Goal: Task Accomplishment & Management: Use online tool/utility

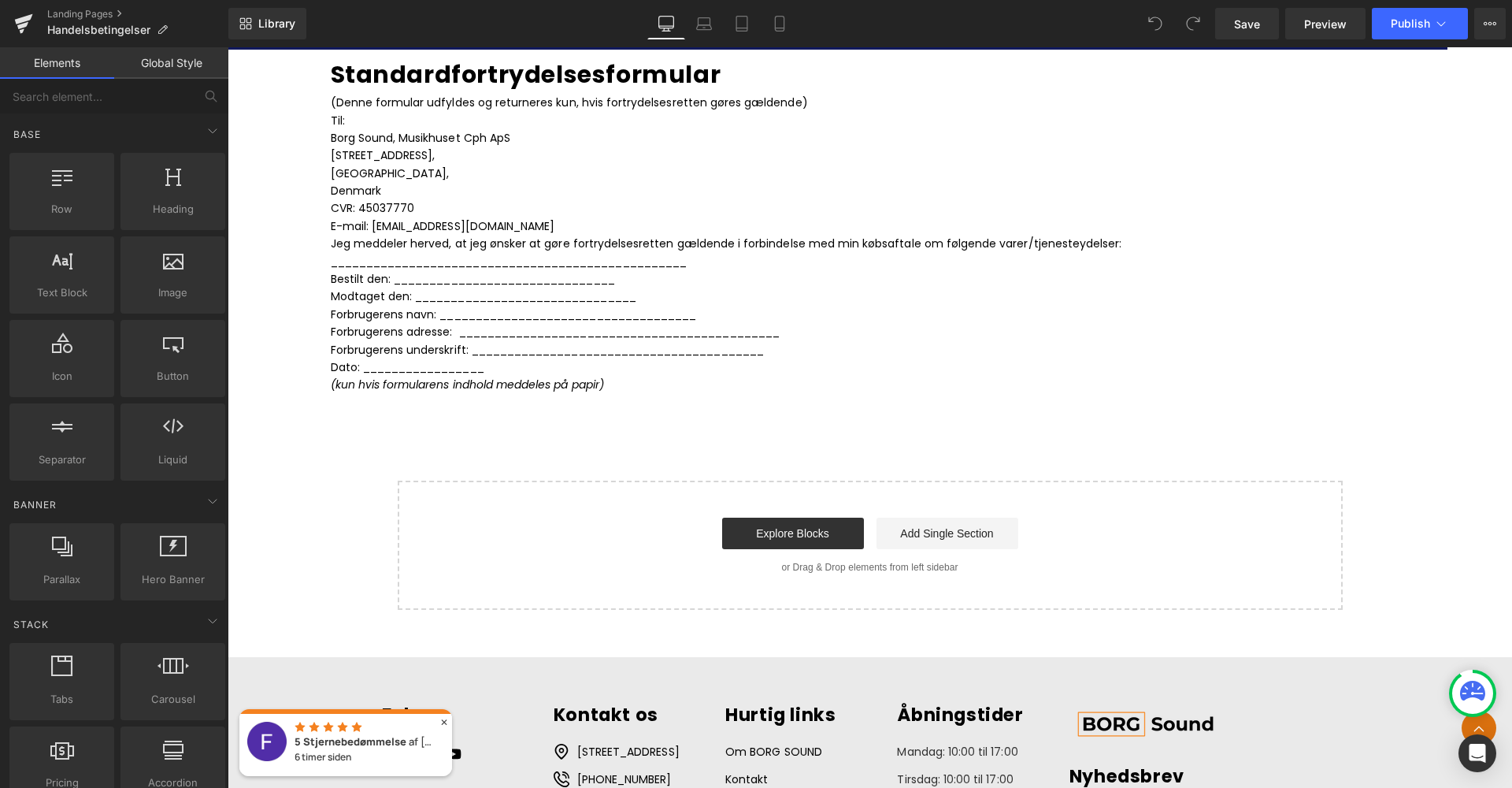
scroll to position [3591, 0]
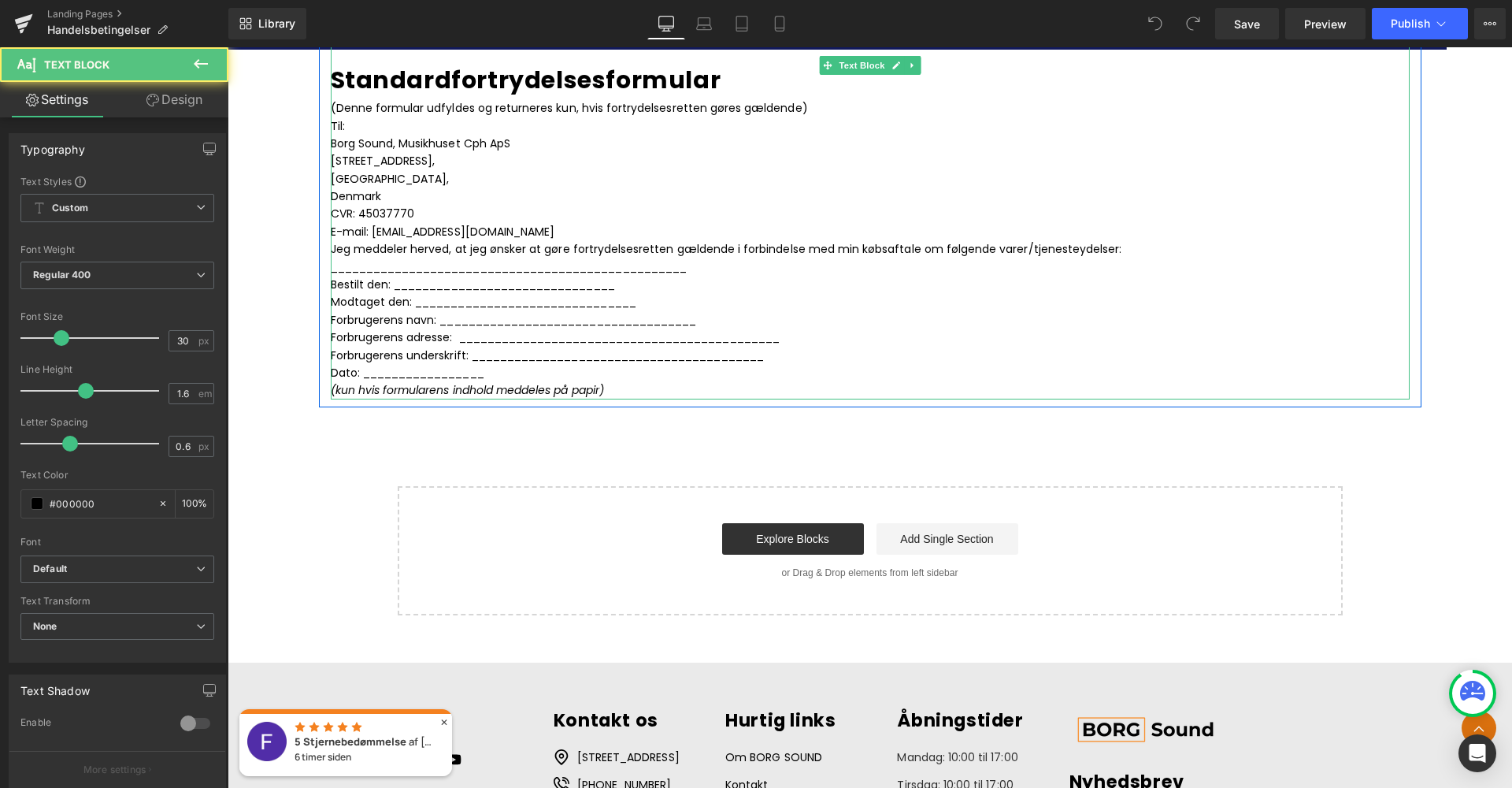
drag, startPoint x: 641, startPoint y: 322, endPoint x: 568, endPoint y: 276, distance: 86.3
click at [640, 364] on p "Dato: _________________" at bounding box center [869, 373] width 1079 height 18
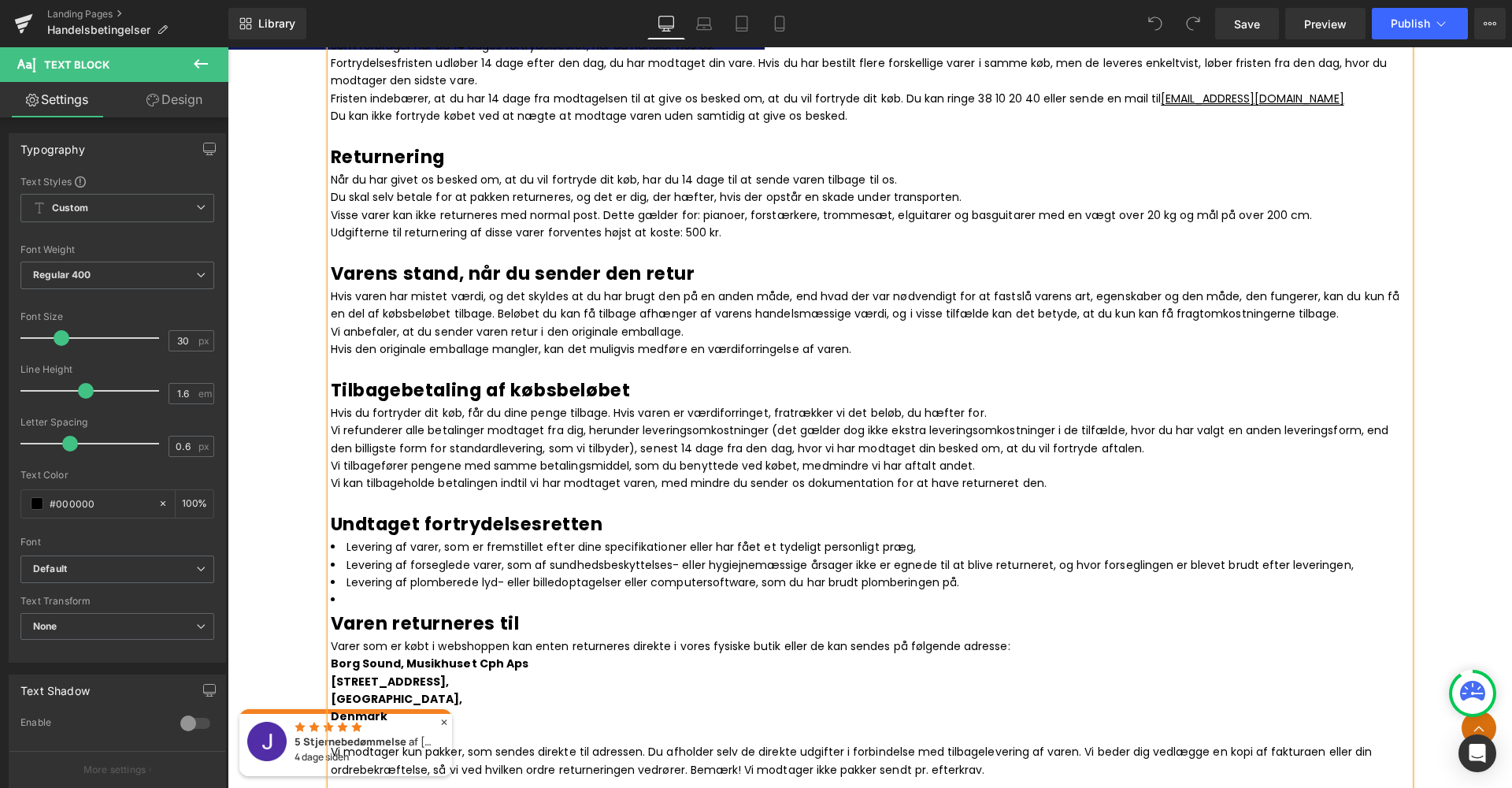
scroll to position [1575, 0]
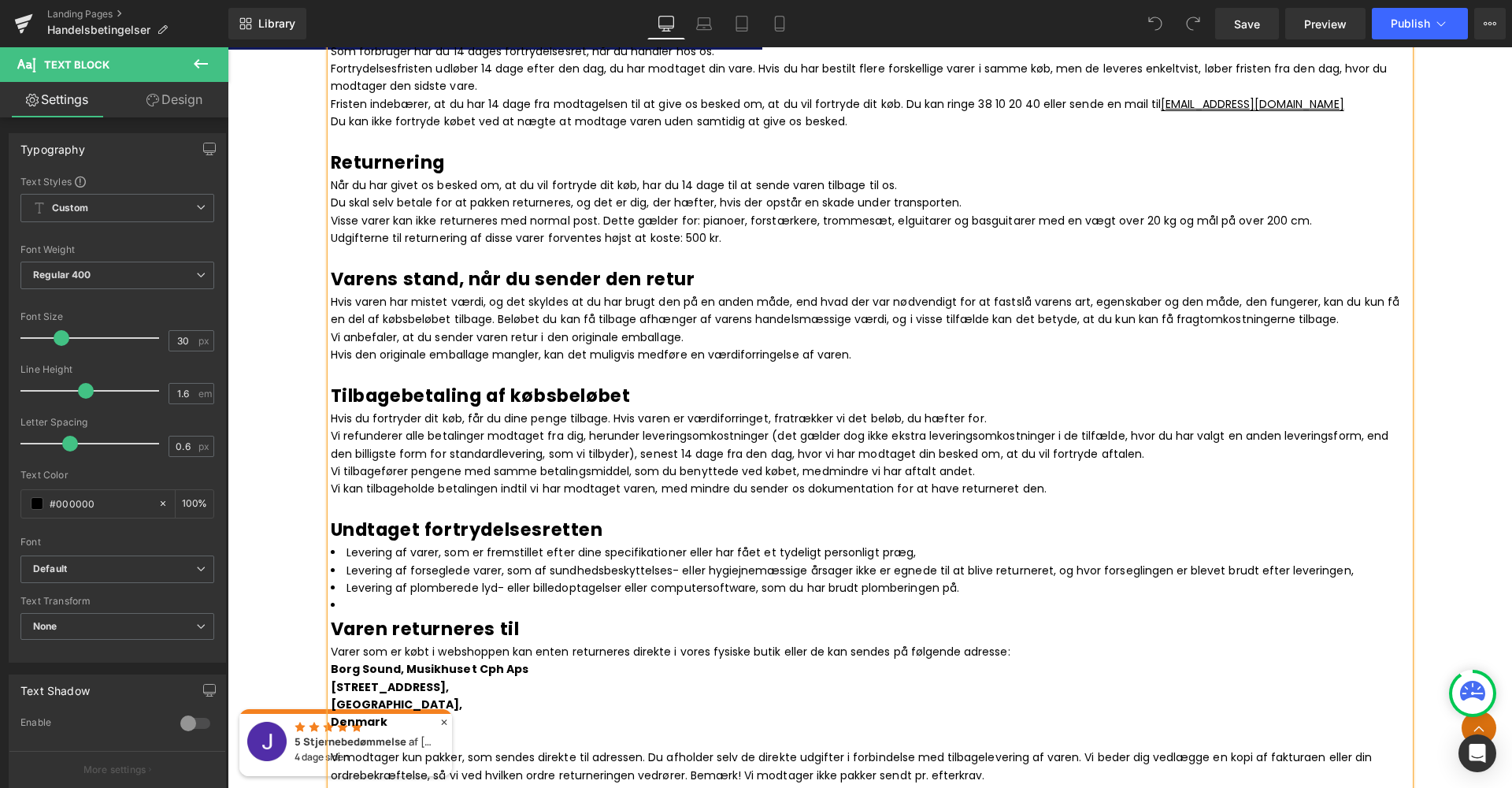
click at [866, 364] on p at bounding box center [869, 373] width 1079 height 18
click at [855, 346] on p "Hvis den originale emballage mangler, kan det muligvis medføre en værdiforringe…" at bounding box center [869, 355] width 1079 height 18
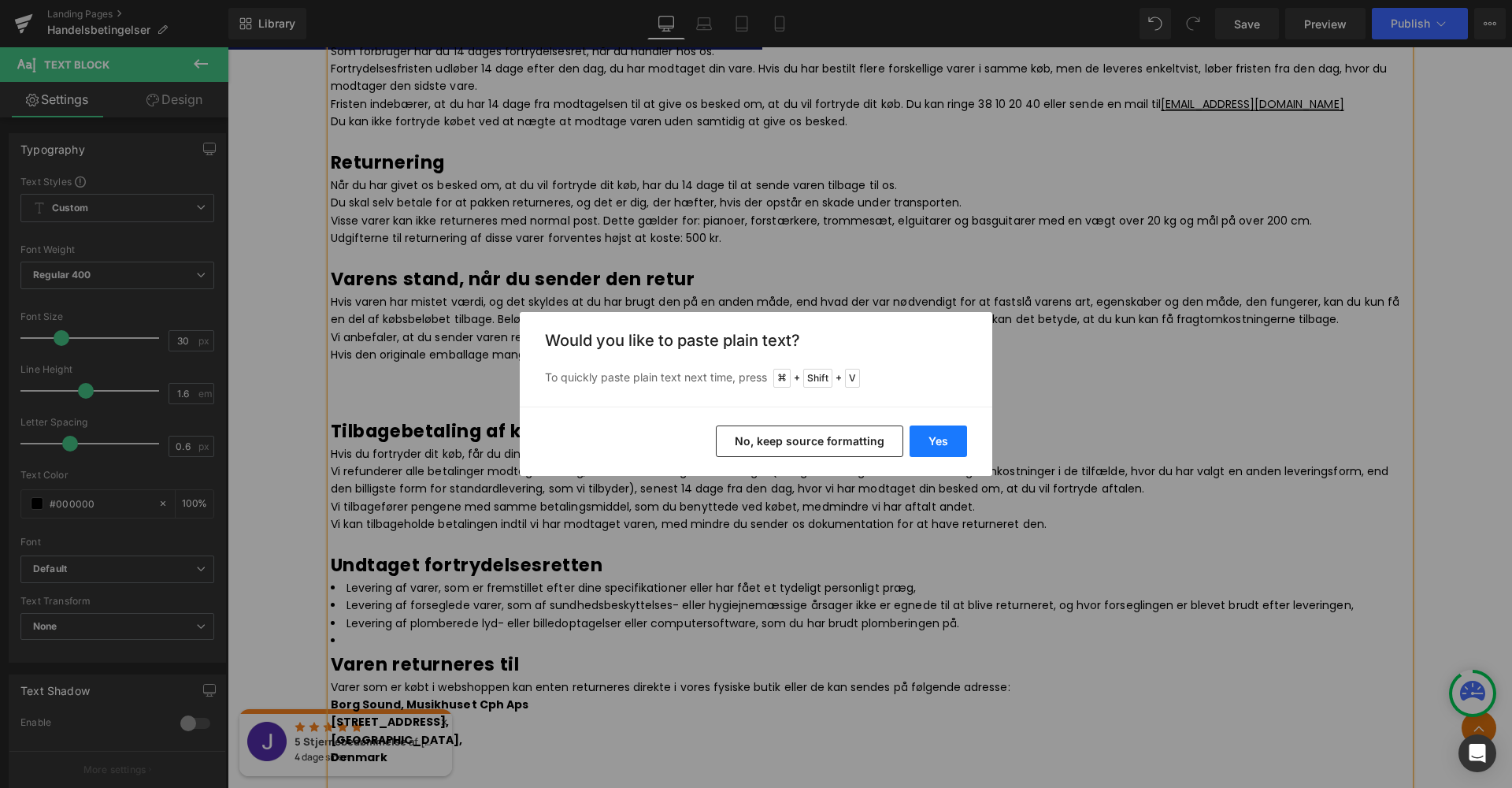
click at [935, 440] on button "Yes" at bounding box center [938, 441] width 57 height 32
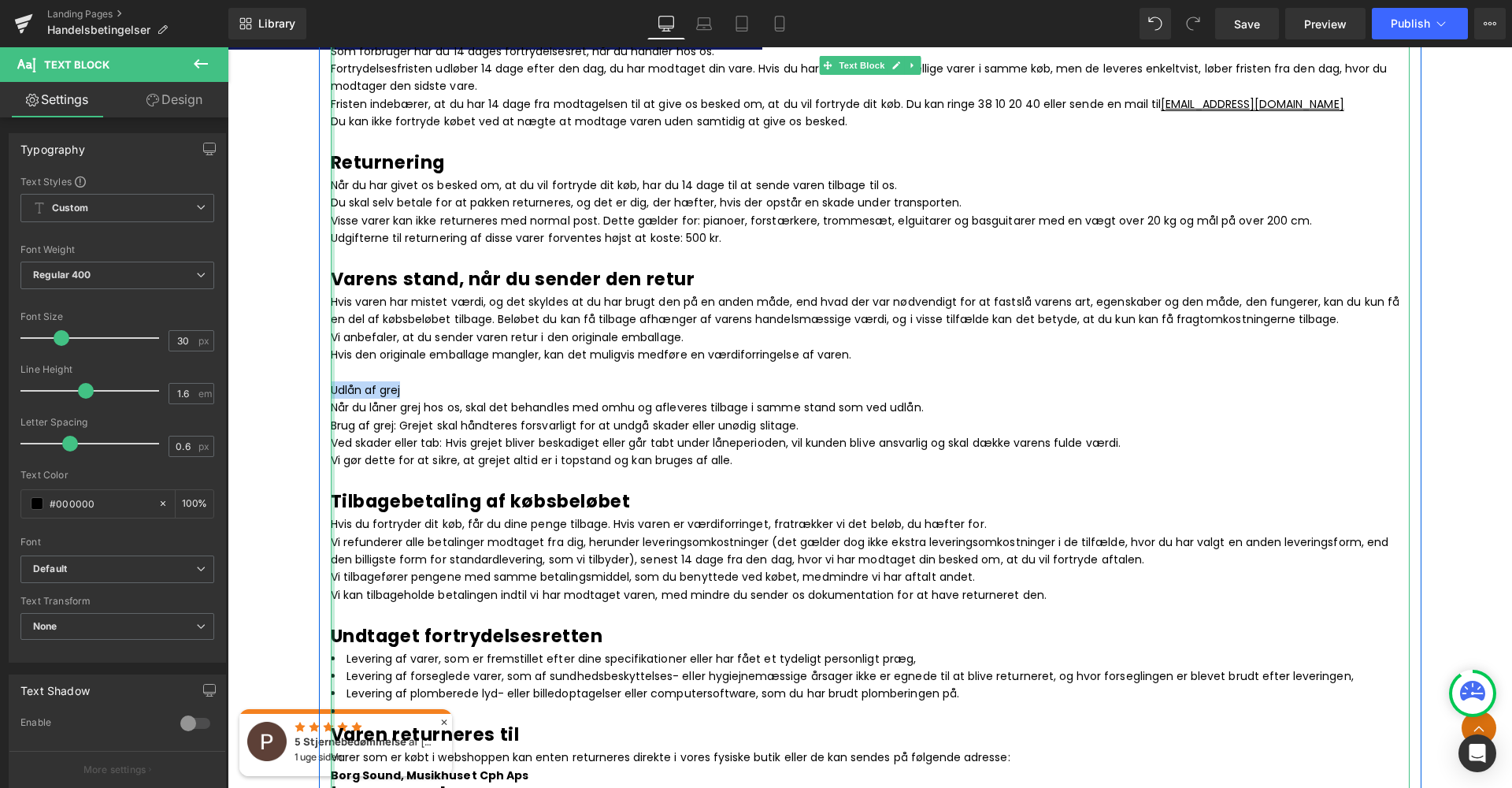
drag, startPoint x: 404, startPoint y: 364, endPoint x: 328, endPoint y: 366, distance: 76.0
click at [331, 366] on div "Nedenstående handels- og leveringsbetingelser er gældende for alle leverancer f…" at bounding box center [869, 708] width 1079 height 3627
click at [435, 381] on p "Udlån af grej" at bounding box center [869, 390] width 1079 height 18
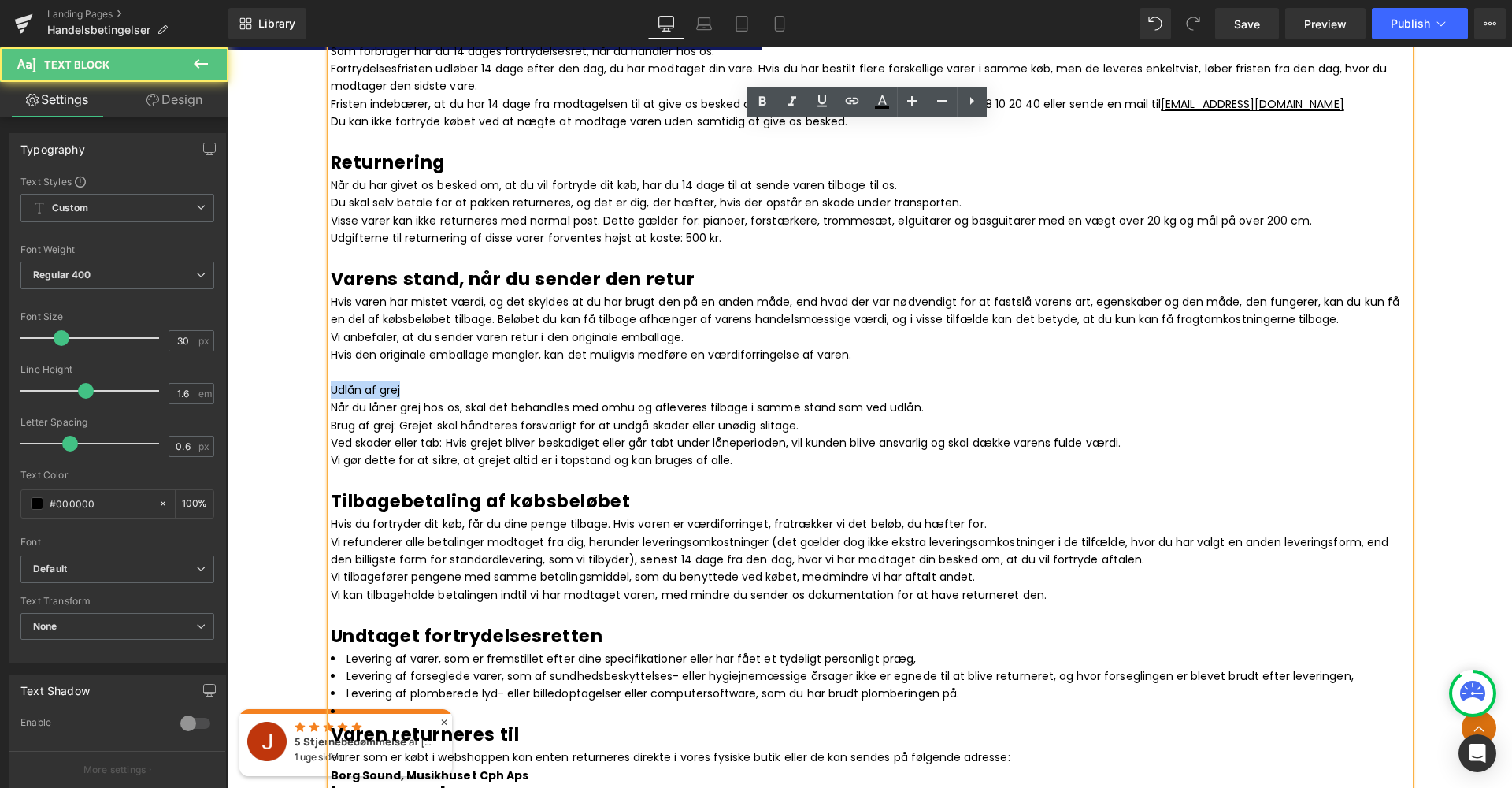
drag, startPoint x: 403, startPoint y: 368, endPoint x: 323, endPoint y: 368, distance: 80.0
click at [331, 368] on div "Nedenstående handels- og leveringsbetingelser er gældende for alle leverancer f…" at bounding box center [869, 708] width 1079 height 3627
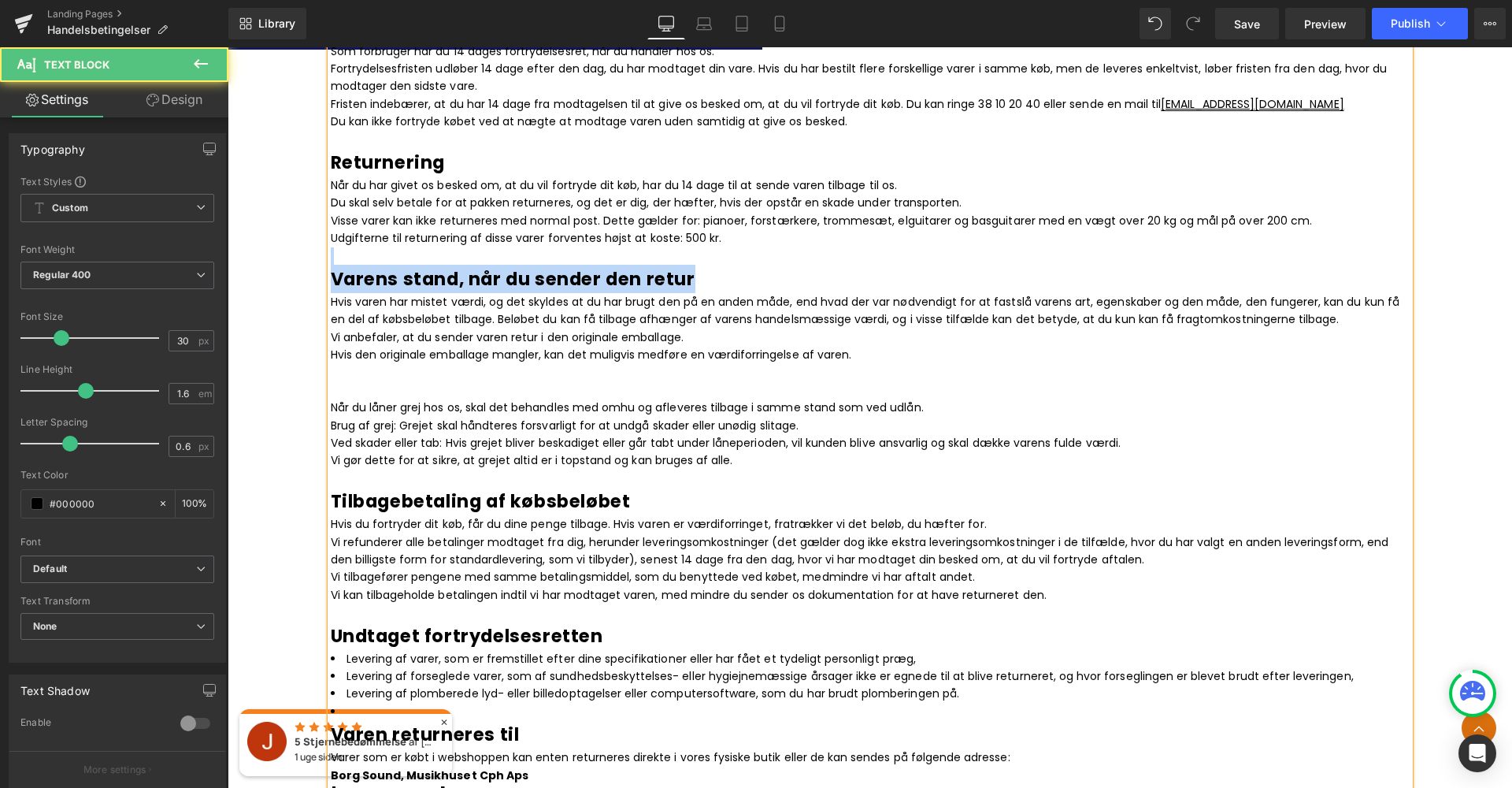
drag, startPoint x: 706, startPoint y: 260, endPoint x: 278, endPoint y: 243, distance: 428.3
click at [278, 243] on div "Handelsbetingelser Heading Nedenstående handels- og leveringsbetingelser er gæl…" at bounding box center [869, 766] width 1284 height 3942
copy div "Varens stand, når du sender den retur"
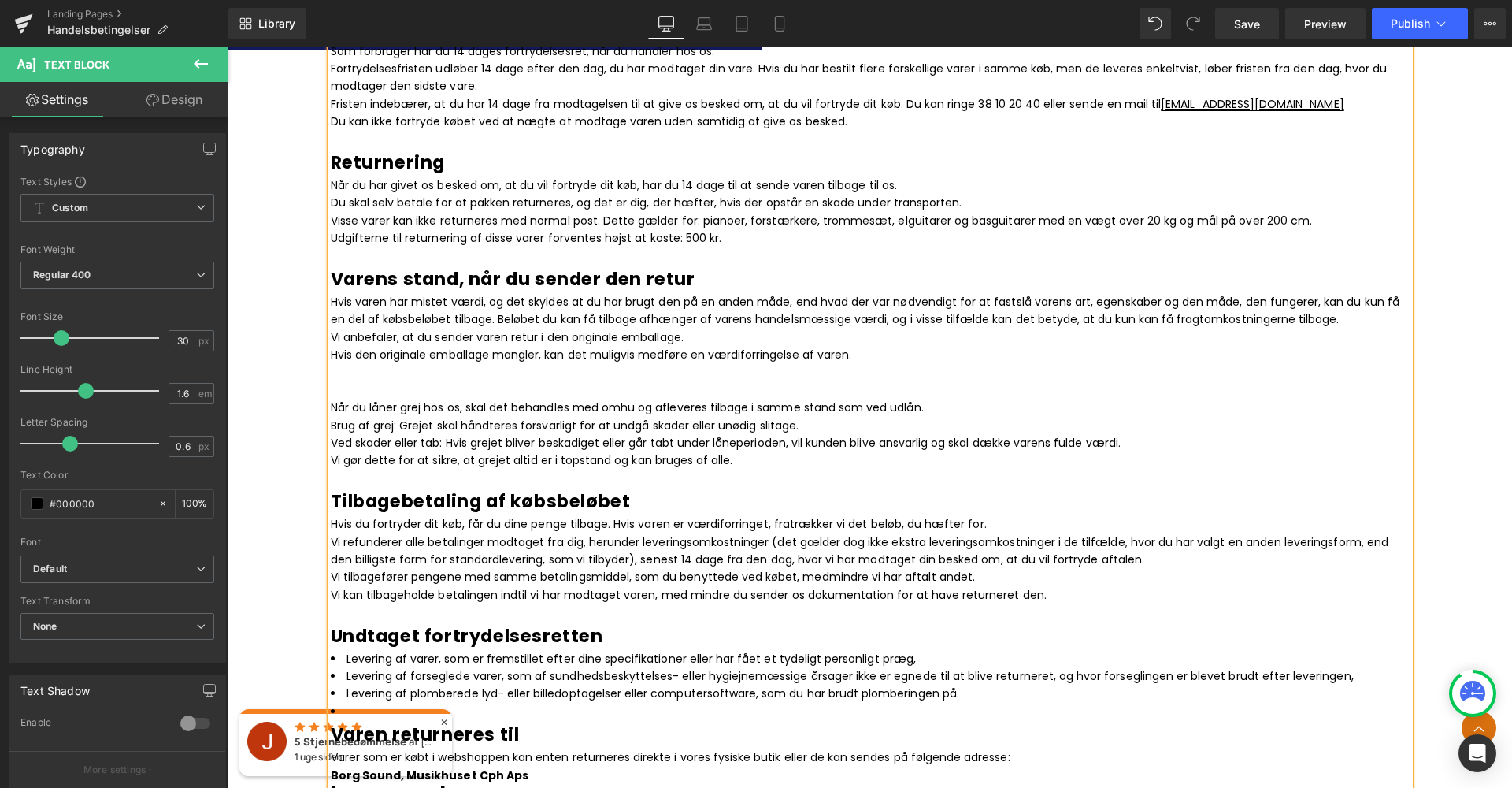
click at [343, 381] on p at bounding box center [869, 390] width 1079 height 18
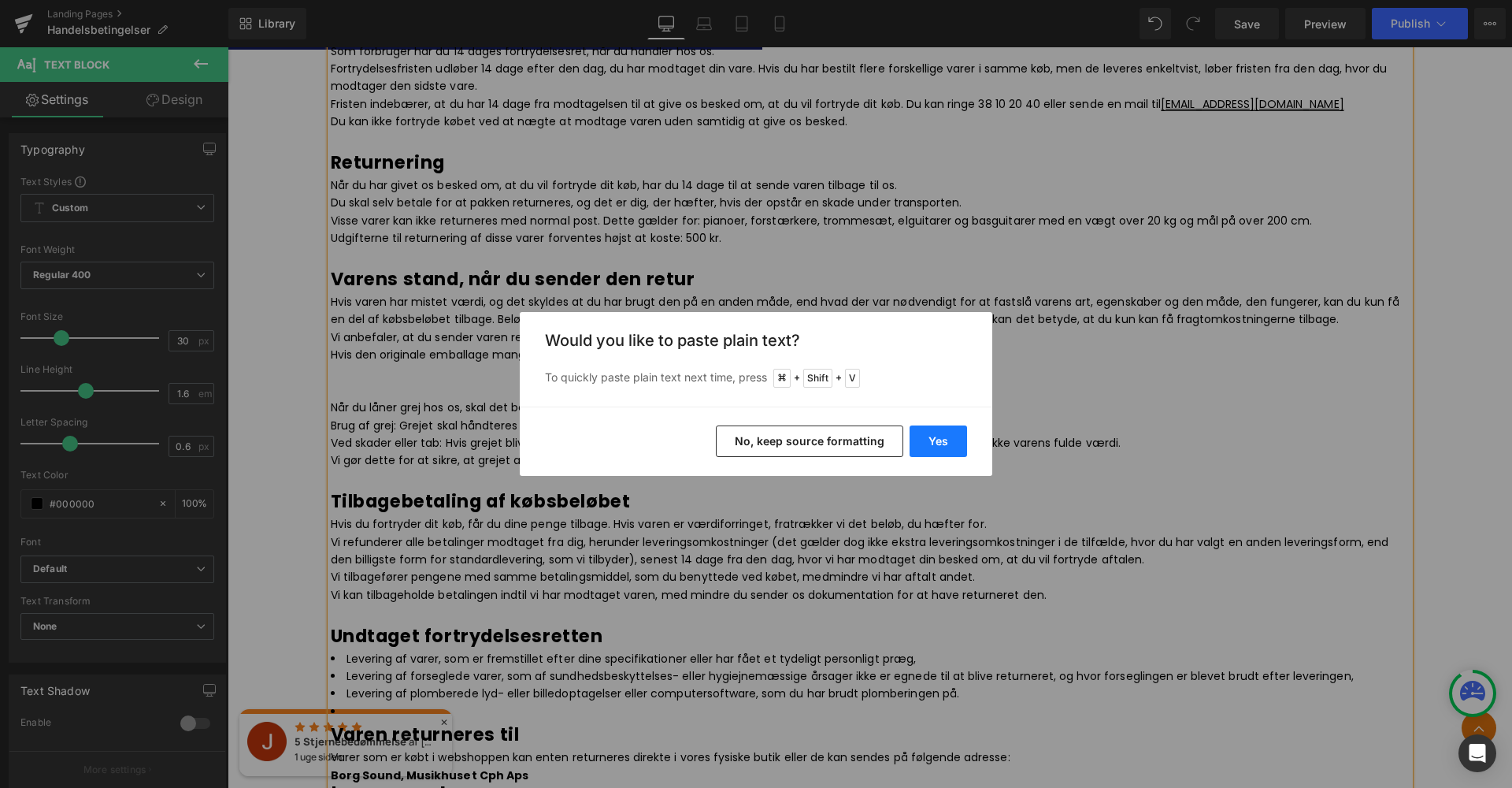
click at [924, 436] on button "Yes" at bounding box center [938, 441] width 57 height 32
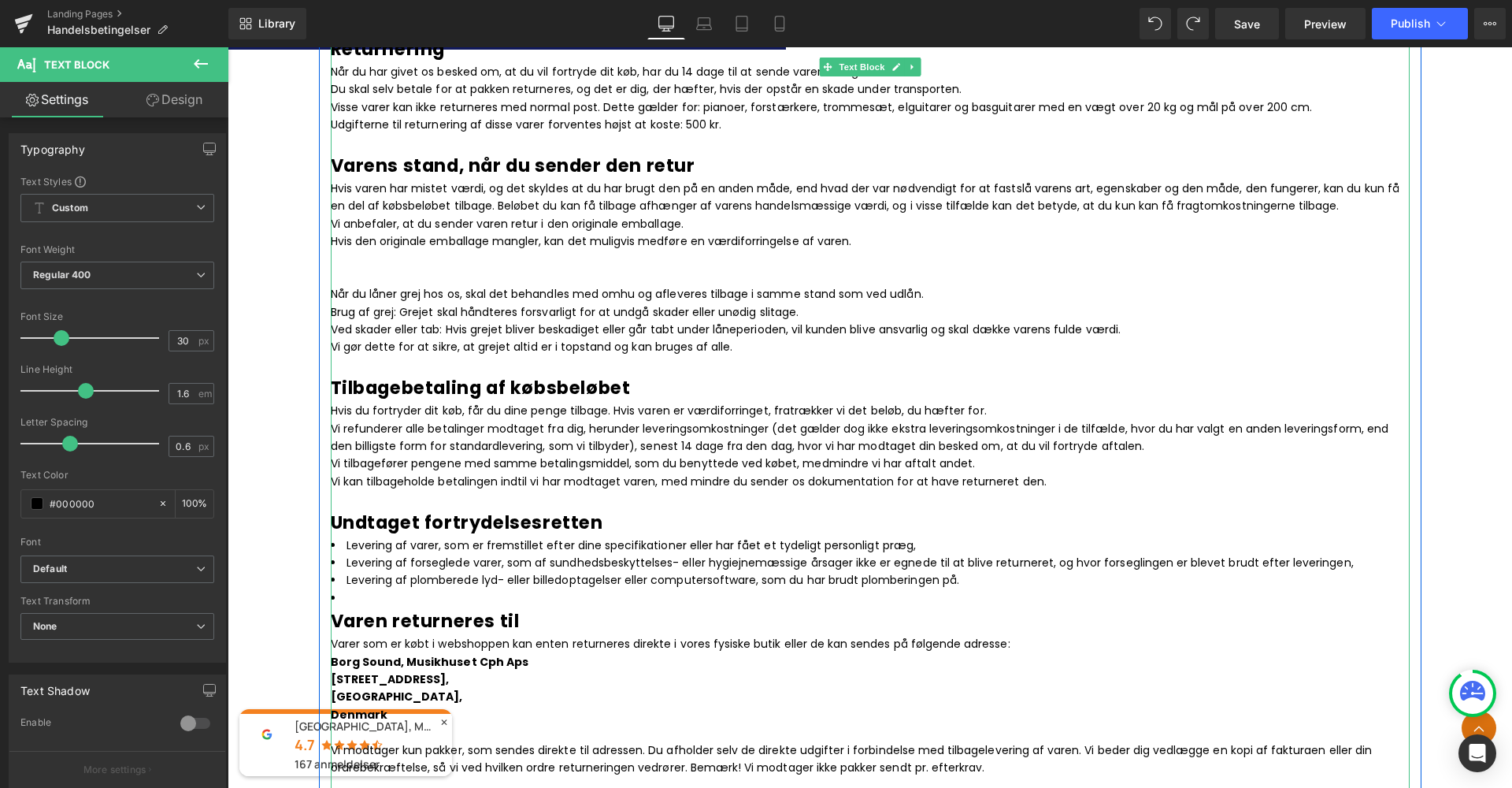
scroll to position [1690, 0]
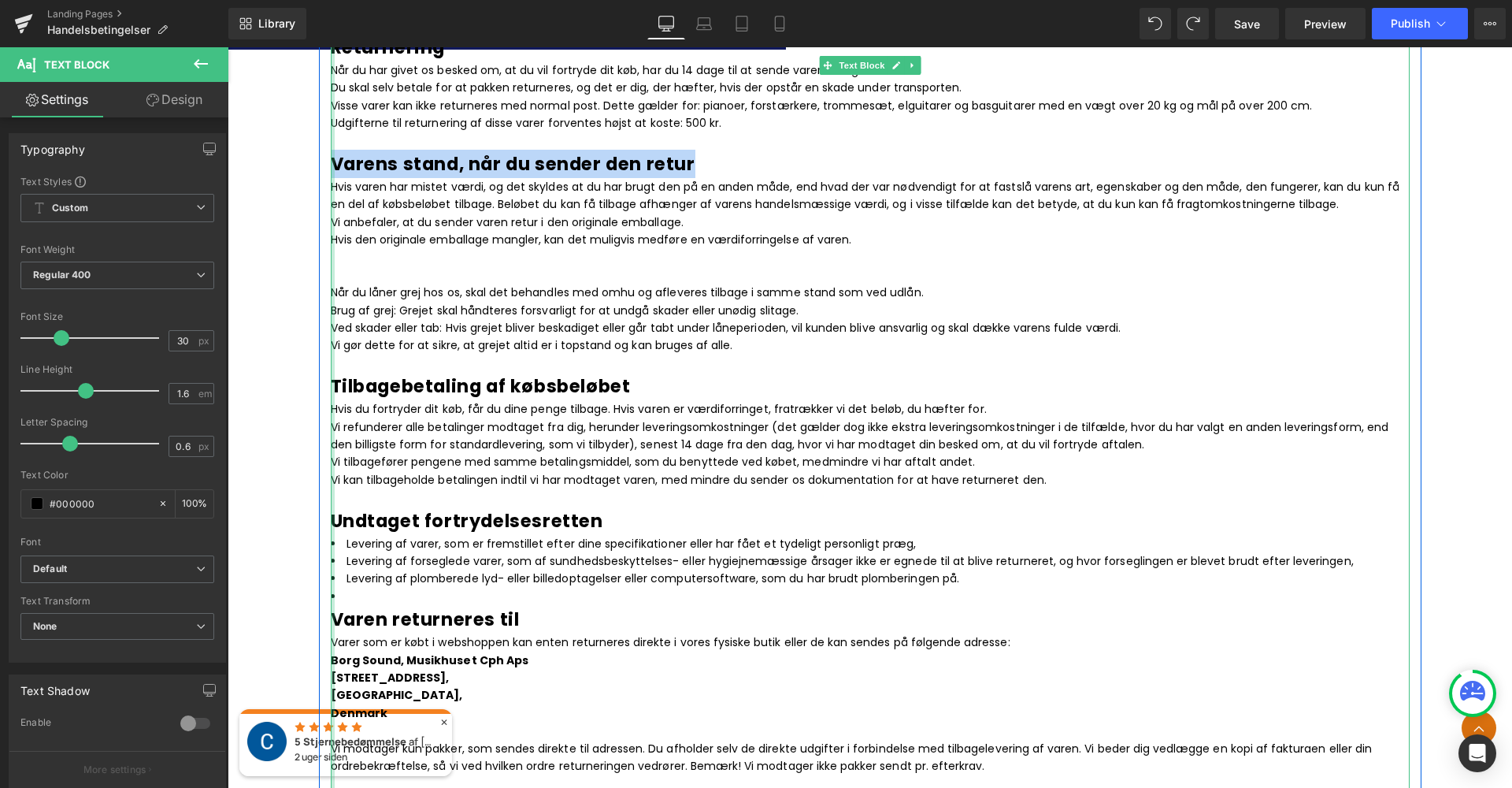
drag, startPoint x: 699, startPoint y: 140, endPoint x: 332, endPoint y: 150, distance: 367.1
click at [332, 150] on h3 "Varens stand, når du sender den retur" at bounding box center [869, 164] width 1079 height 29
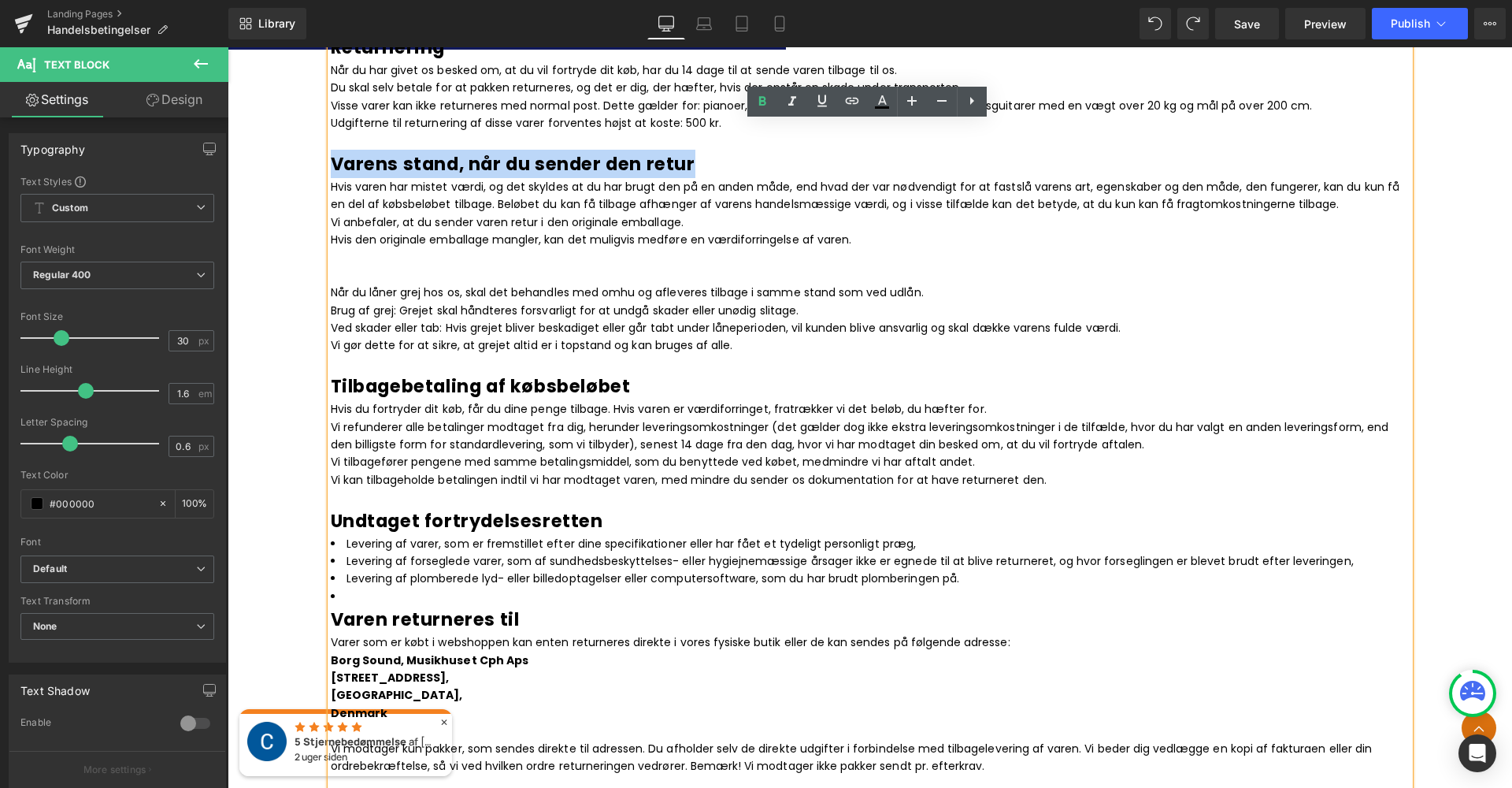
copy h3 "Varens stand, når du sender den retur"
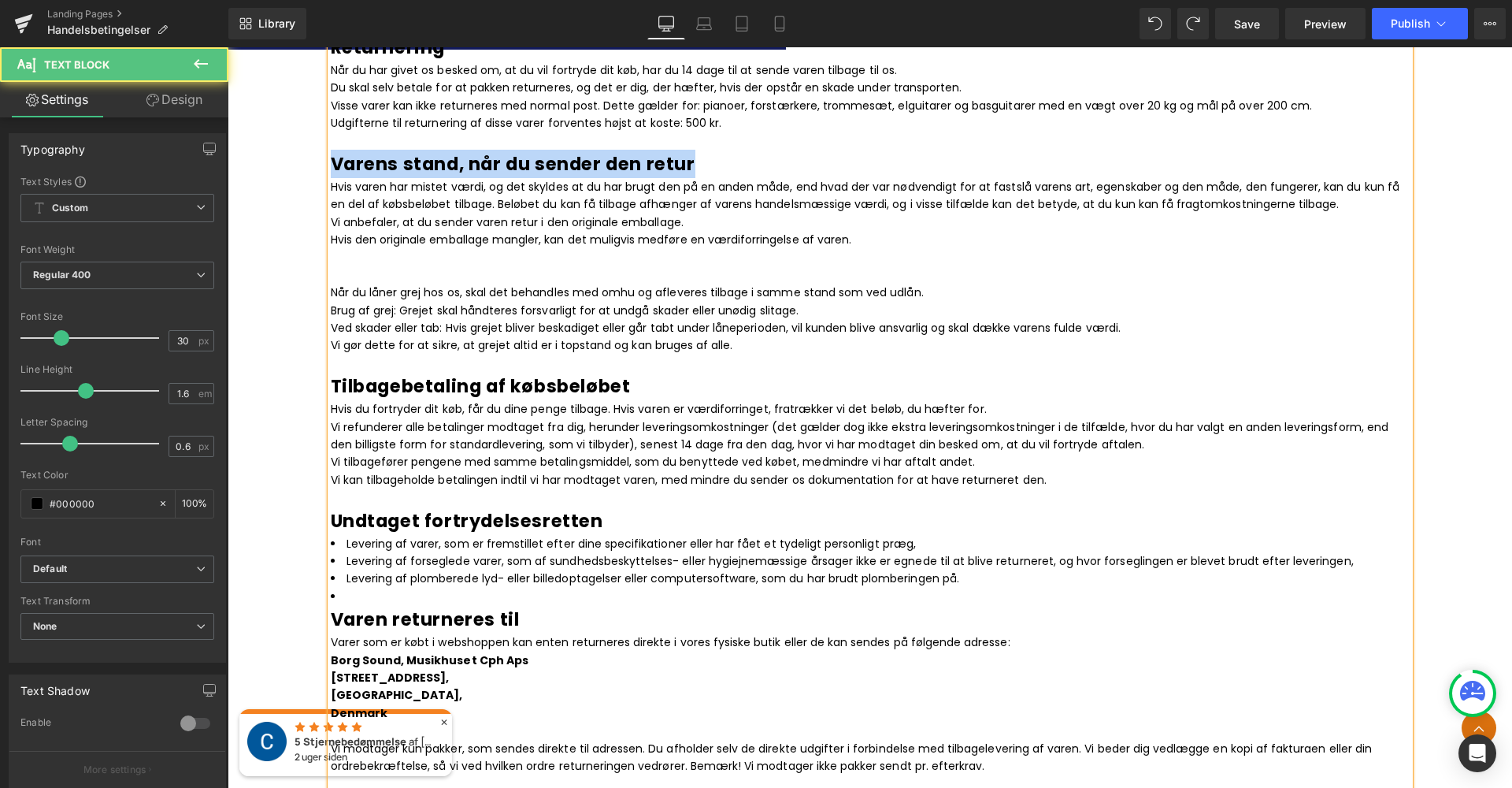
click at [454, 267] on p at bounding box center [869, 276] width 1079 height 18
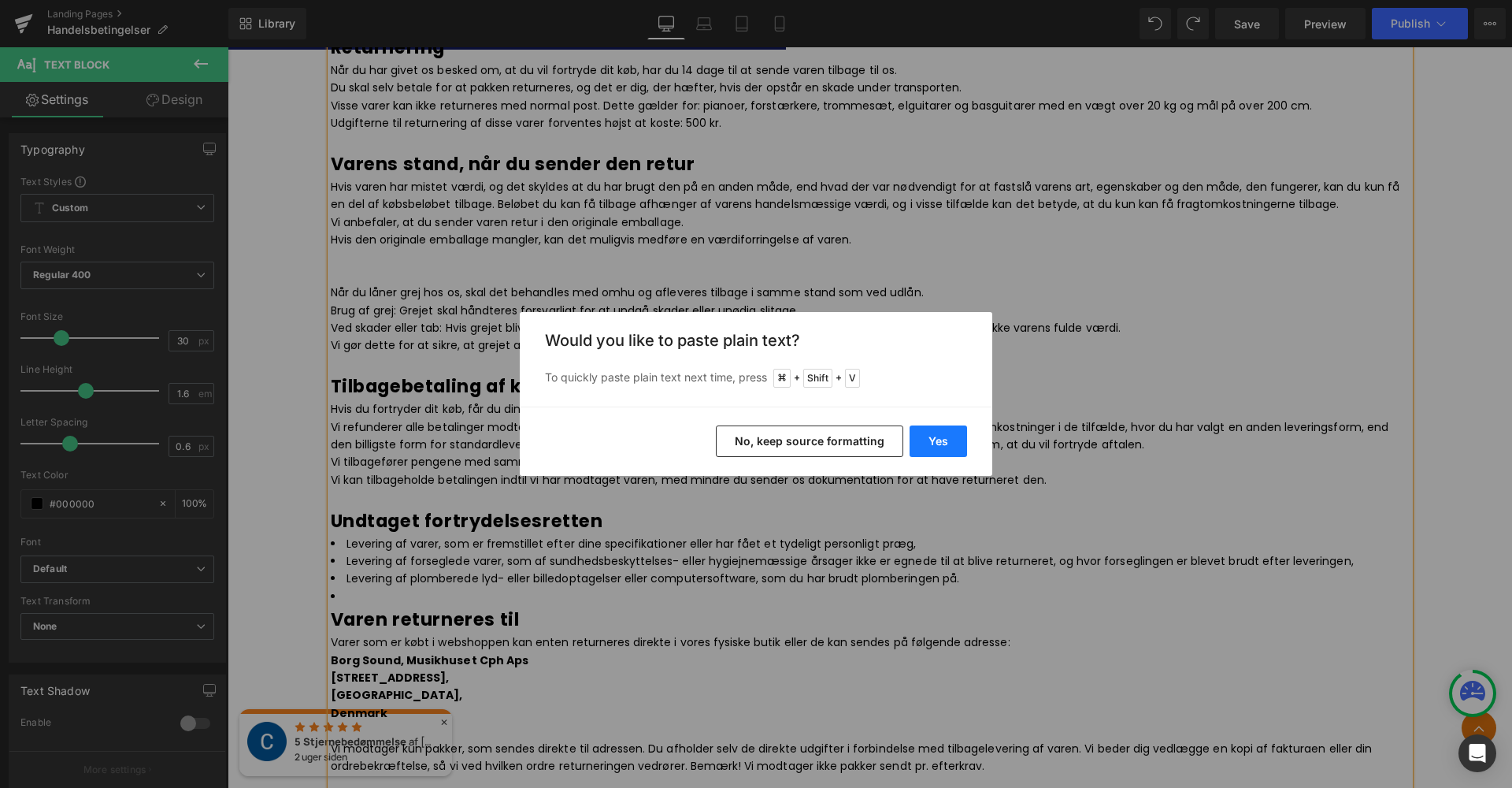
click at [944, 445] on button "Yes" at bounding box center [938, 441] width 57 height 32
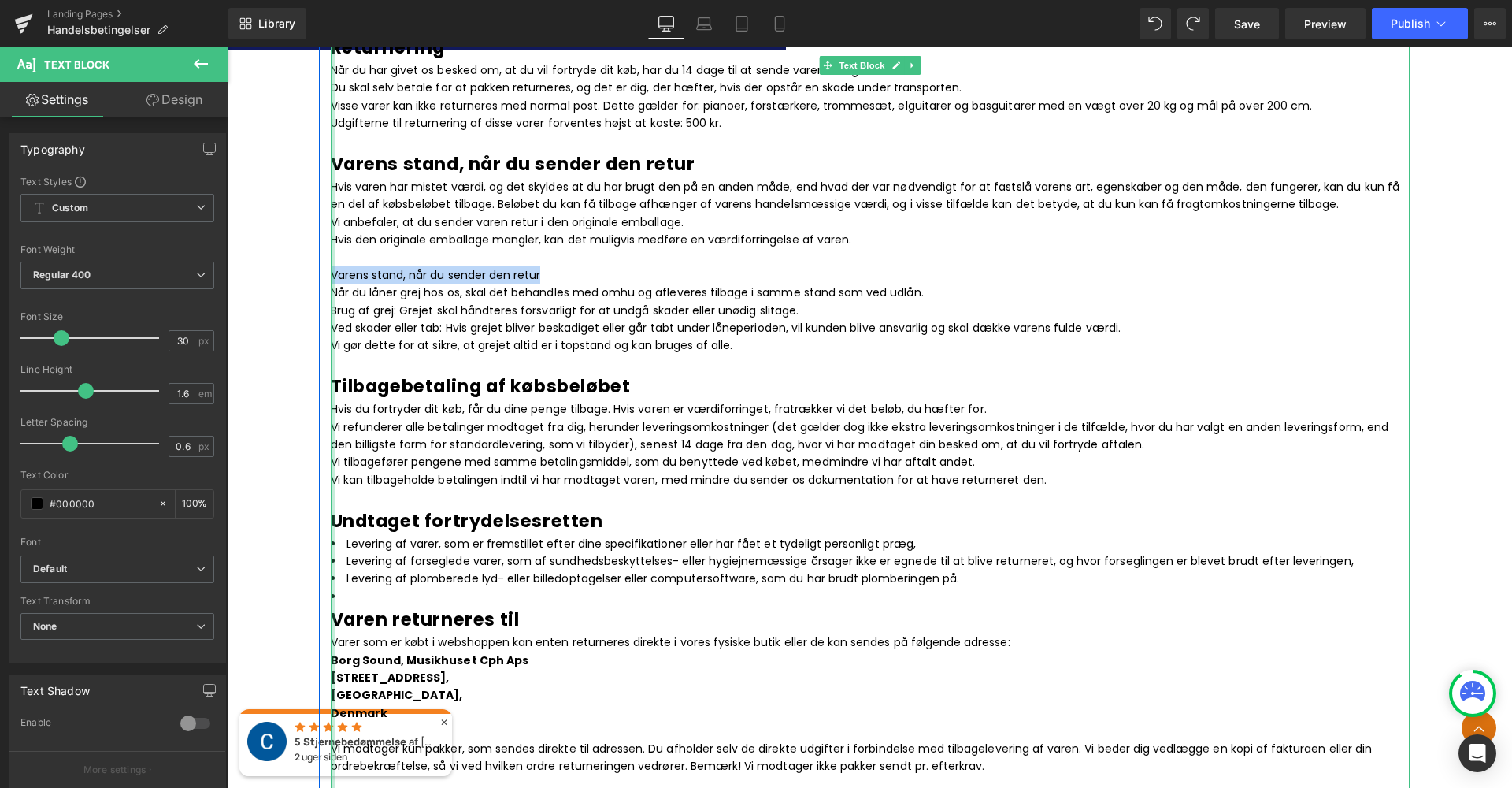
drag, startPoint x: 567, startPoint y: 260, endPoint x: 329, endPoint y: 249, distance: 238.3
click at [331, 249] on div "Nedenstående handels- og leveringsbetingelser er gældende for alle leverancer f…" at bounding box center [869, 592] width 1079 height 3627
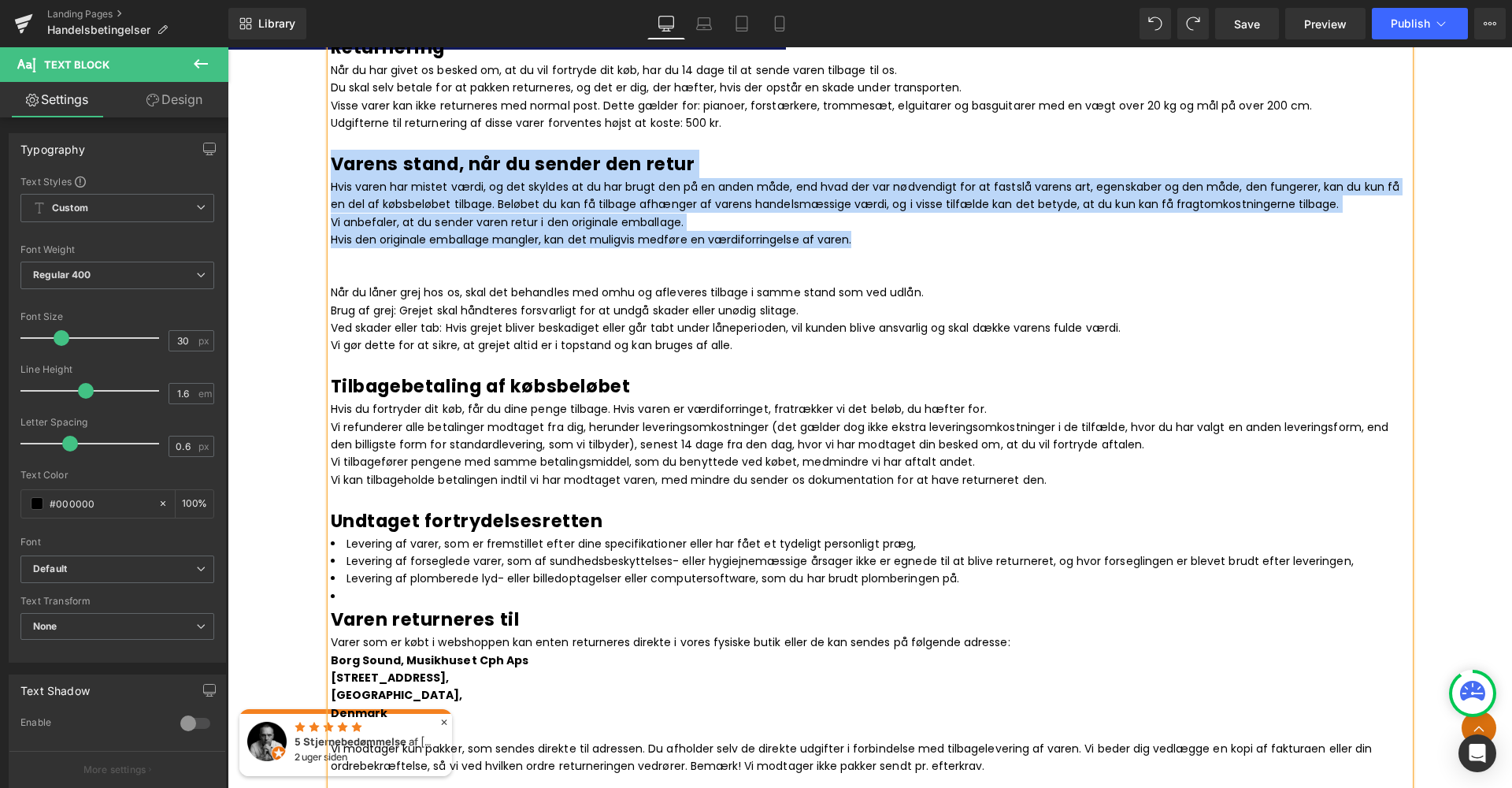
drag, startPoint x: 877, startPoint y: 215, endPoint x: 329, endPoint y: 150, distance: 551.8
click at [331, 150] on div "Nedenstående handels- og leveringsbetingelser er gældende for alle leverancer f…" at bounding box center [869, 592] width 1079 height 3627
copy div "Varens stand, når du sender den retur Hvis varen har mistet værdi, og det skyld…"
click at [874, 249] on p at bounding box center [869, 258] width 1079 height 18
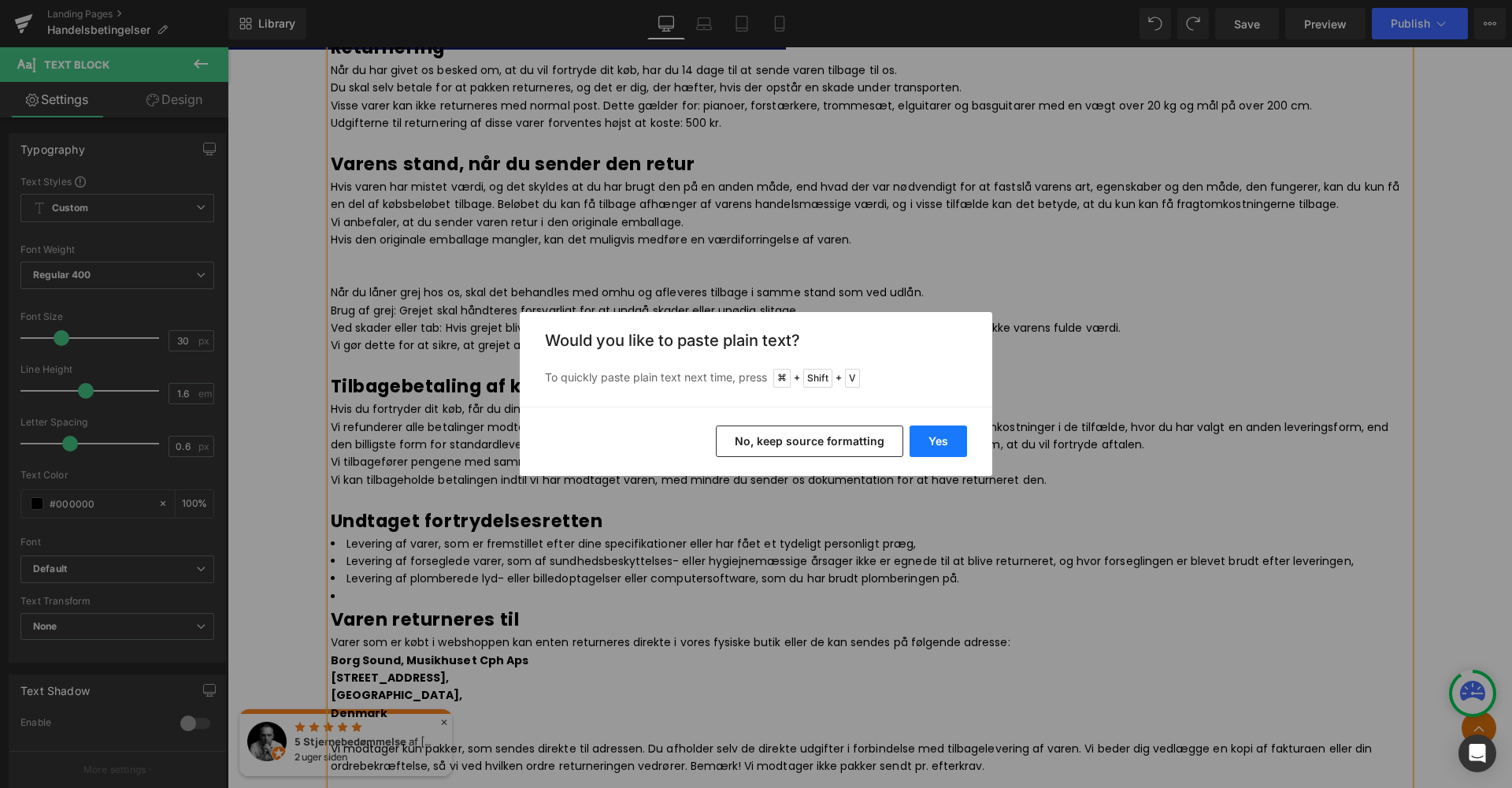
click at [943, 437] on button "Yes" at bounding box center [938, 441] width 57 height 32
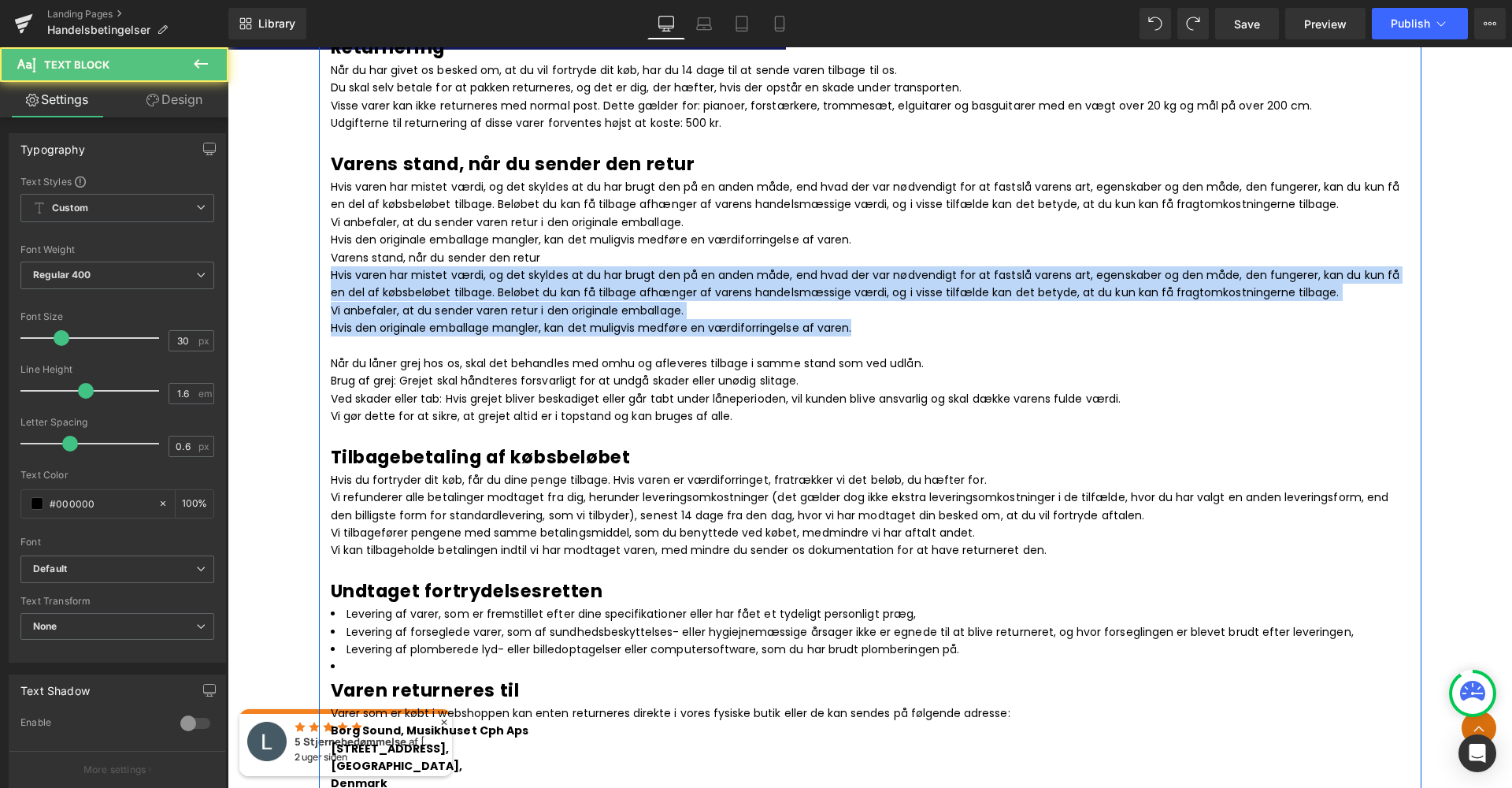
drag, startPoint x: 855, startPoint y: 306, endPoint x: 325, endPoint y: 257, distance: 532.3
click at [325, 257] on div "Handelsbetingelser Heading Nedenstående handels- og leveringsbetingelser er gæl…" at bounding box center [869, 591] width 1102 height 3774
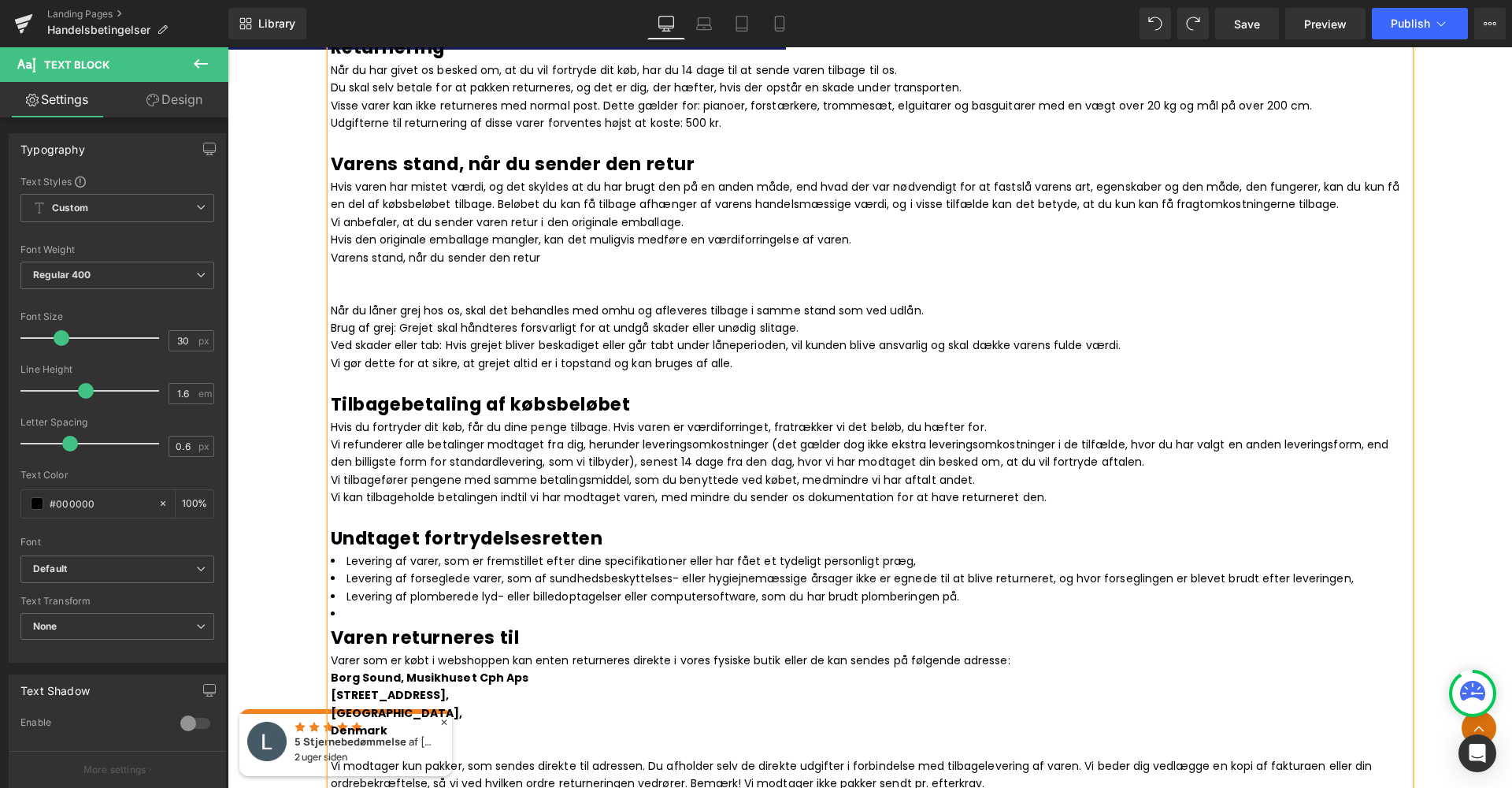
click at [385, 283] on p at bounding box center [869, 292] width 1079 height 18
drag, startPoint x: 468, startPoint y: 267, endPoint x: 324, endPoint y: 261, distance: 144.1
click at [331, 261] on div "Nedenstående handels- og leveringsbetingelser er gældende for alle leverancer f…" at bounding box center [869, 601] width 1079 height 3645
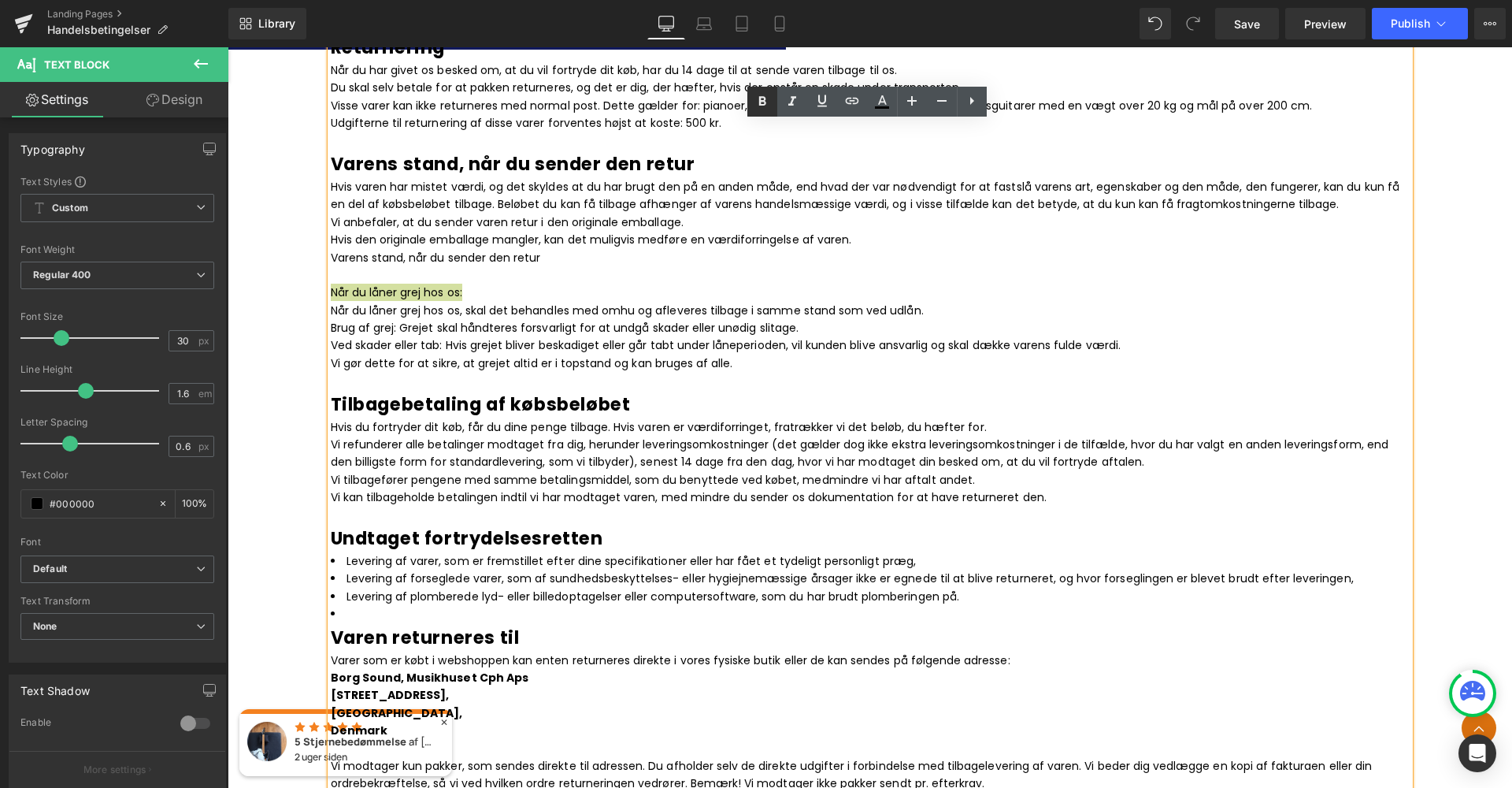
click at [765, 96] on icon at bounding box center [762, 101] width 19 height 19
click at [907, 100] on icon at bounding box center [911, 101] width 19 height 19
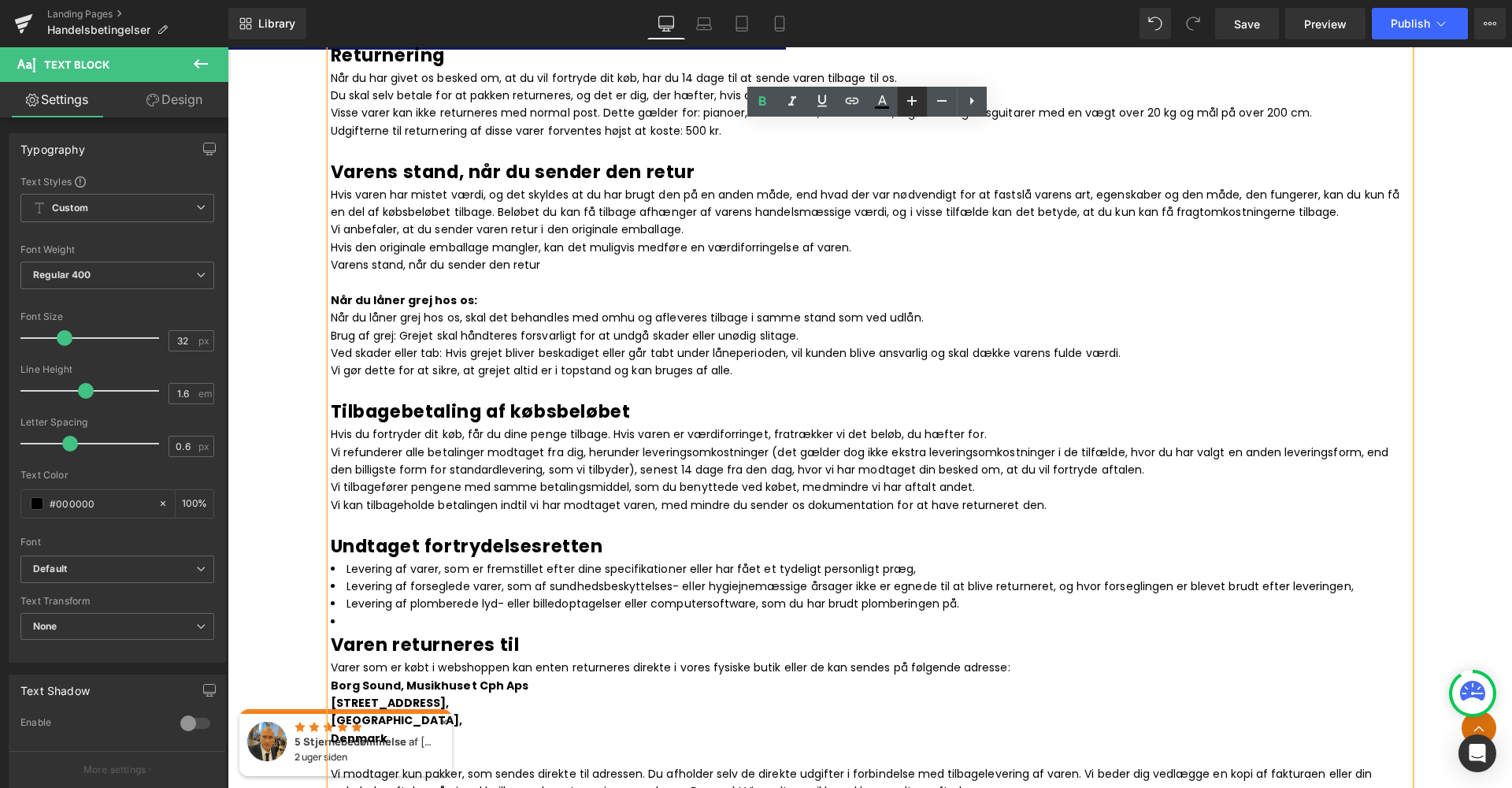
click at [907, 100] on icon at bounding box center [911, 101] width 19 height 19
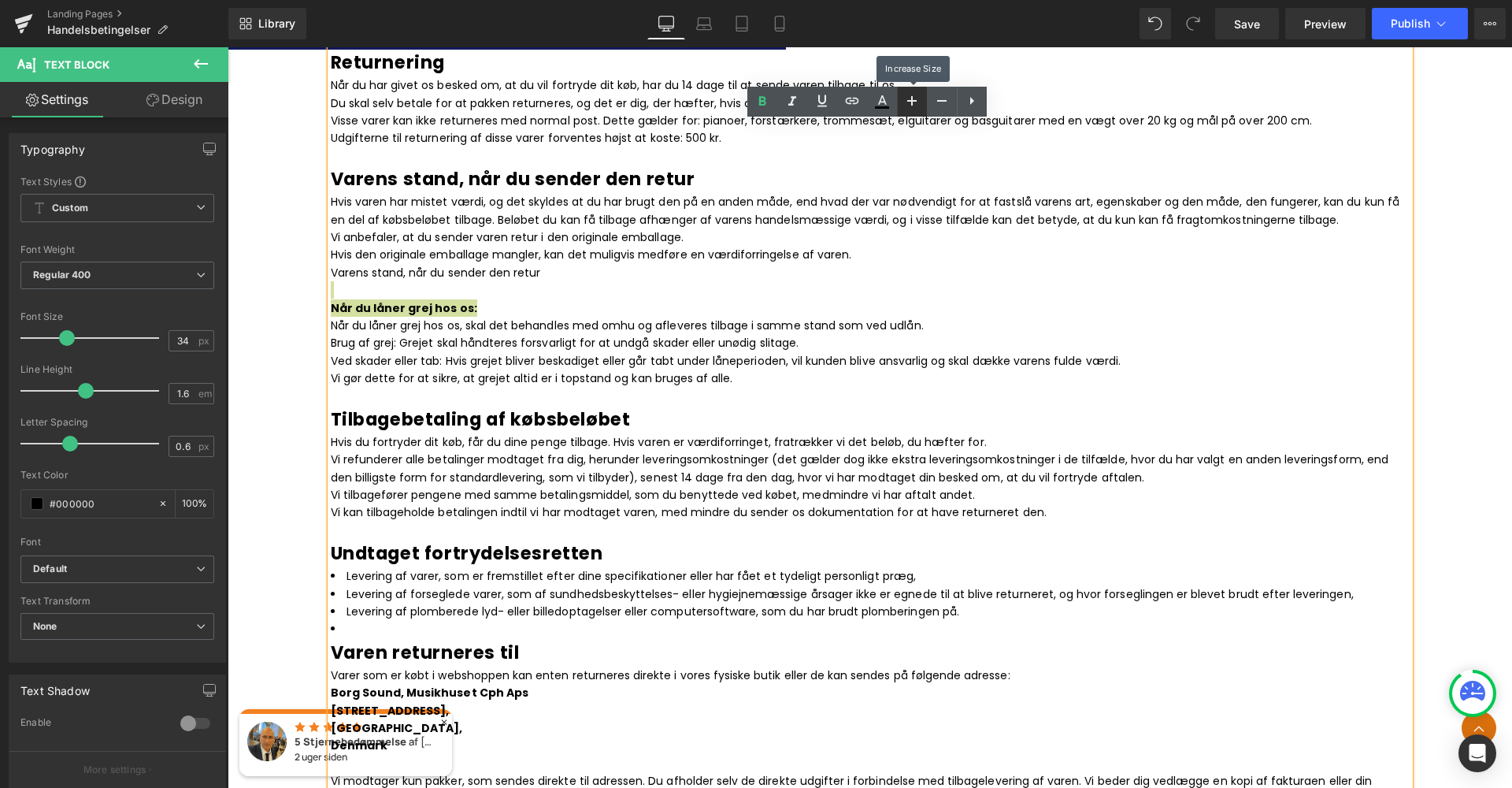
click at [907, 100] on icon at bounding box center [911, 101] width 19 height 19
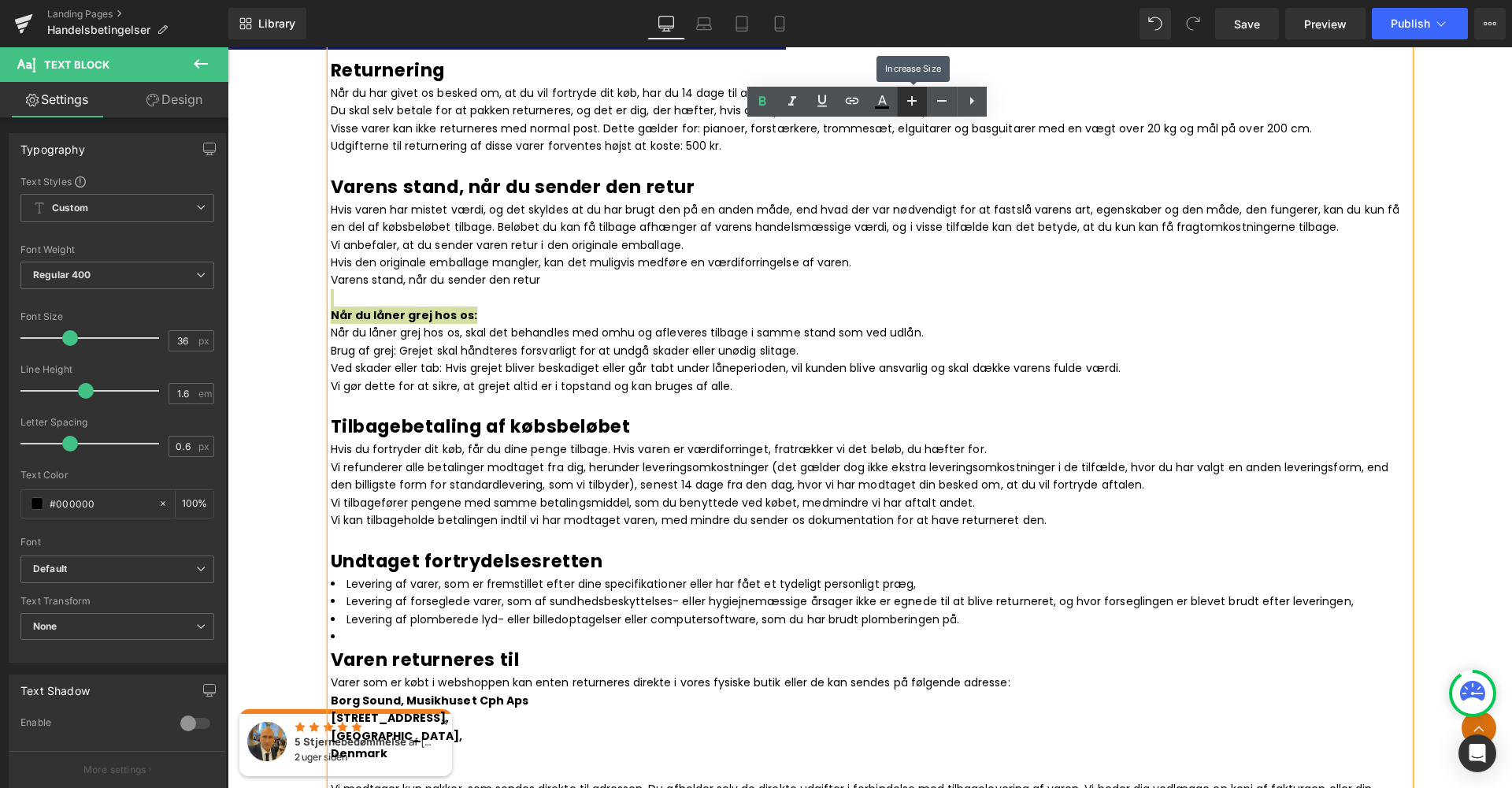
click at [907, 100] on icon at bounding box center [911, 101] width 19 height 19
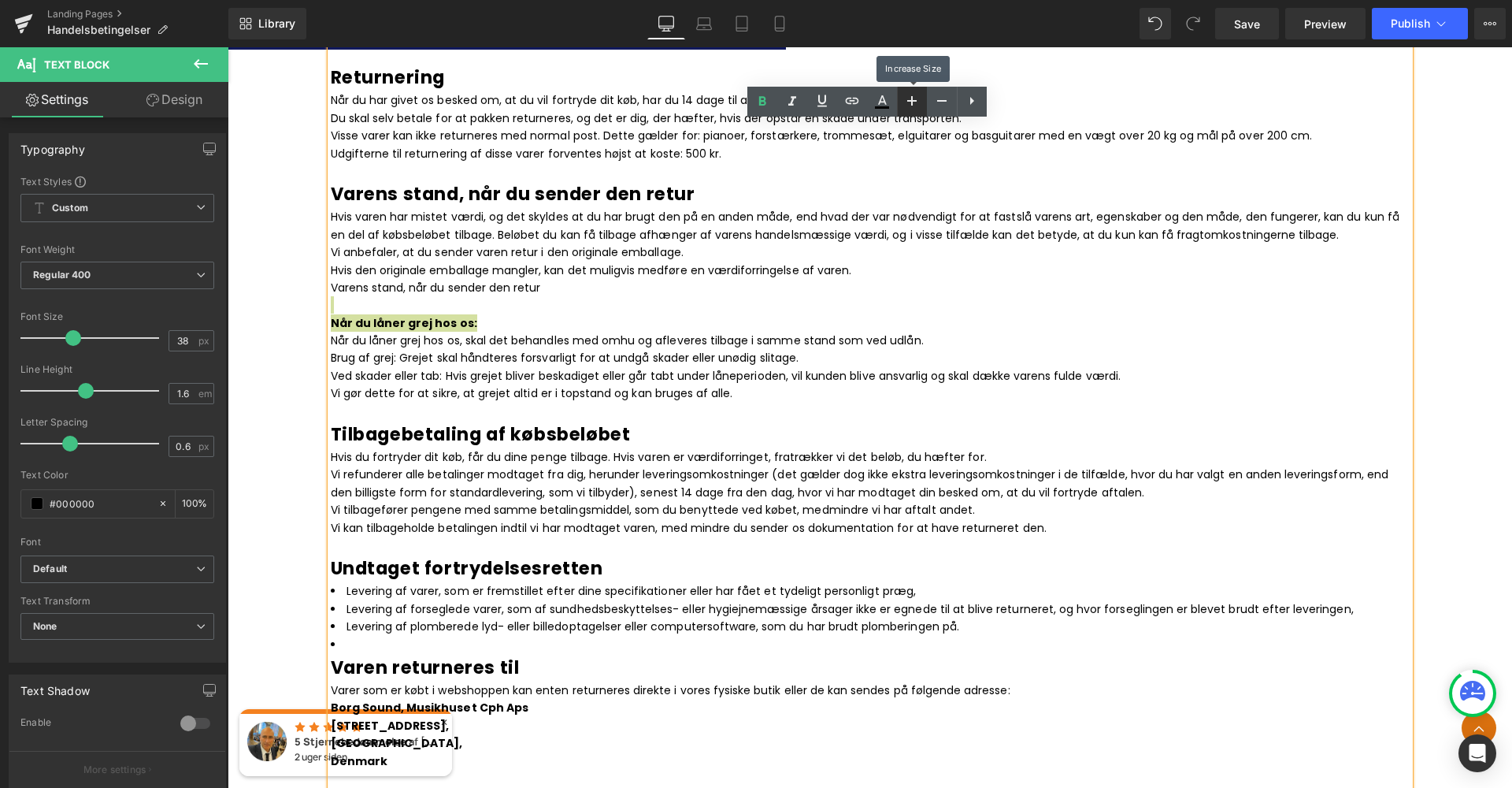
click at [907, 102] on icon at bounding box center [911, 101] width 19 height 19
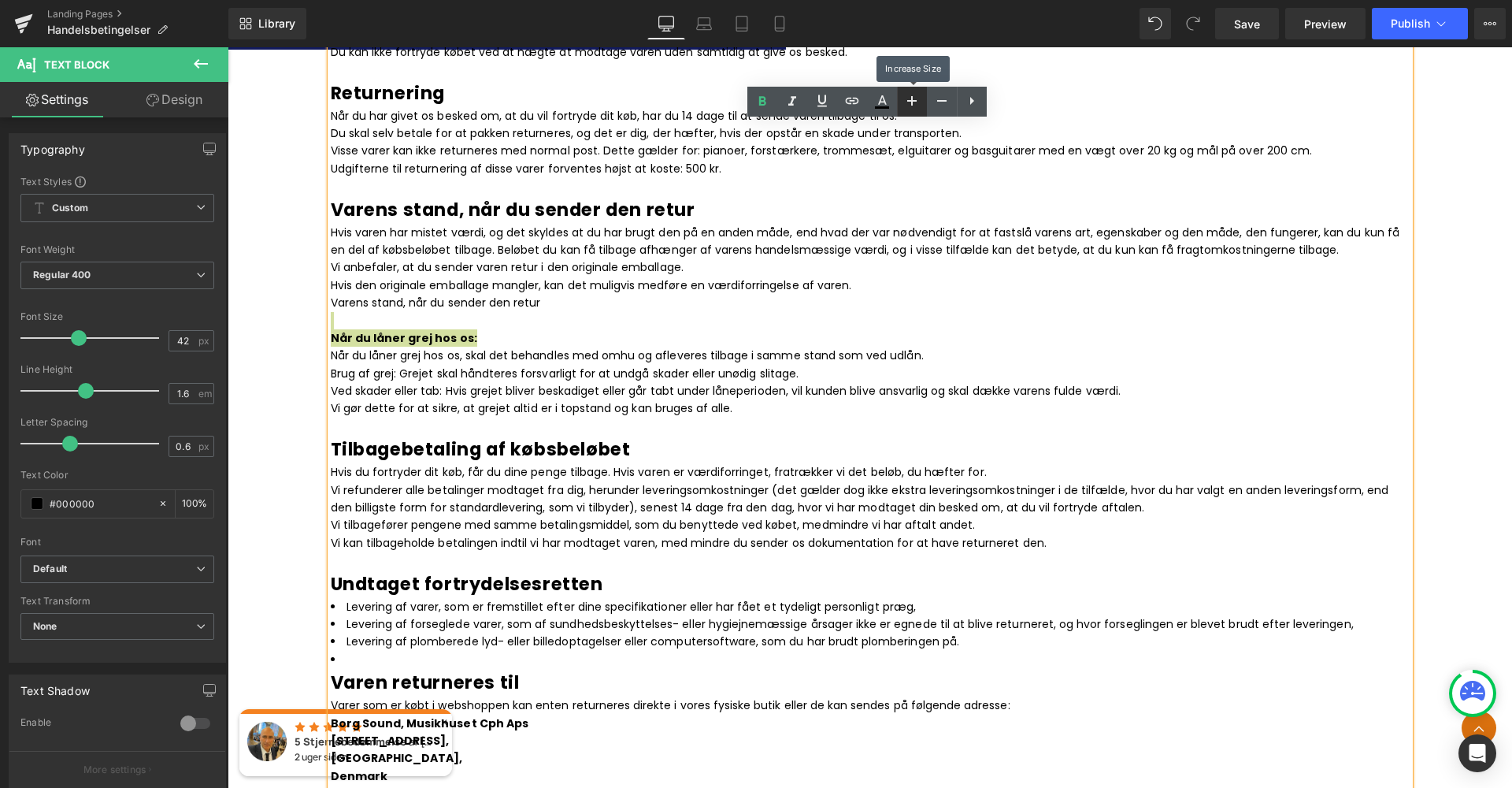
click at [907, 102] on icon at bounding box center [911, 101] width 19 height 19
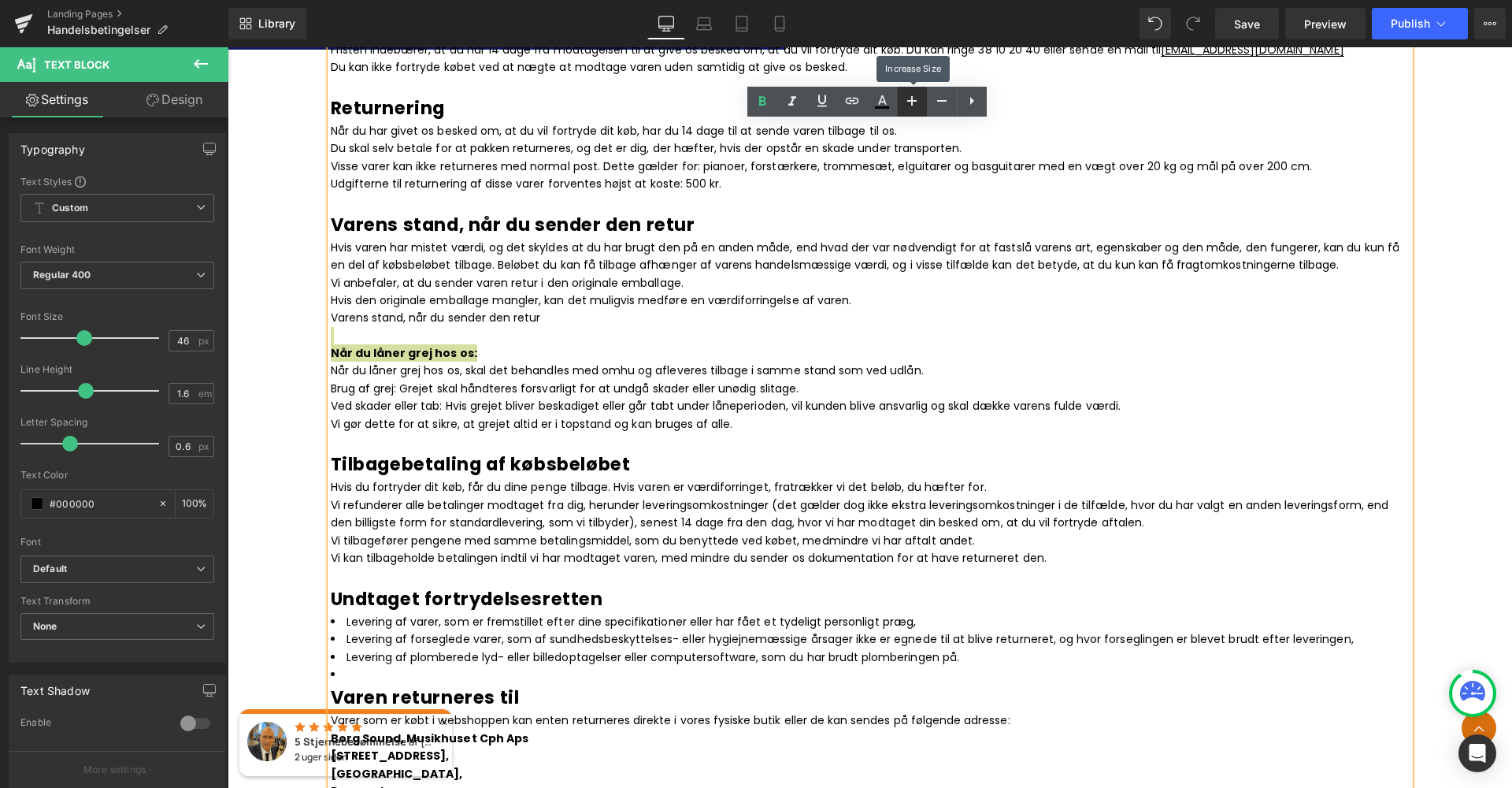
click at [907, 102] on icon at bounding box center [911, 101] width 19 height 19
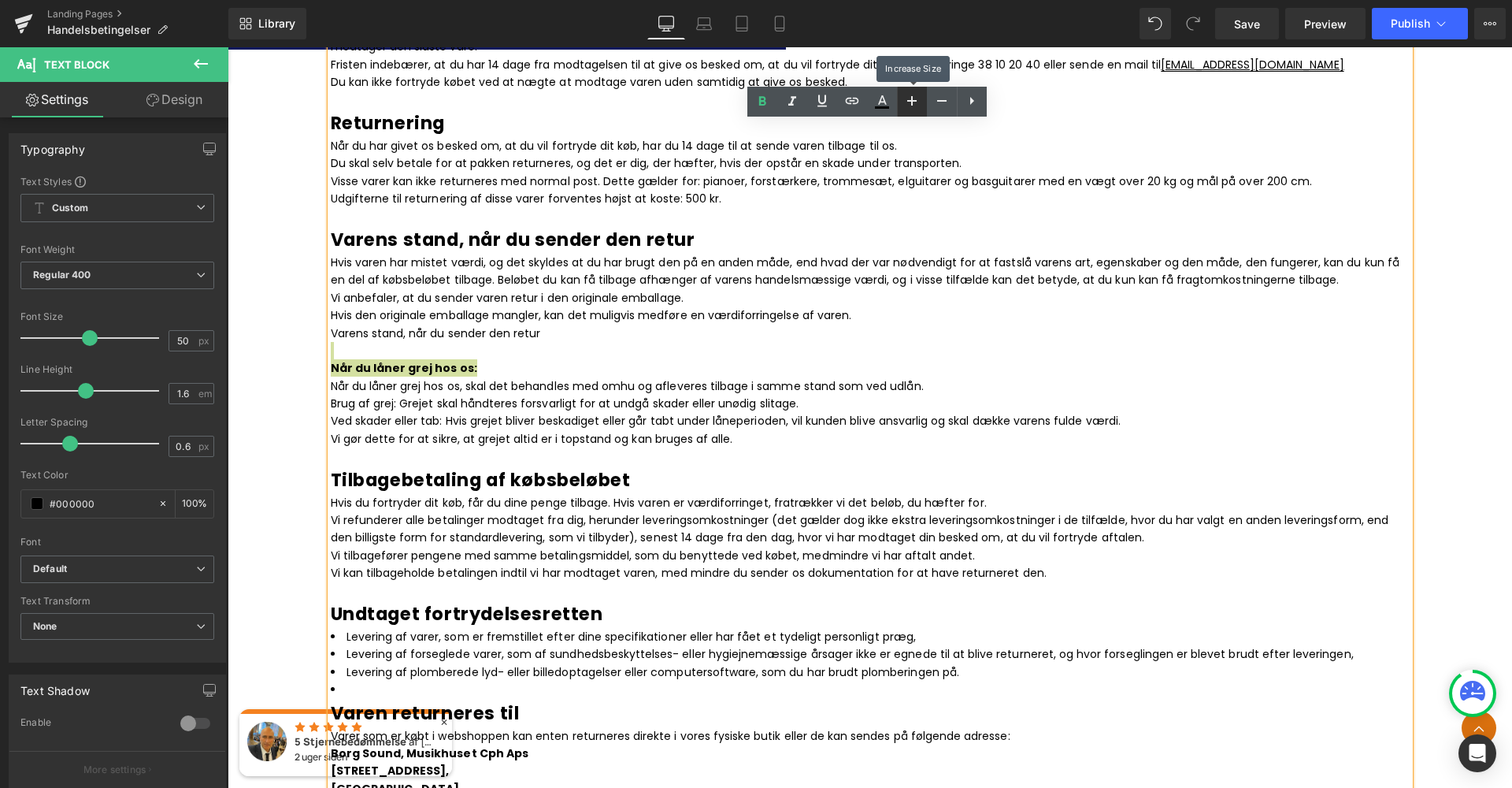
click at [907, 102] on icon at bounding box center [911, 101] width 19 height 19
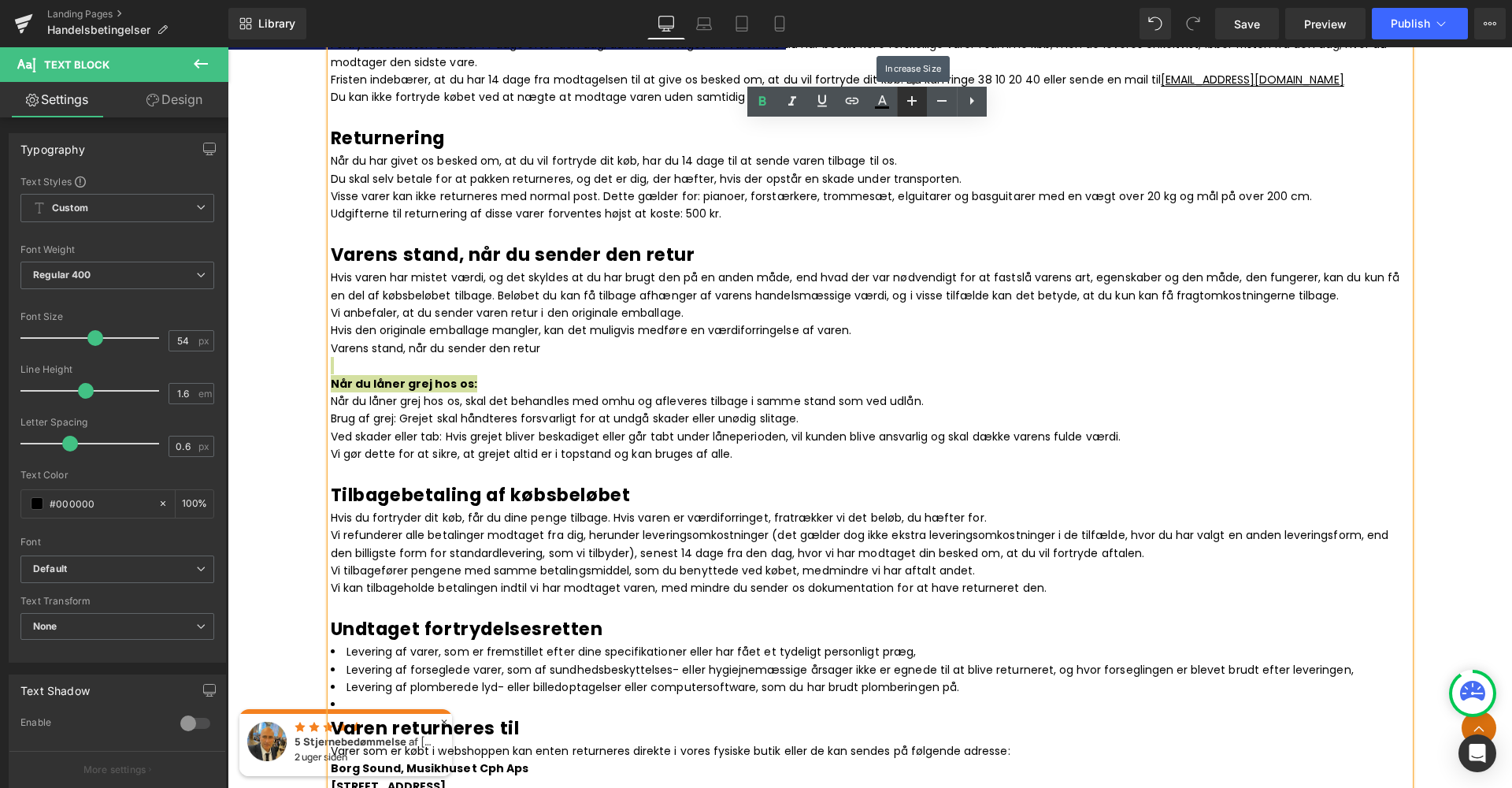
click at [907, 102] on icon at bounding box center [911, 101] width 19 height 19
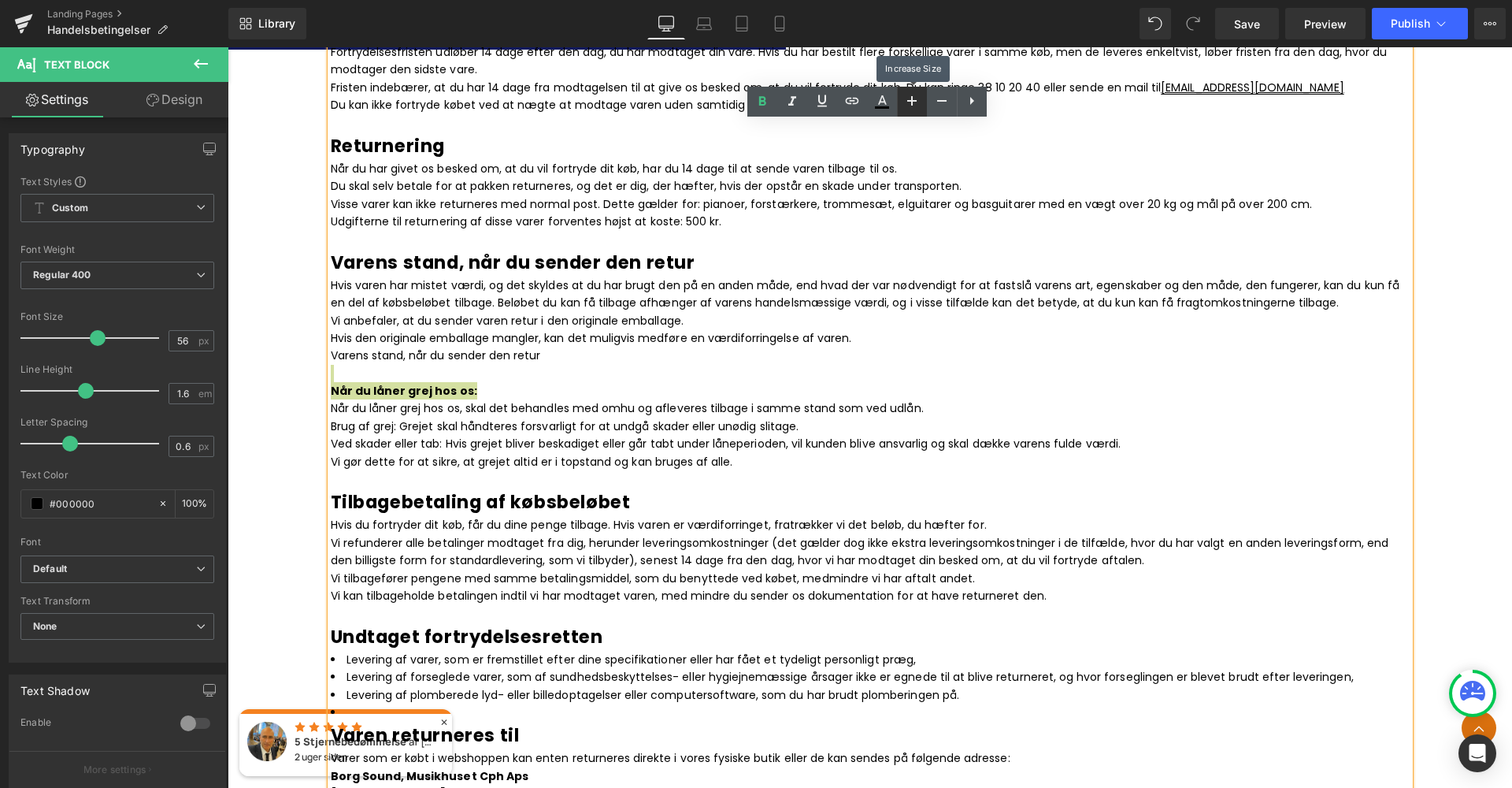
click at [907, 102] on icon at bounding box center [911, 101] width 19 height 19
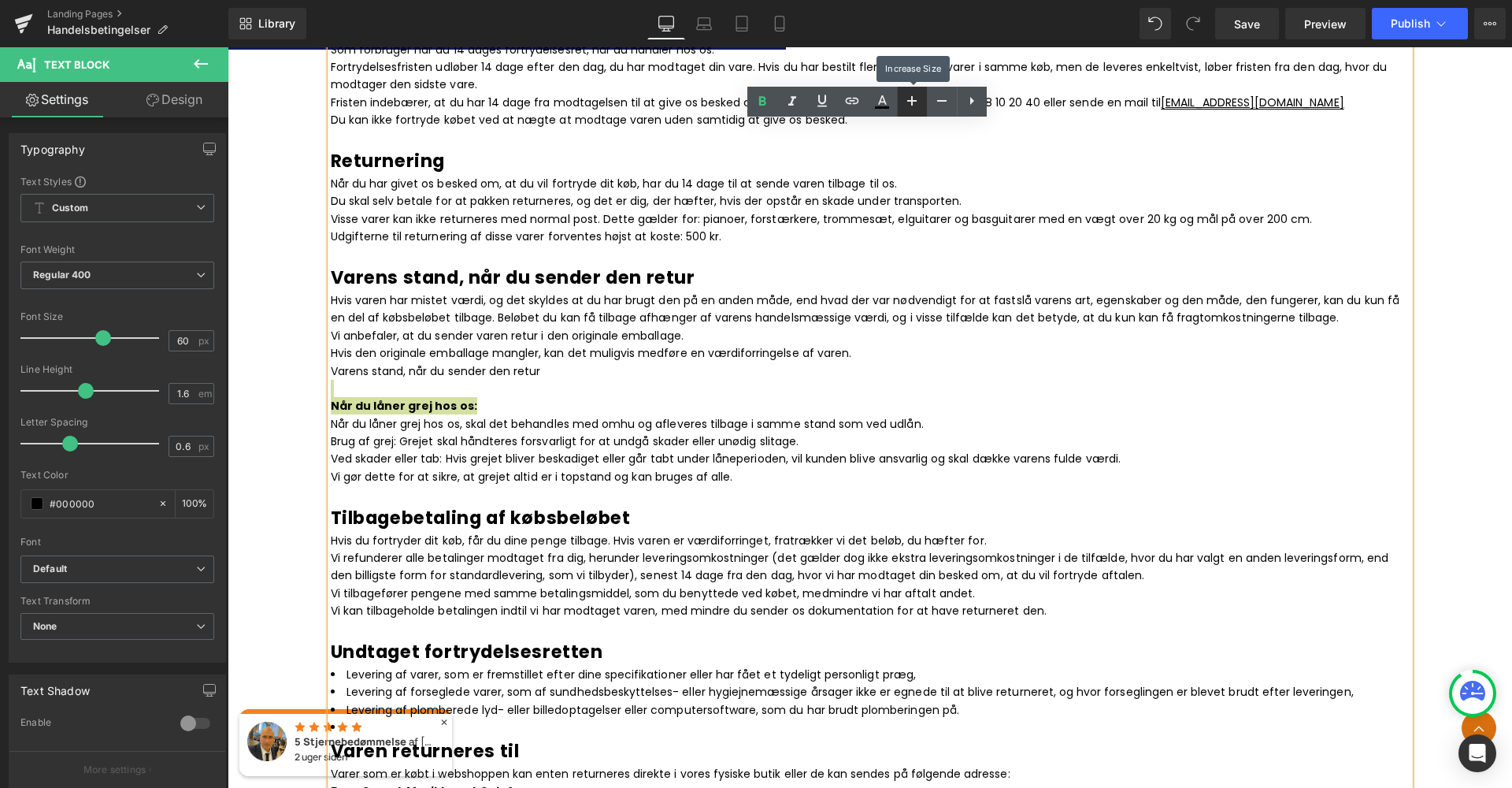
click at [907, 102] on icon at bounding box center [911, 101] width 19 height 19
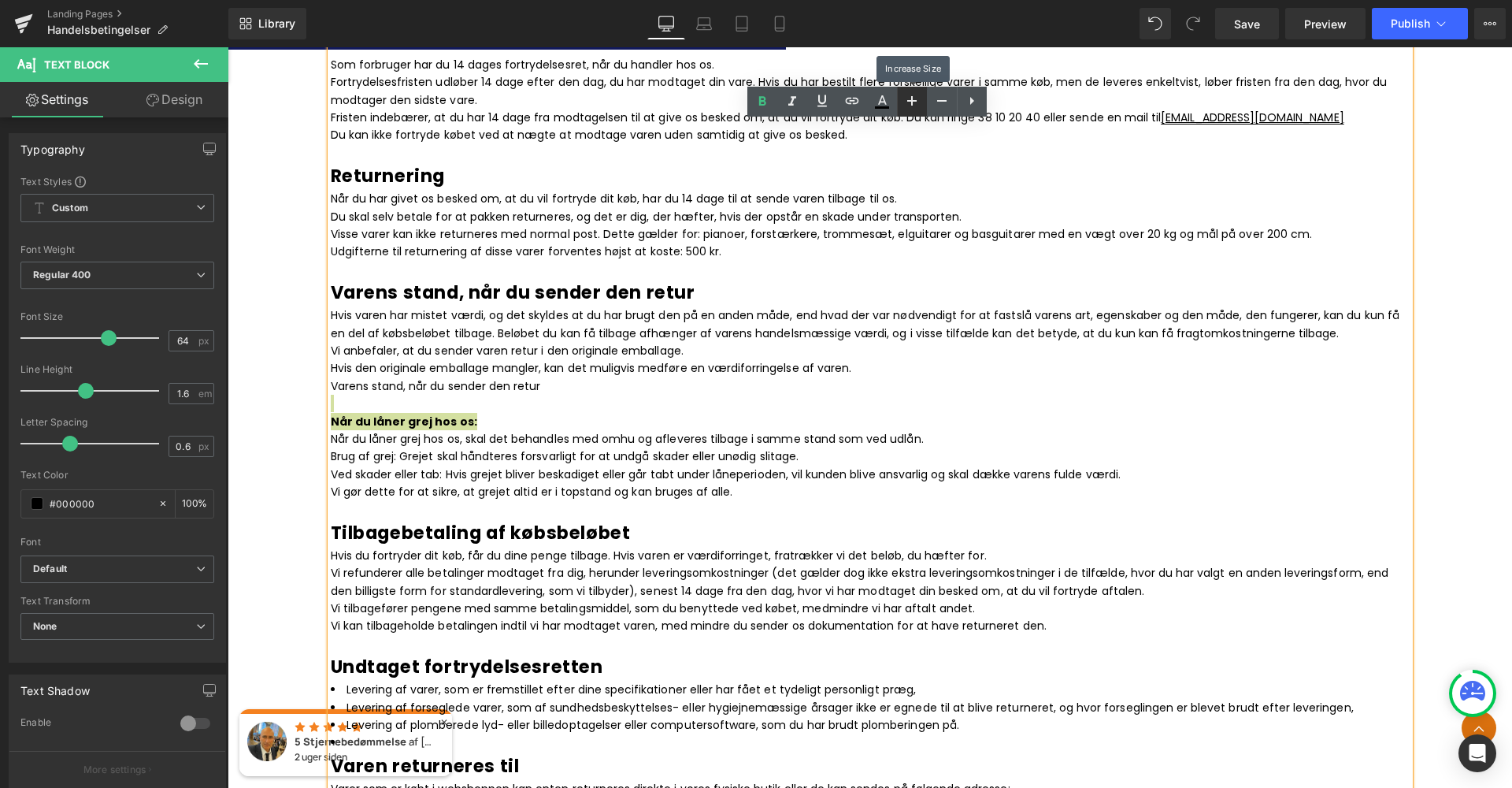
click at [907, 102] on icon at bounding box center [911, 101] width 19 height 19
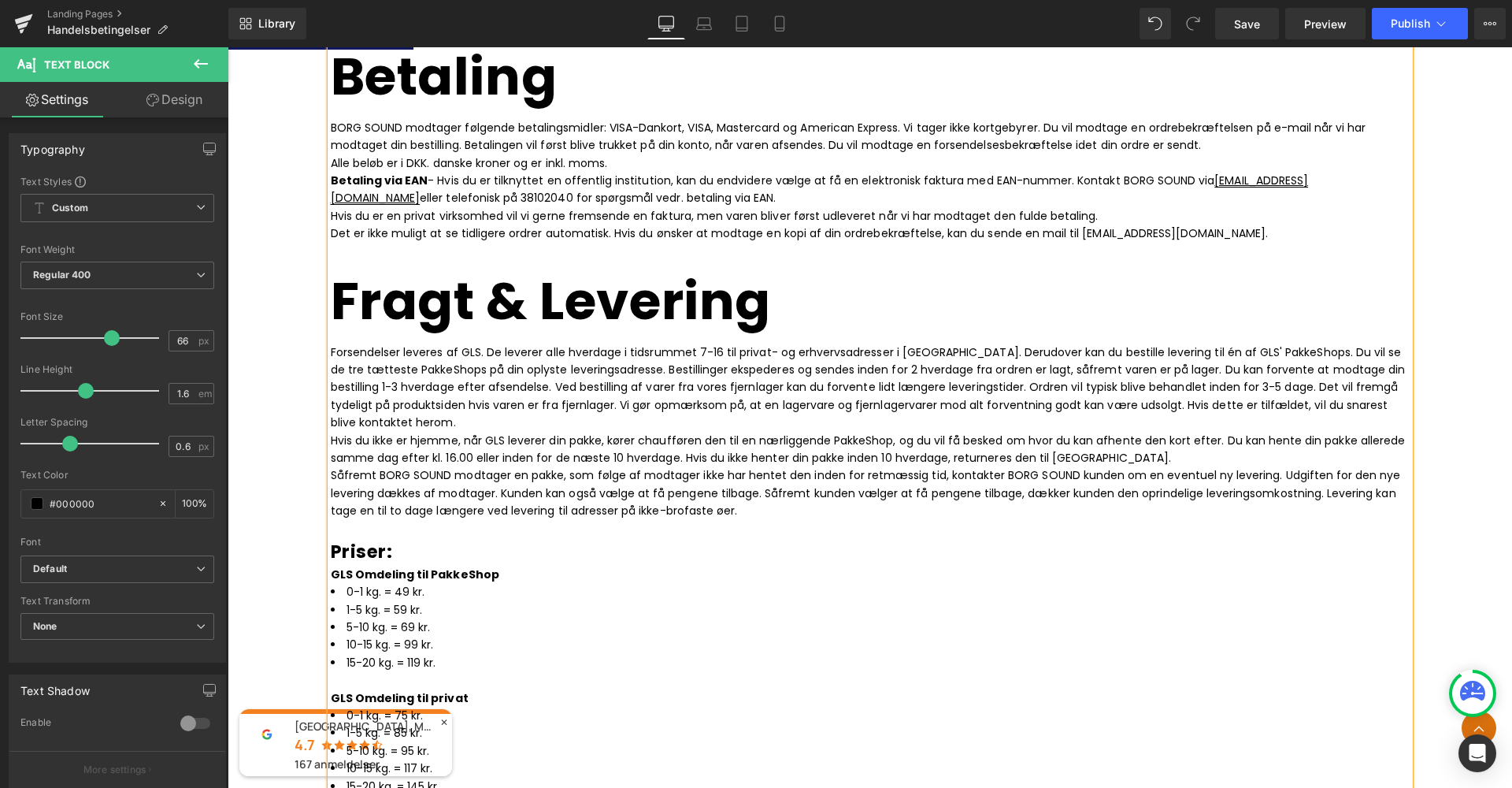
scroll to position [53, 0]
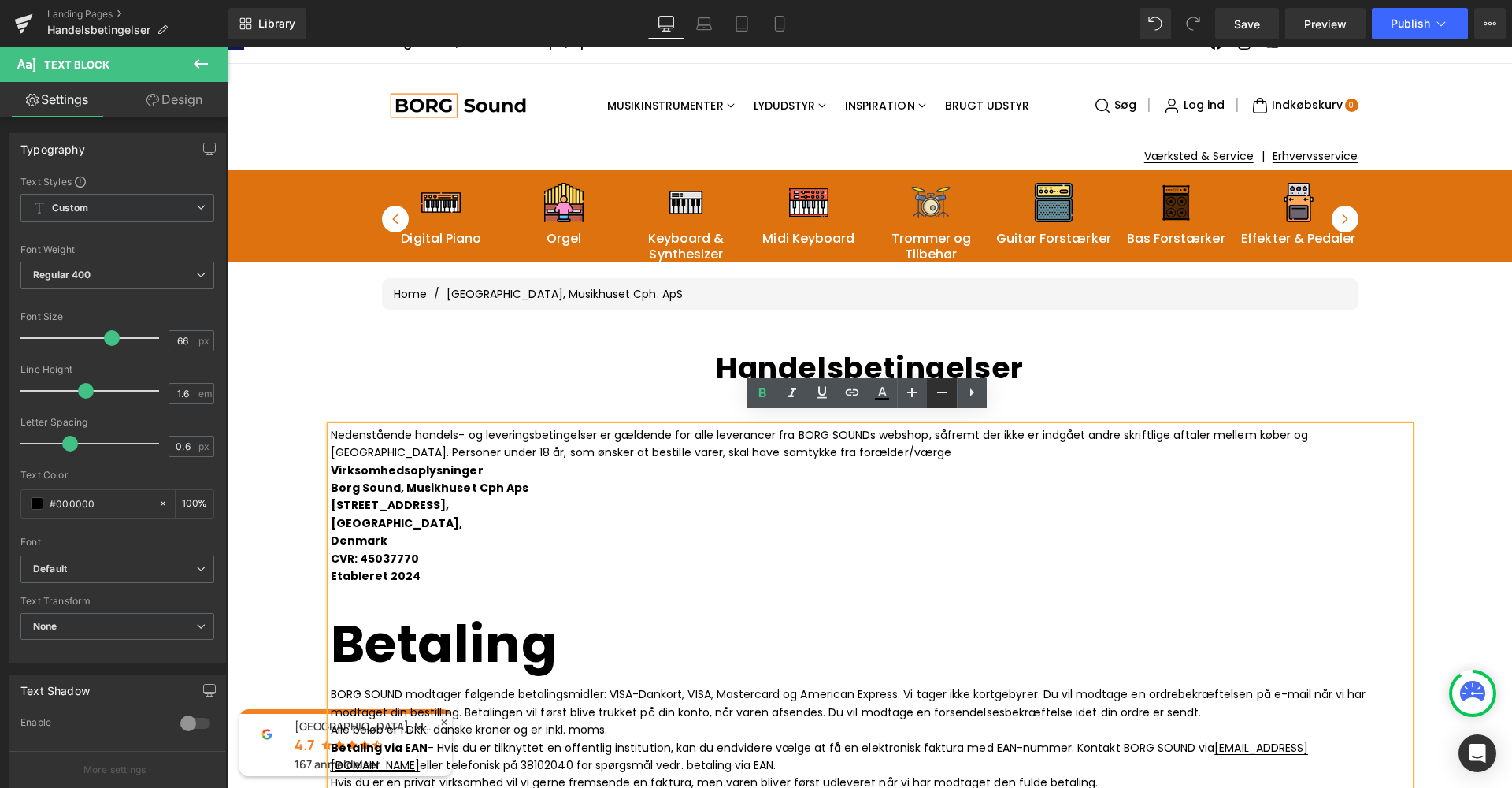
click at [941, 399] on icon at bounding box center [941, 392] width 19 height 19
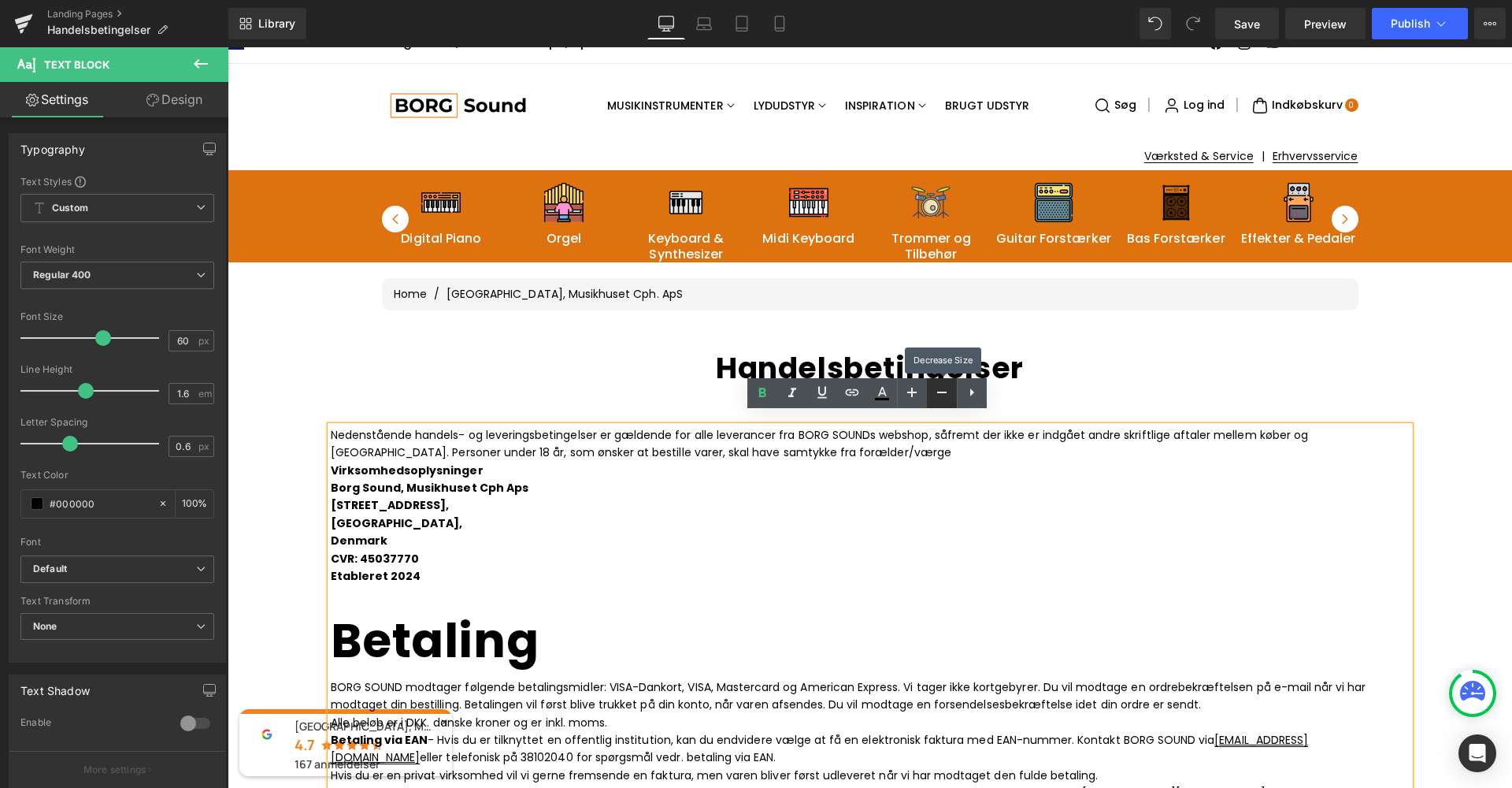
click at [941, 399] on icon at bounding box center [941, 392] width 19 height 19
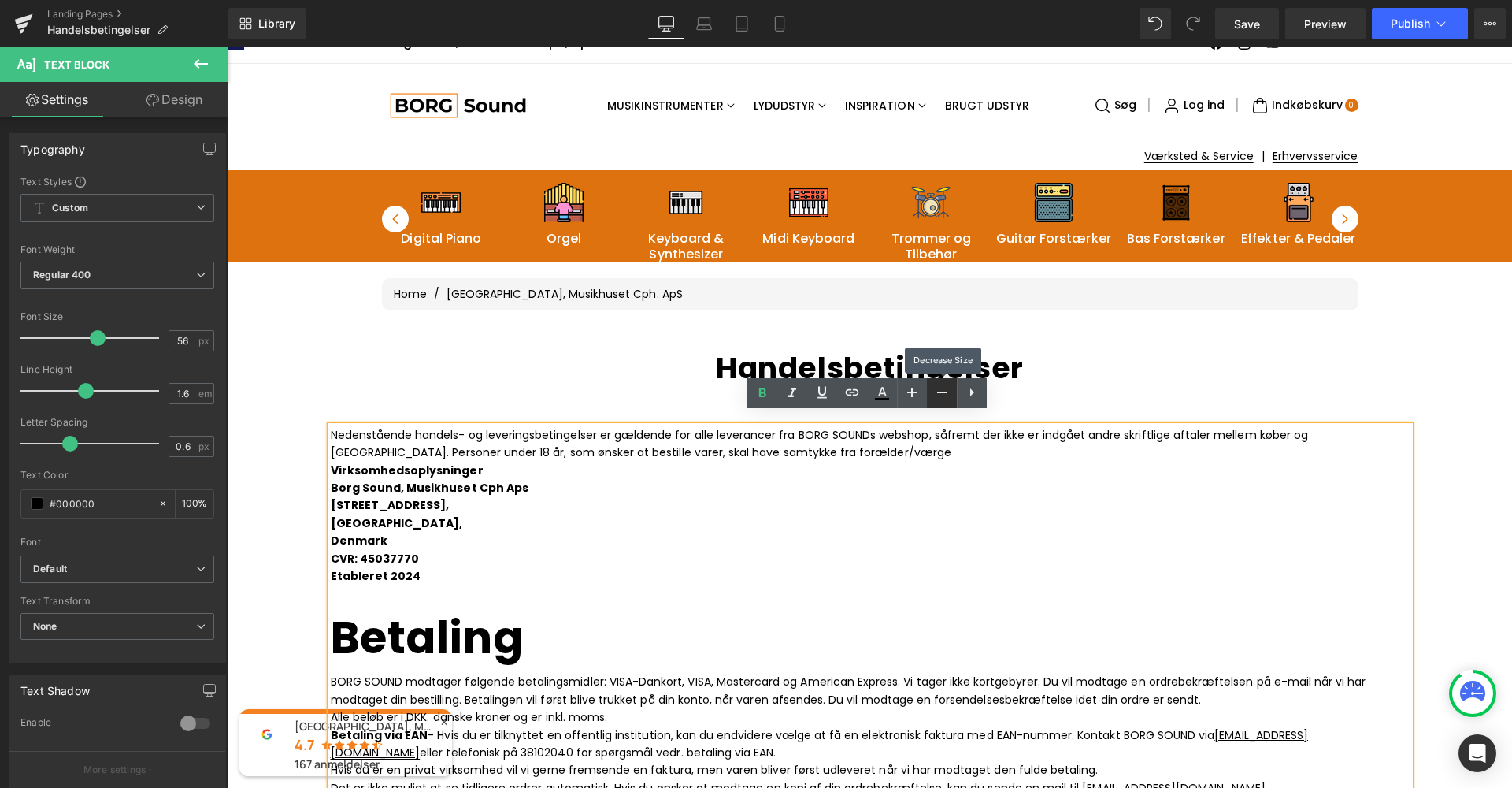
click at [941, 399] on icon at bounding box center [941, 392] width 19 height 19
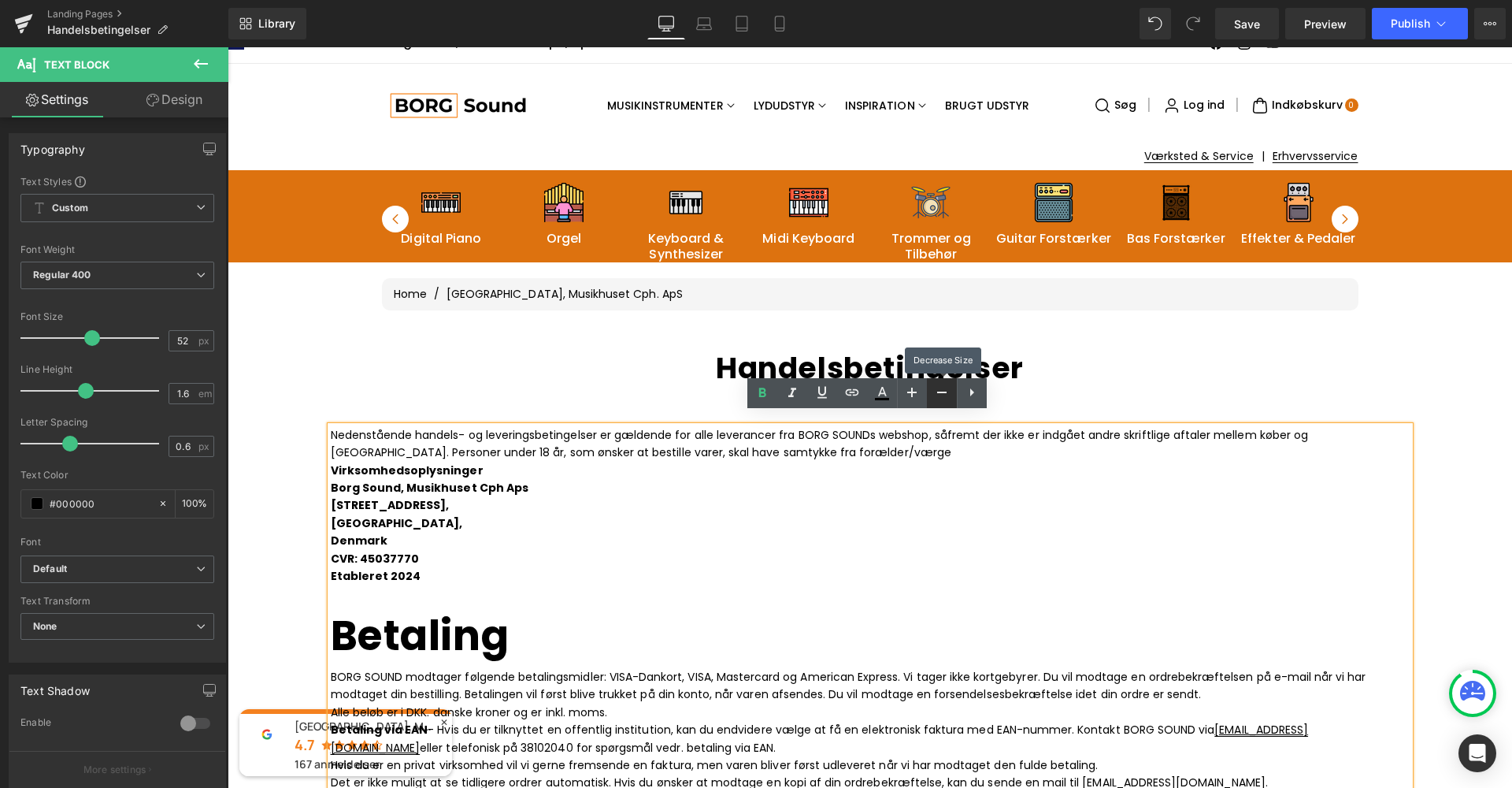
click at [941, 399] on icon at bounding box center [941, 392] width 19 height 19
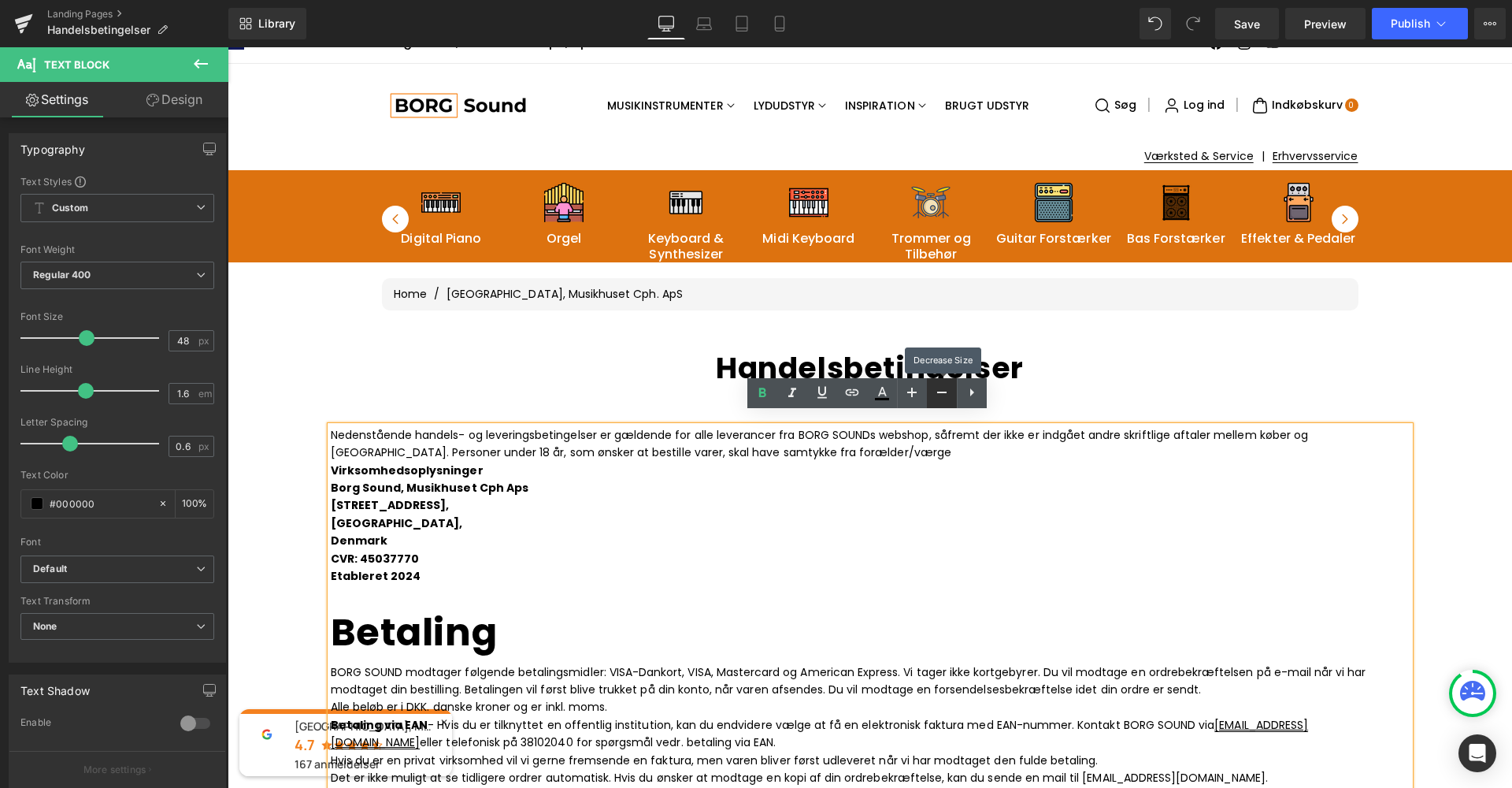
click at [941, 399] on icon at bounding box center [941, 392] width 19 height 19
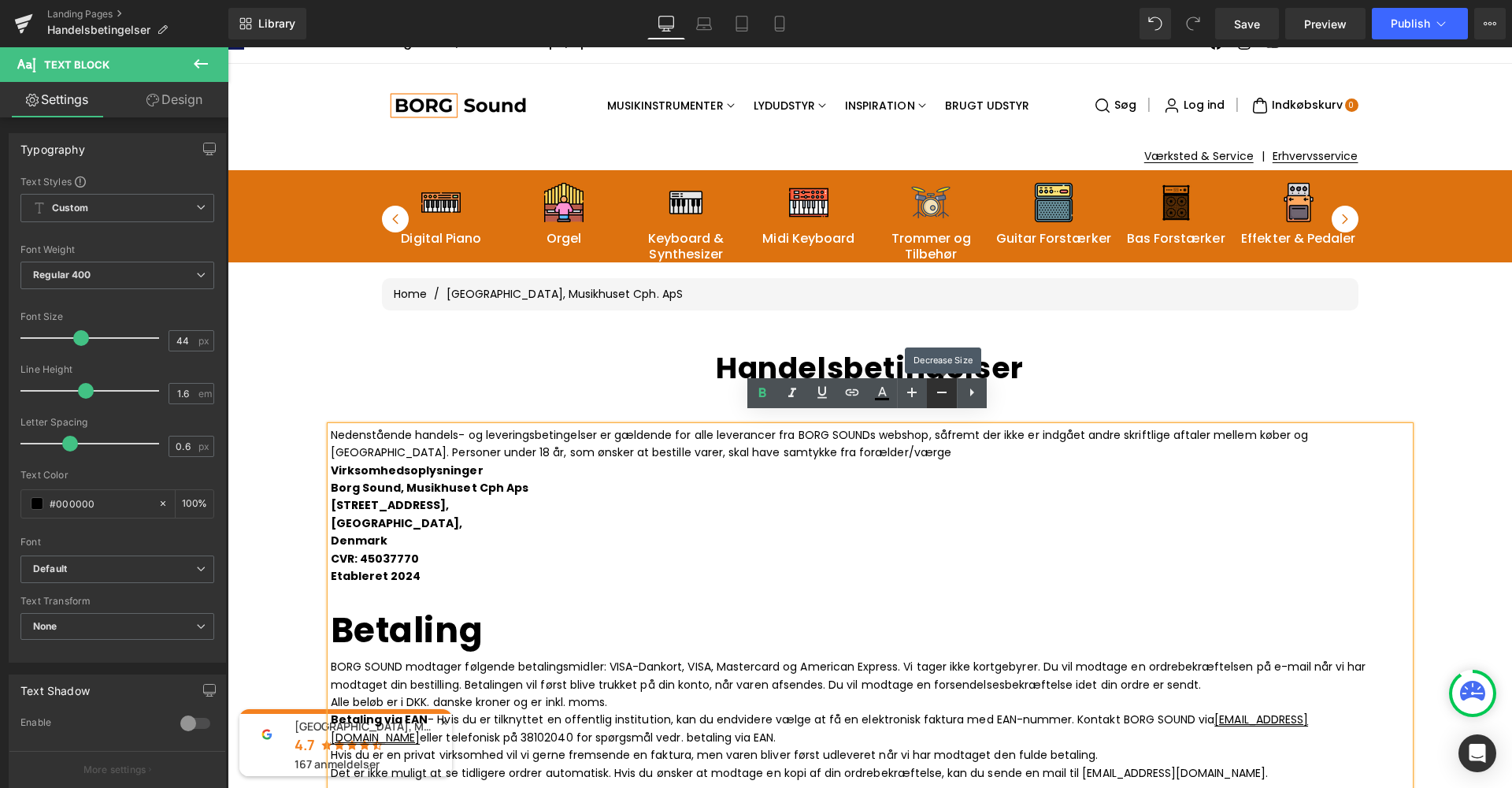
click at [941, 399] on icon at bounding box center [941, 392] width 19 height 19
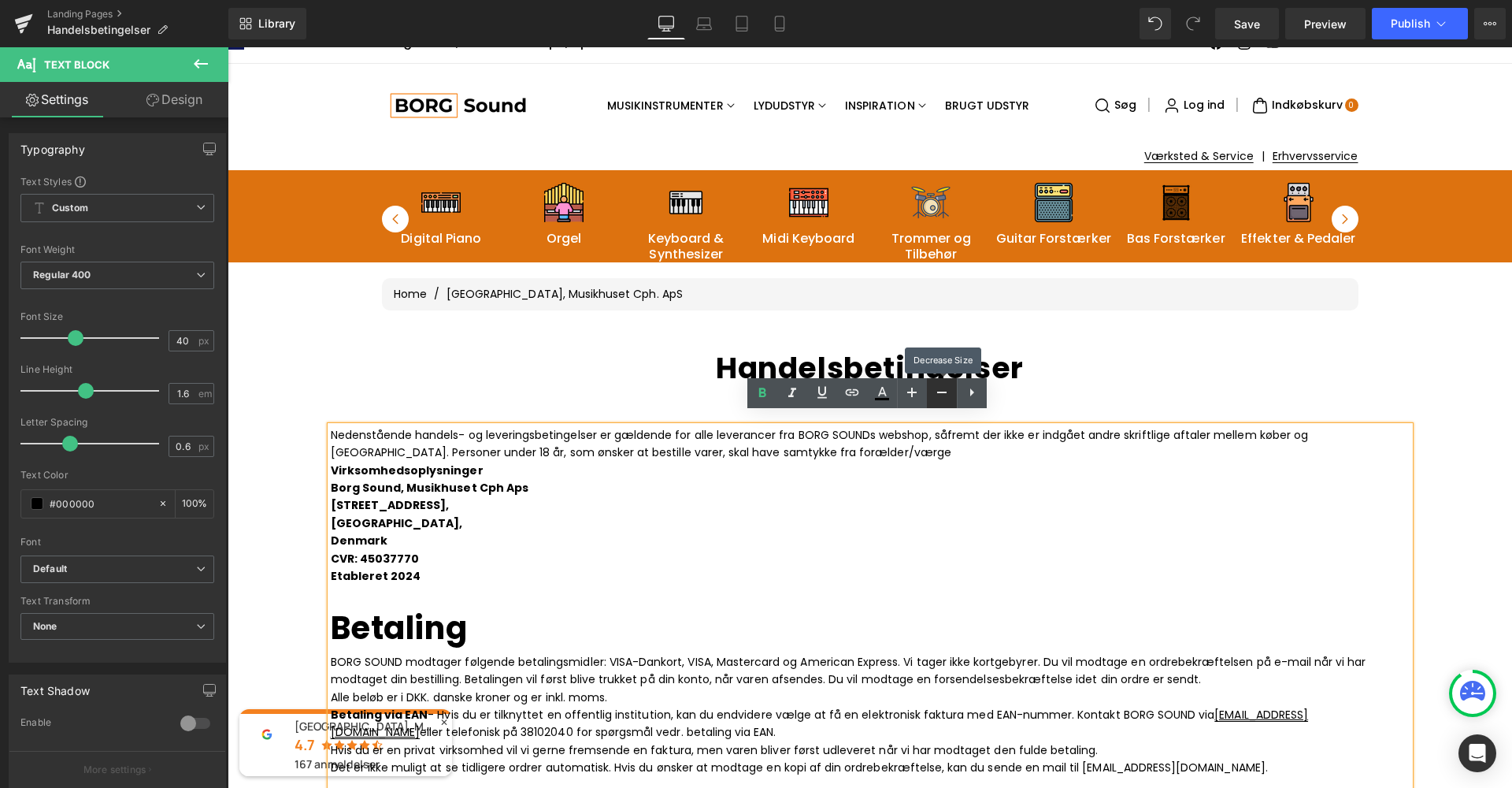
click at [941, 399] on icon at bounding box center [941, 392] width 19 height 19
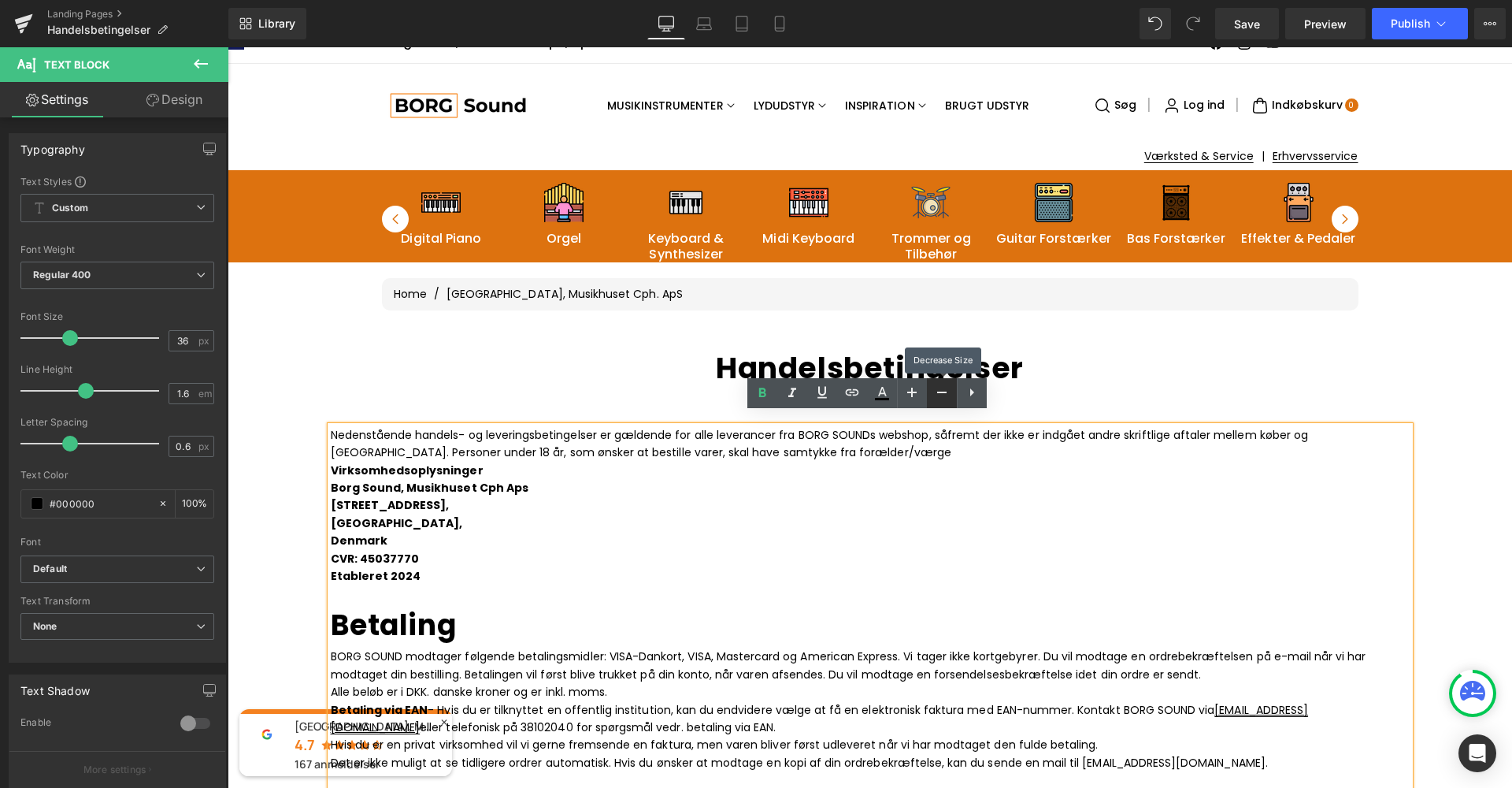
click at [941, 399] on icon at bounding box center [941, 392] width 19 height 19
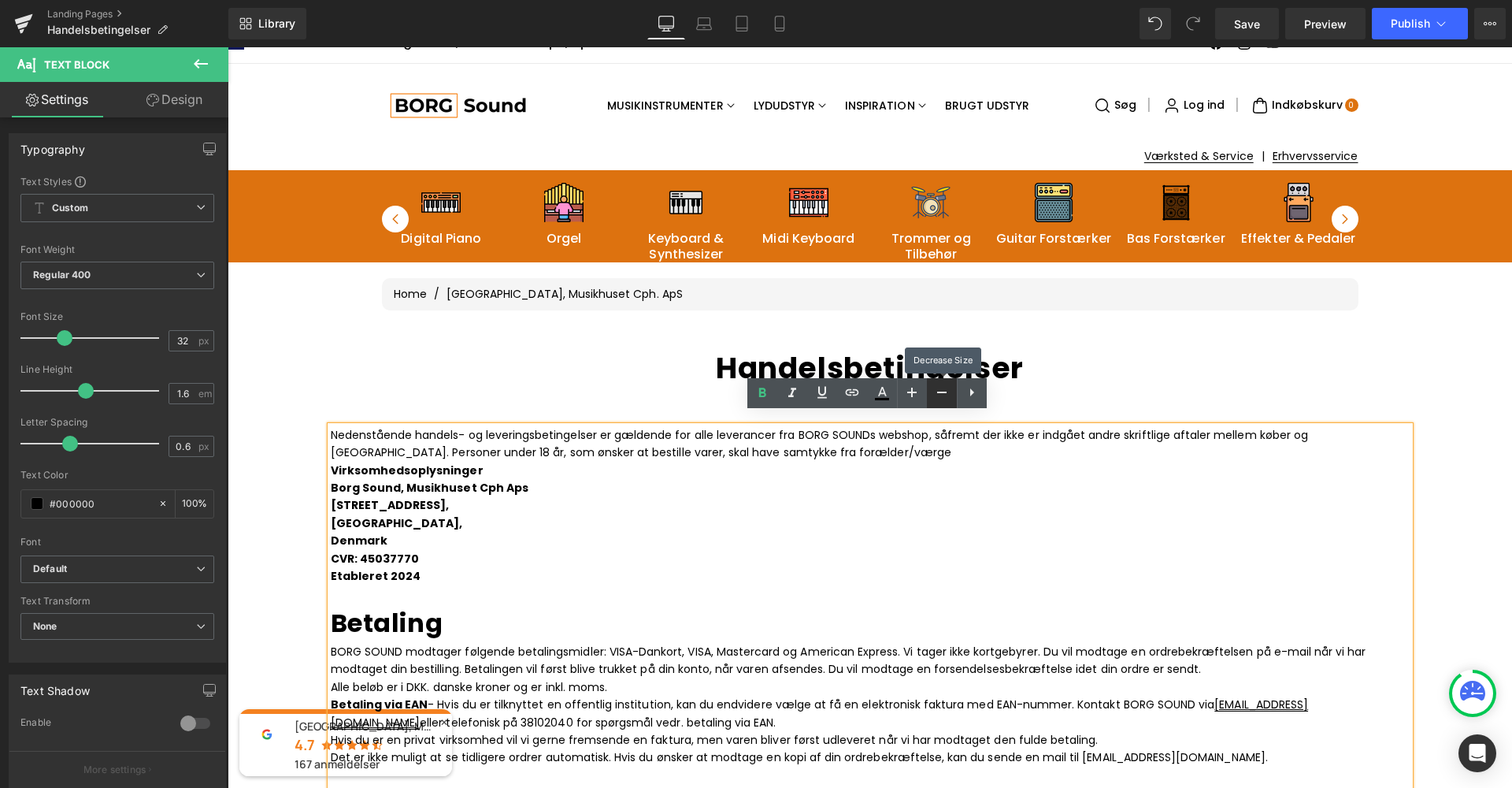
click at [941, 399] on icon at bounding box center [941, 392] width 19 height 19
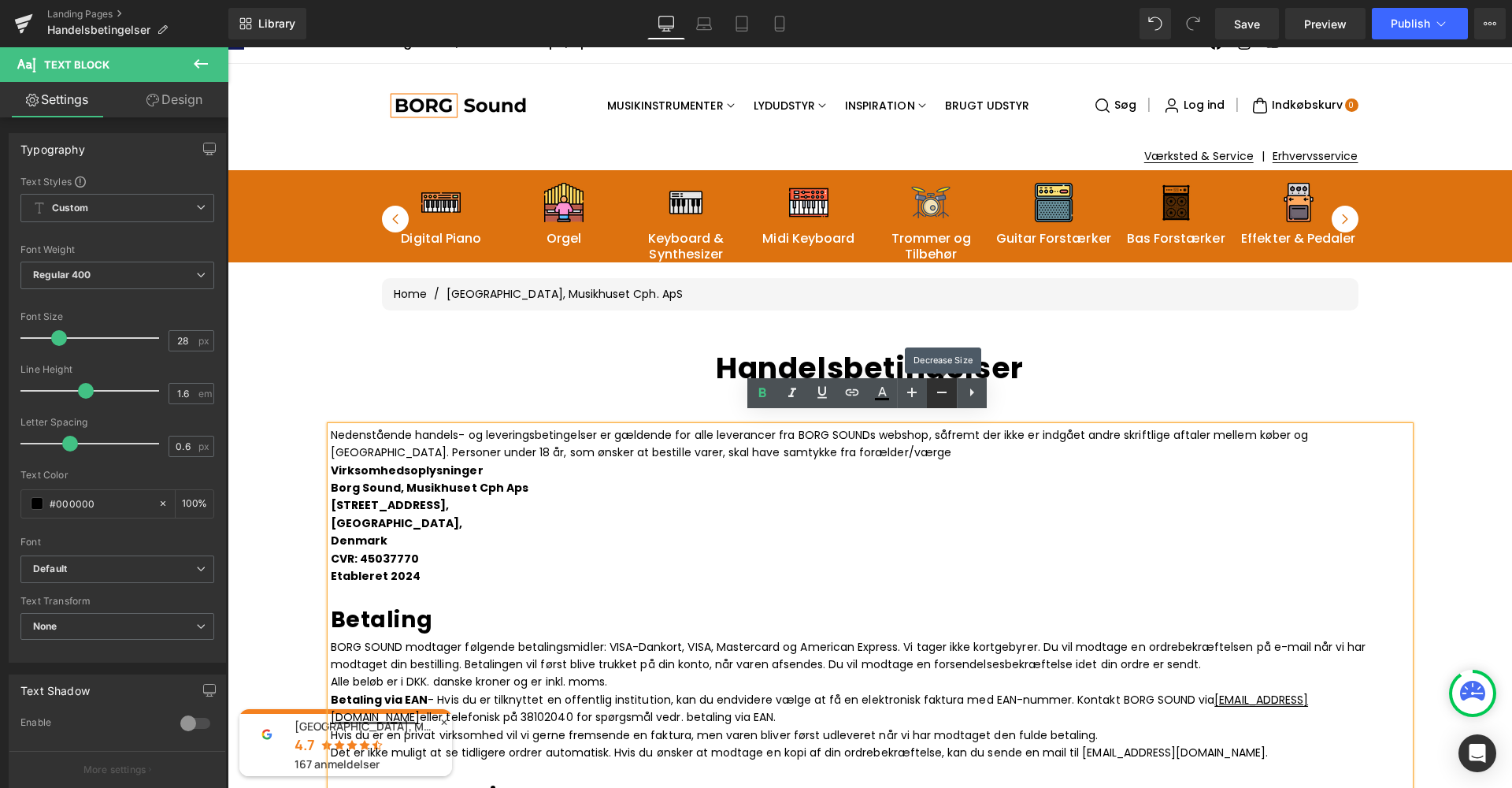
click at [941, 399] on icon at bounding box center [941, 392] width 19 height 19
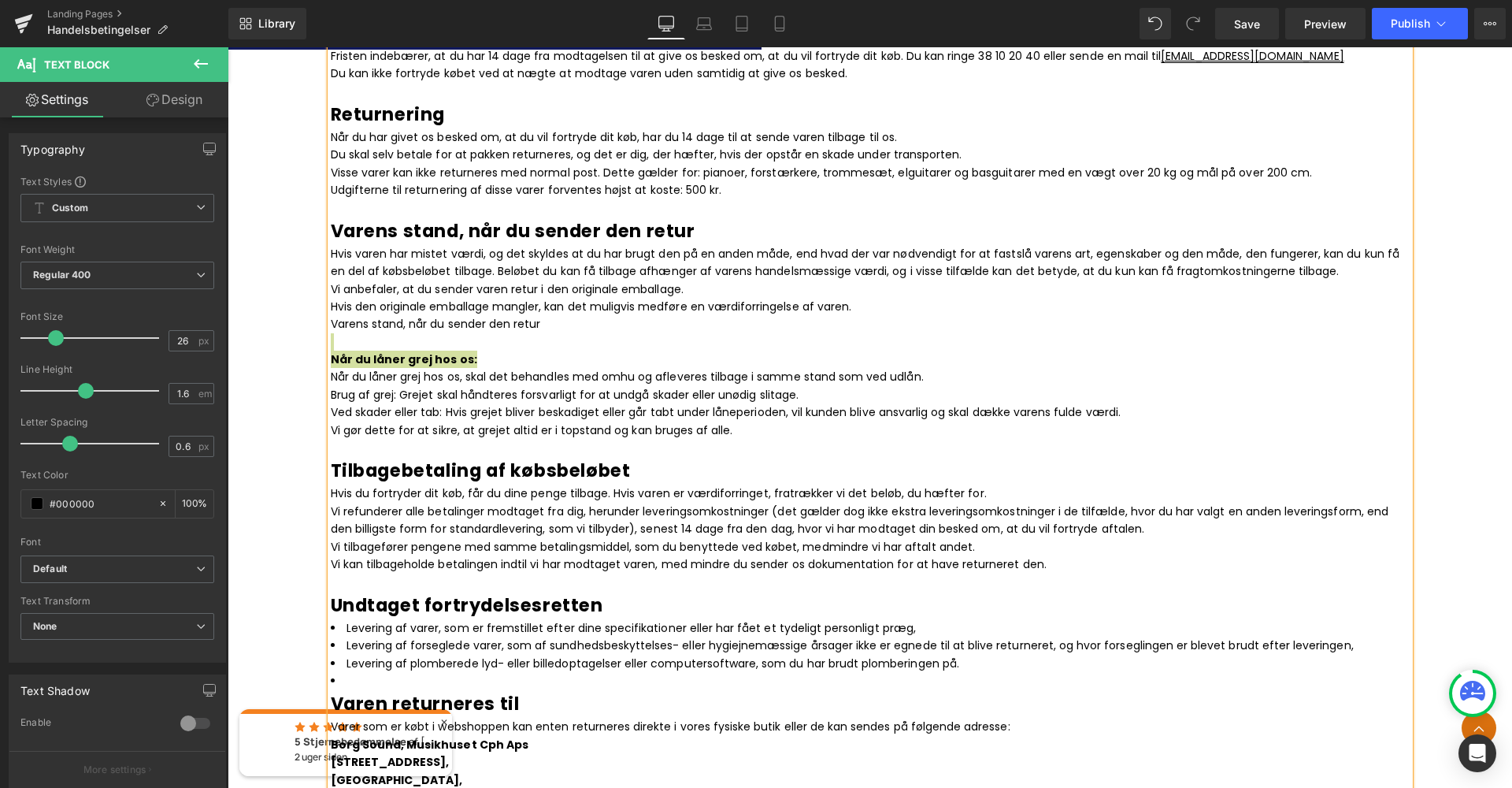
scroll to position [1614, 0]
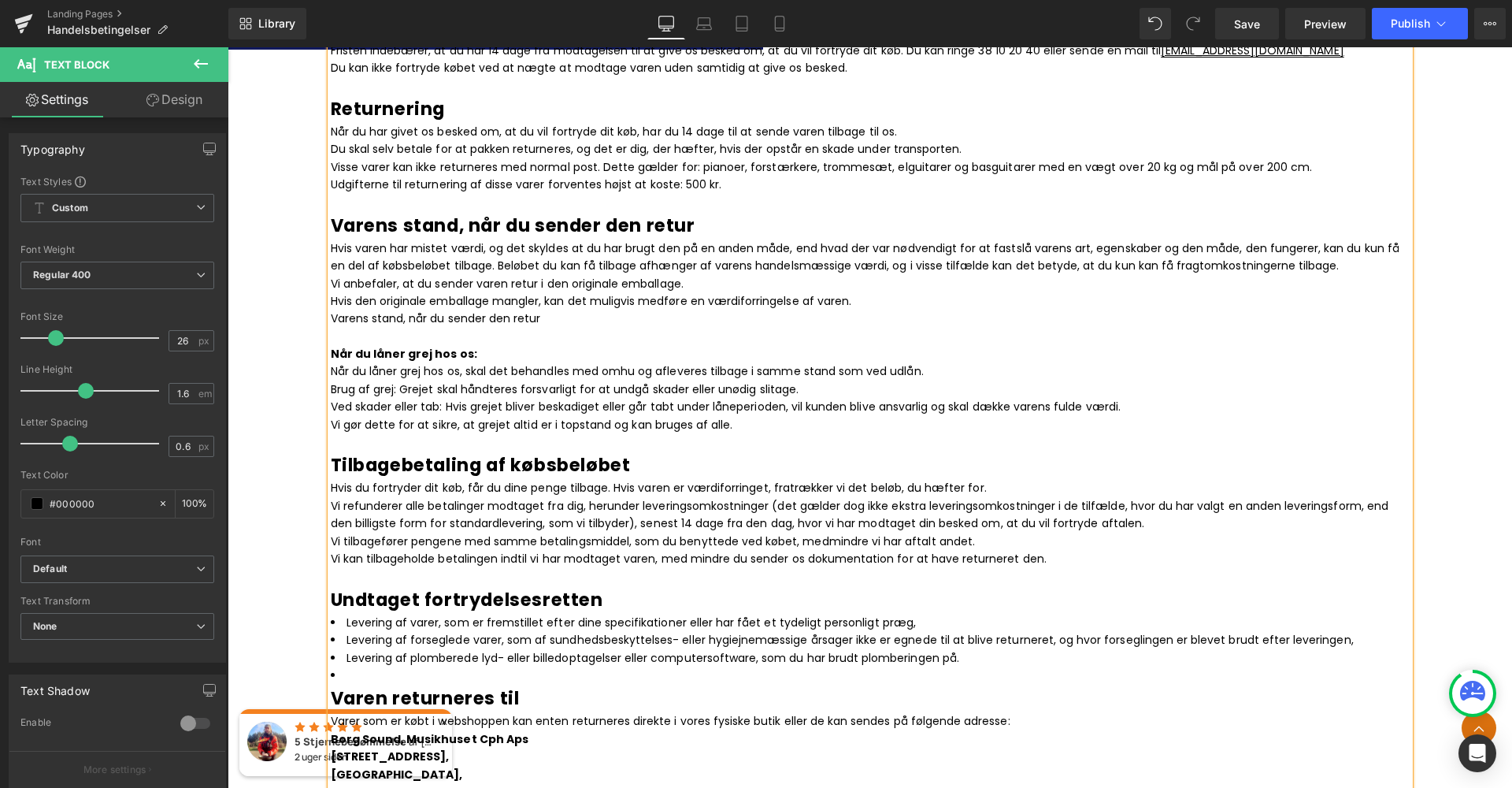
click at [536, 450] on h3 "Tilbagebetaling af købsbeløbet" at bounding box center [869, 464] width 1079 height 29
click at [492, 345] on p "Når du låner grej hos os:" at bounding box center [869, 354] width 1079 height 18
drag, startPoint x: 464, startPoint y: 333, endPoint x: 326, endPoint y: 328, distance: 138.1
click at [331, 328] on div "Nedenstående handels- og leveringsbetingelser er gældende for alle leverancer f…" at bounding box center [869, 661] width 1079 height 3609
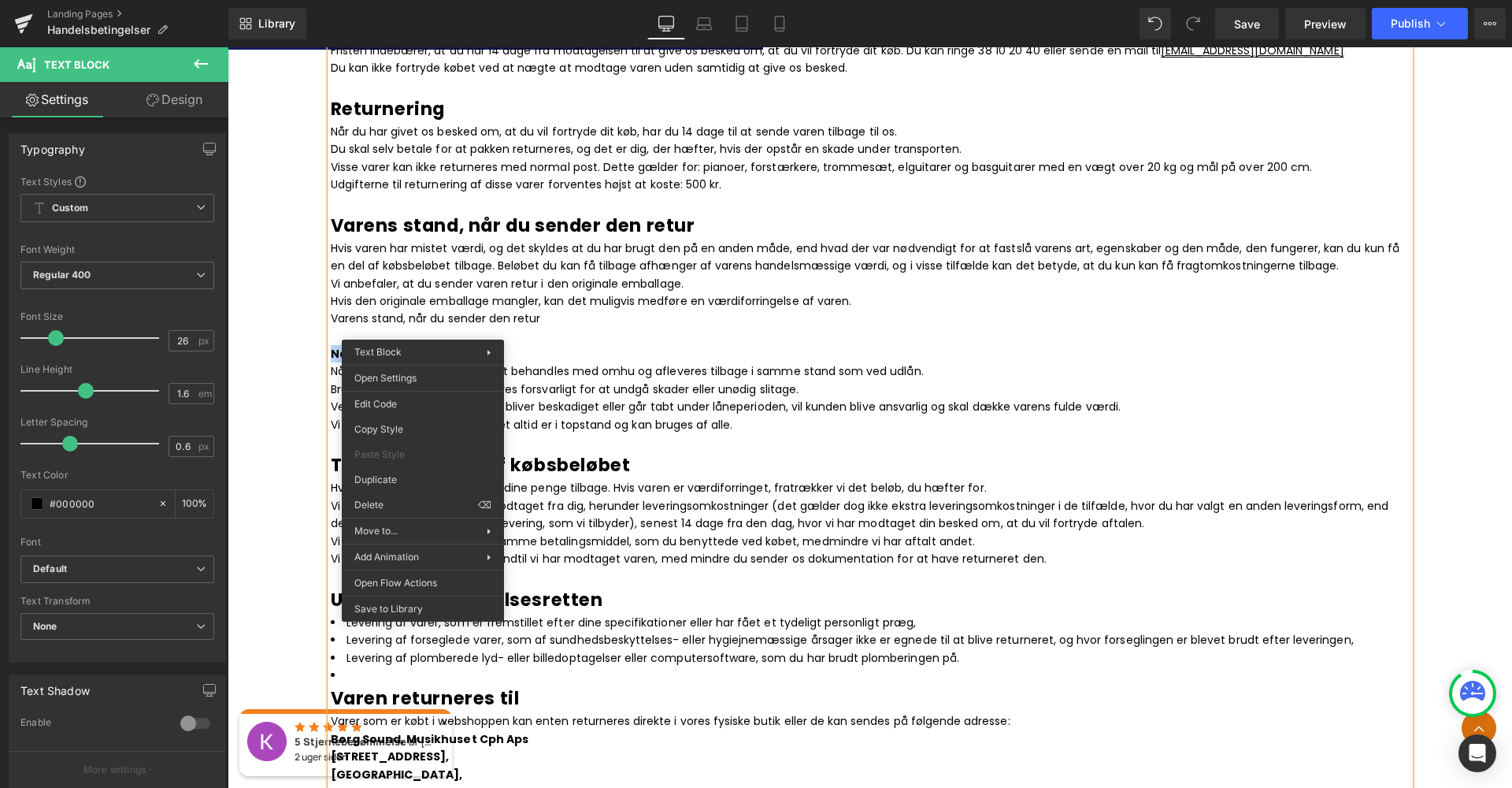
click at [568, 309] on p "Varens stand, når du sender den retur" at bounding box center [869, 318] width 1079 height 18
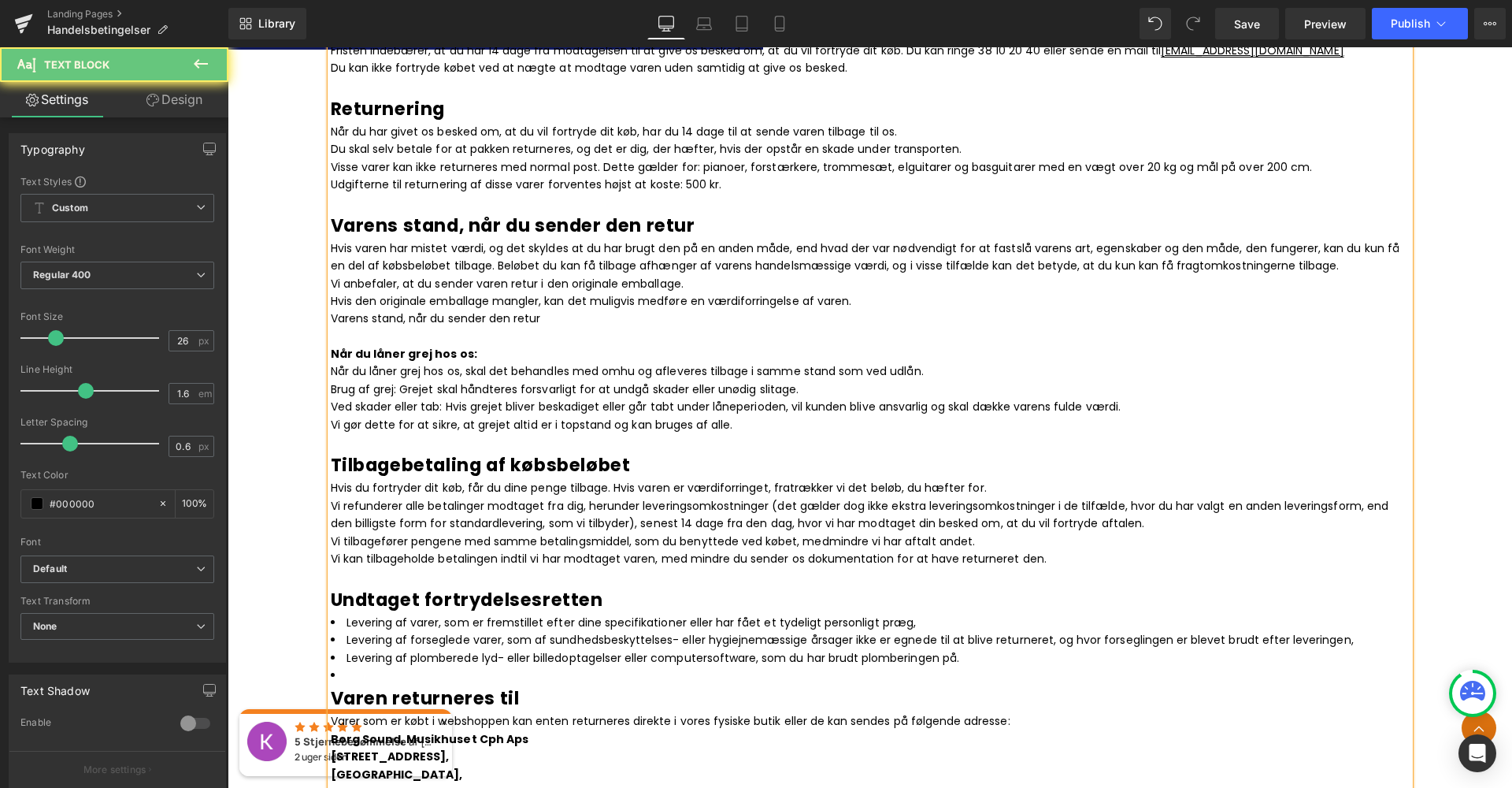
click at [428, 346] on strong "Når du låner grej hos os:" at bounding box center [404, 354] width 146 height 16
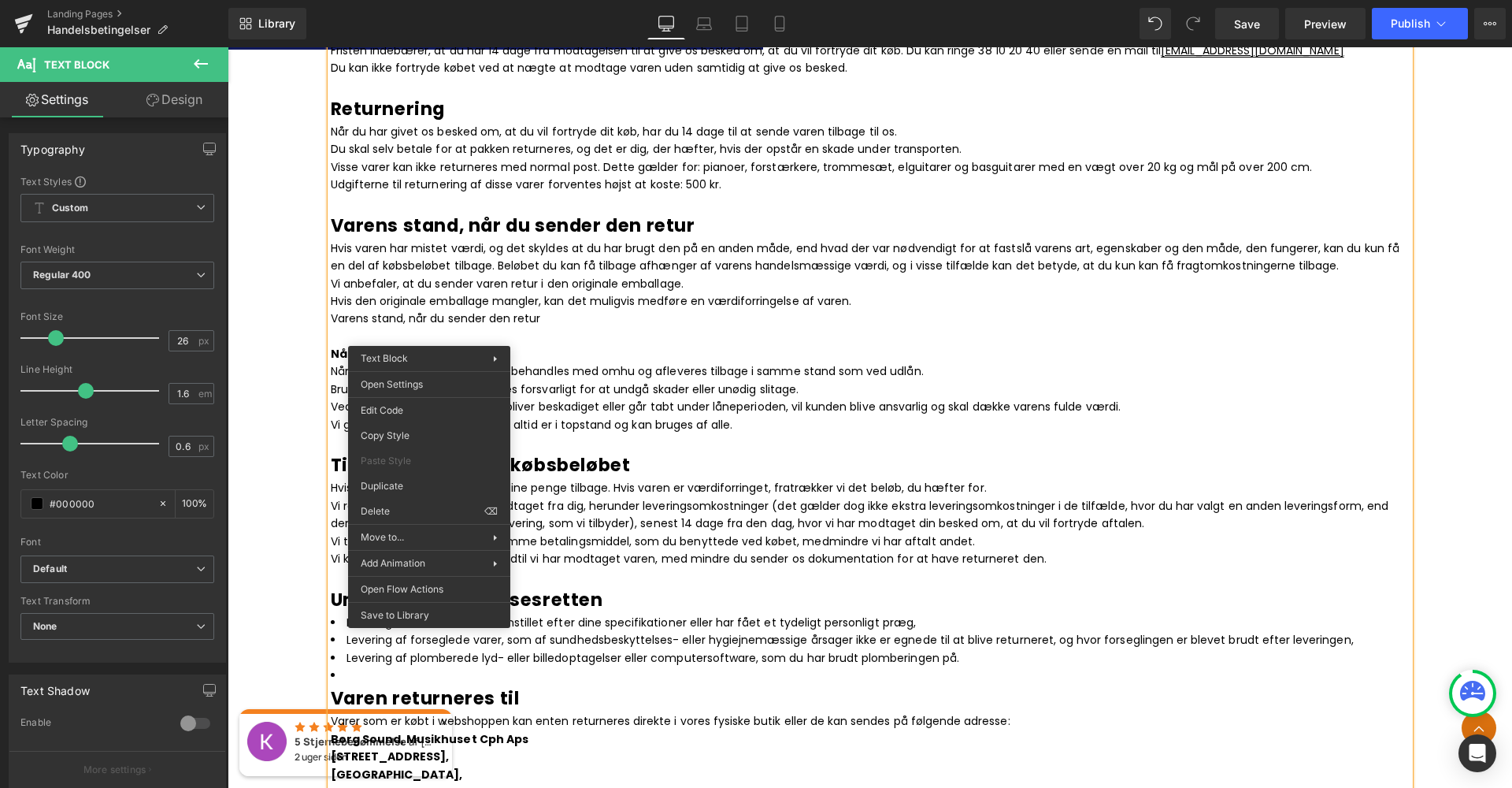
click at [490, 345] on p "Når du låner grej hos os:" at bounding box center [869, 354] width 1079 height 18
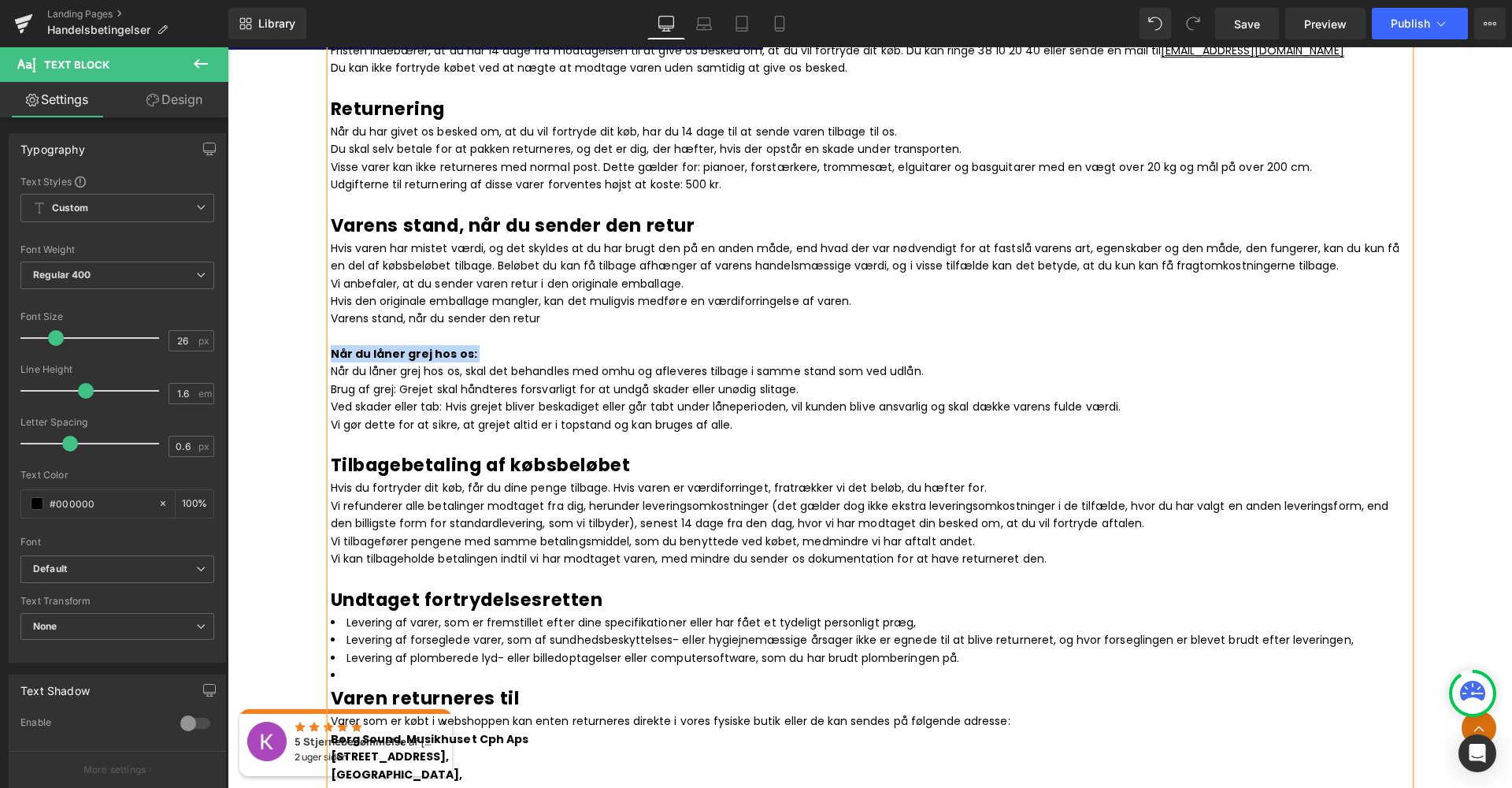
drag, startPoint x: 444, startPoint y: 330, endPoint x: 324, endPoint y: 329, distance: 120.0
click at [331, 329] on div "Nedenstående handels- og leveringsbetingelser er gældende for alle leverancer f…" at bounding box center [869, 661] width 1079 height 3609
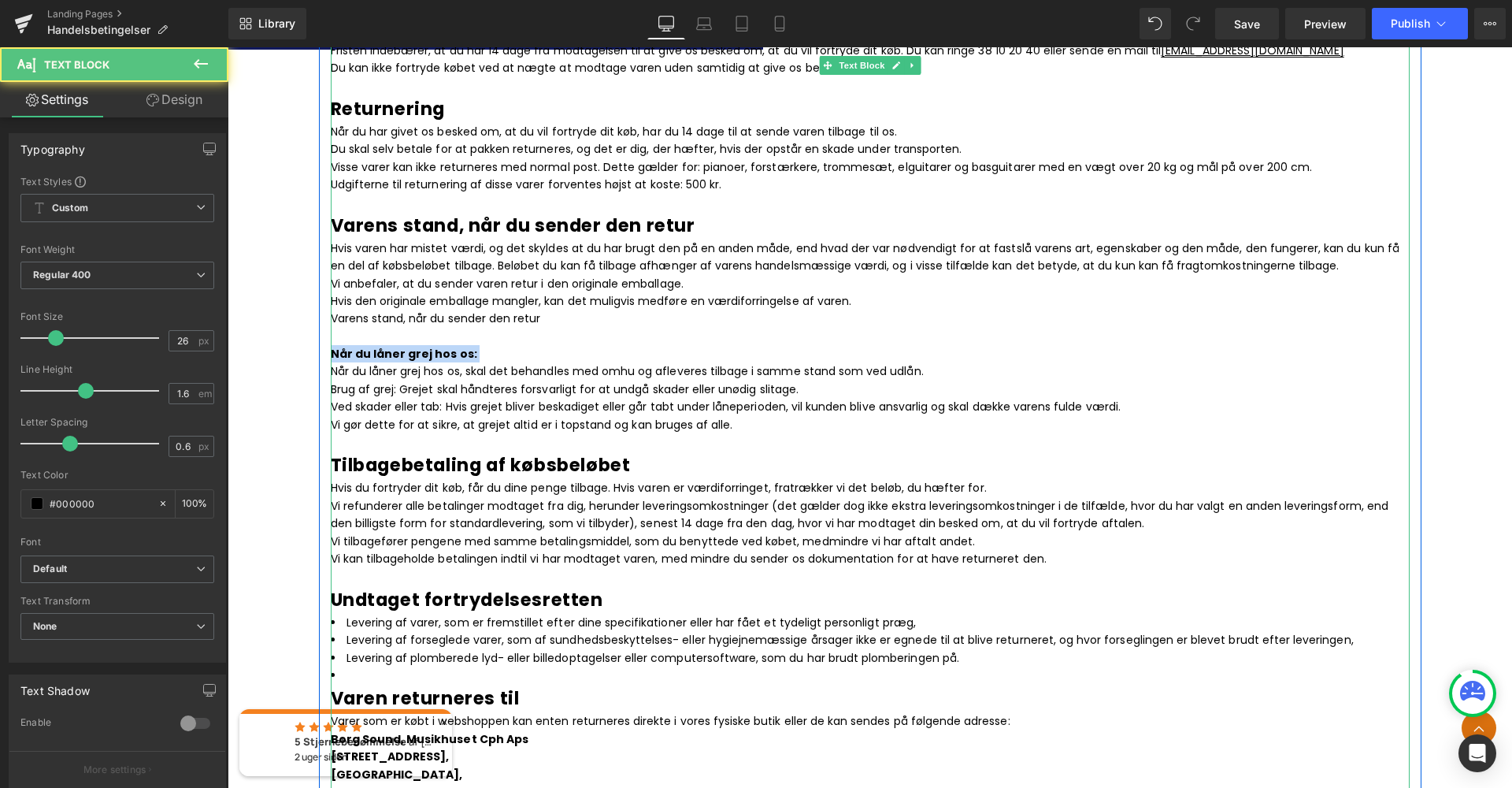
click at [453, 346] on strong "Når du låner grej hos os:" at bounding box center [404, 354] width 146 height 16
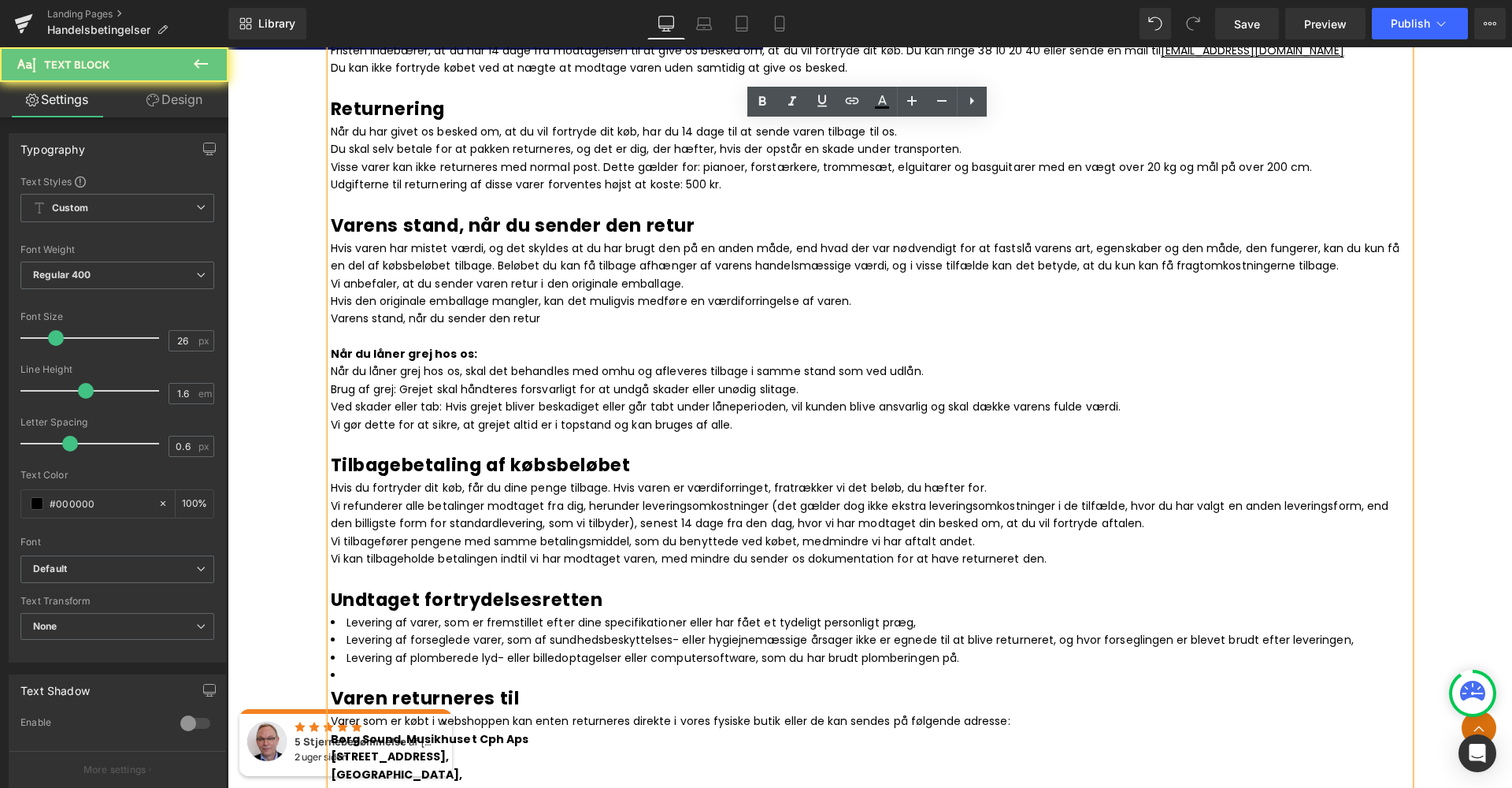
click at [453, 346] on strong "Når du låner grej hos os:" at bounding box center [404, 354] width 146 height 16
click at [913, 109] on icon at bounding box center [911, 101] width 19 height 19
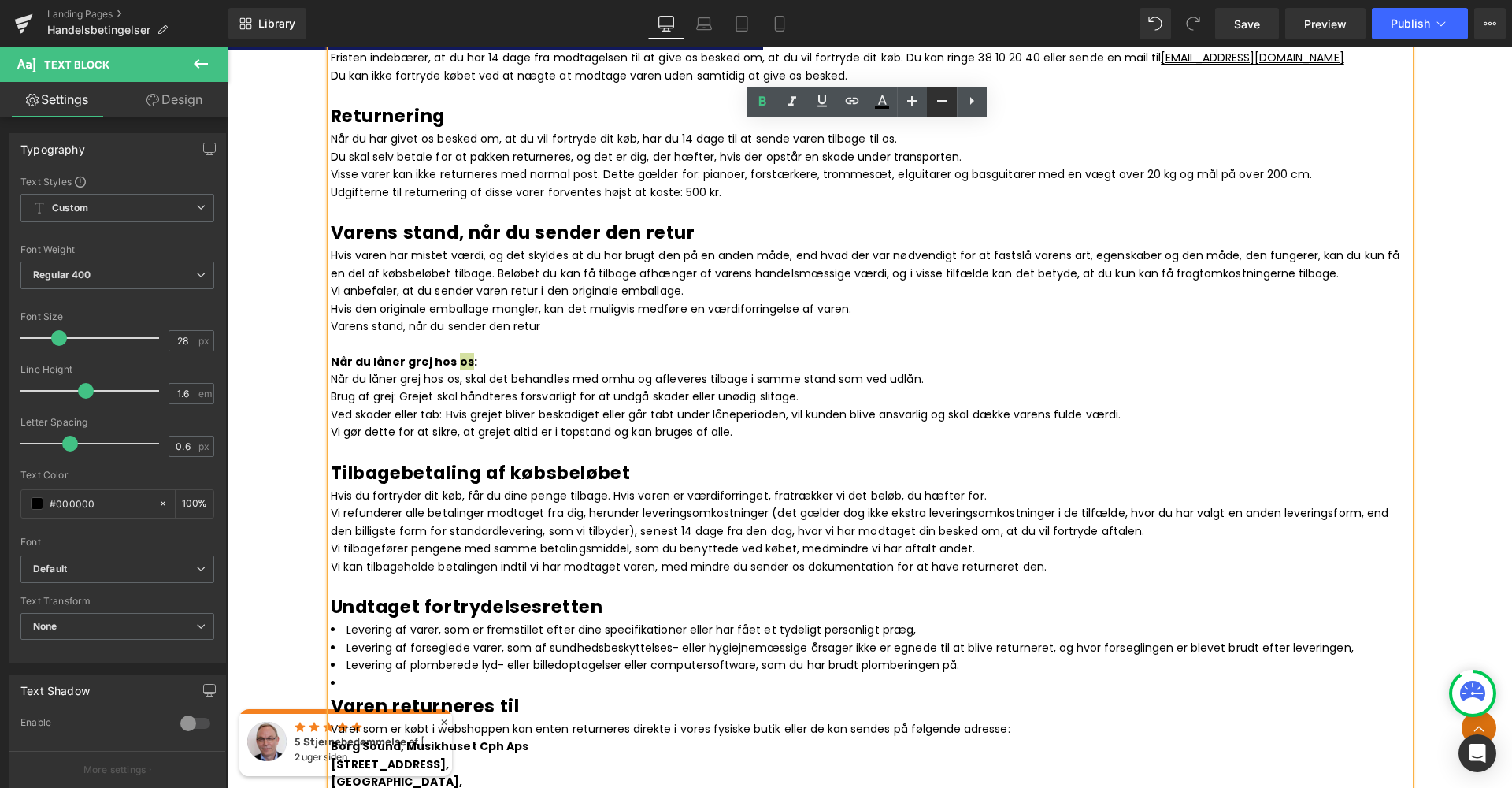
click at [928, 107] on link at bounding box center [942, 102] width 30 height 30
type input "26"
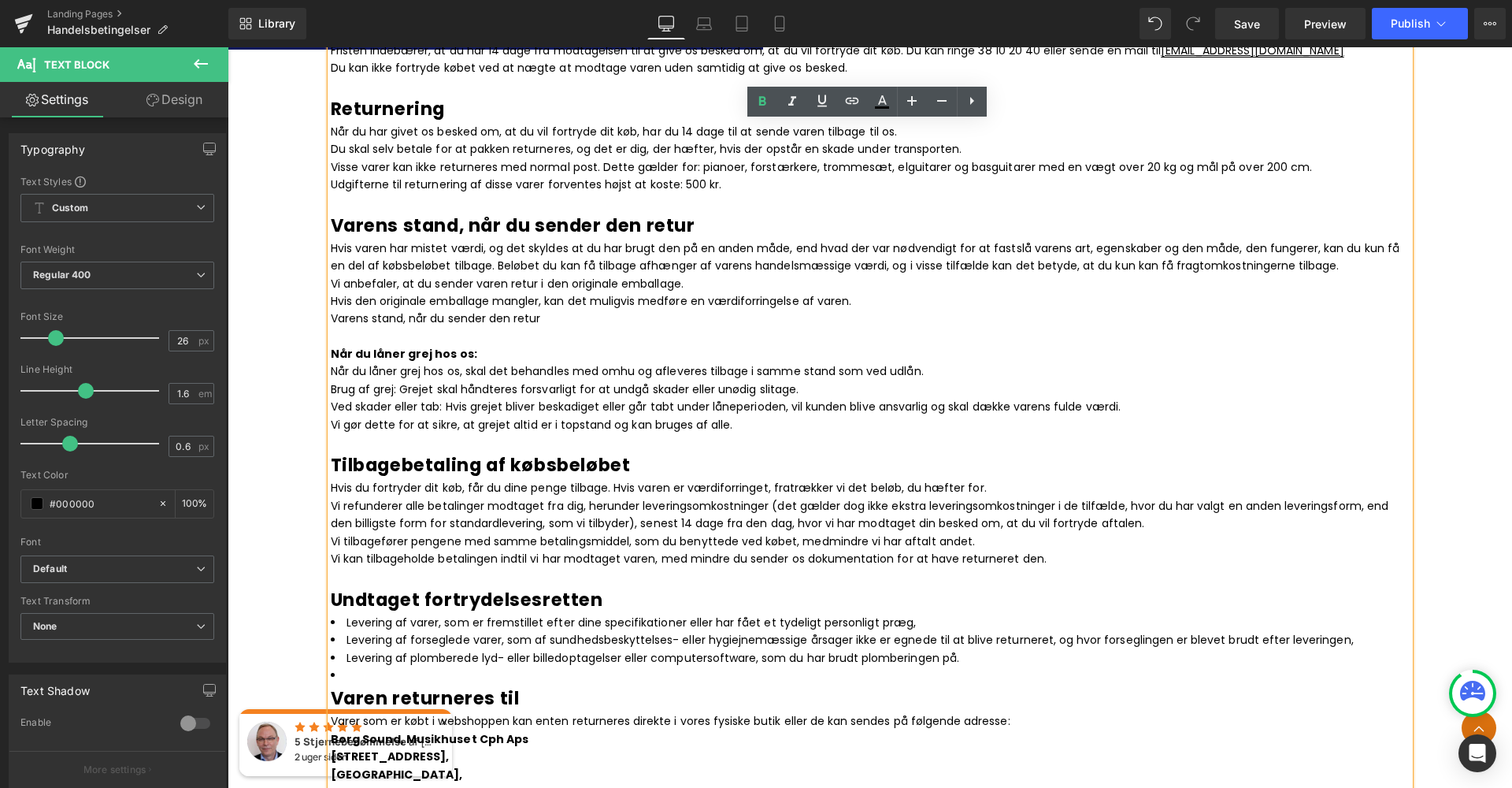
click at [479, 362] on p "Når du låner grej hos os, skal det behandles med omhu og afleveres tilbage i sa…" at bounding box center [869, 371] width 1079 height 18
click at [472, 345] on p "Når du låner grej hos os:" at bounding box center [869, 354] width 1079 height 18
drag, startPoint x: 459, startPoint y: 329, endPoint x: 585, endPoint y: 230, distance: 160.2
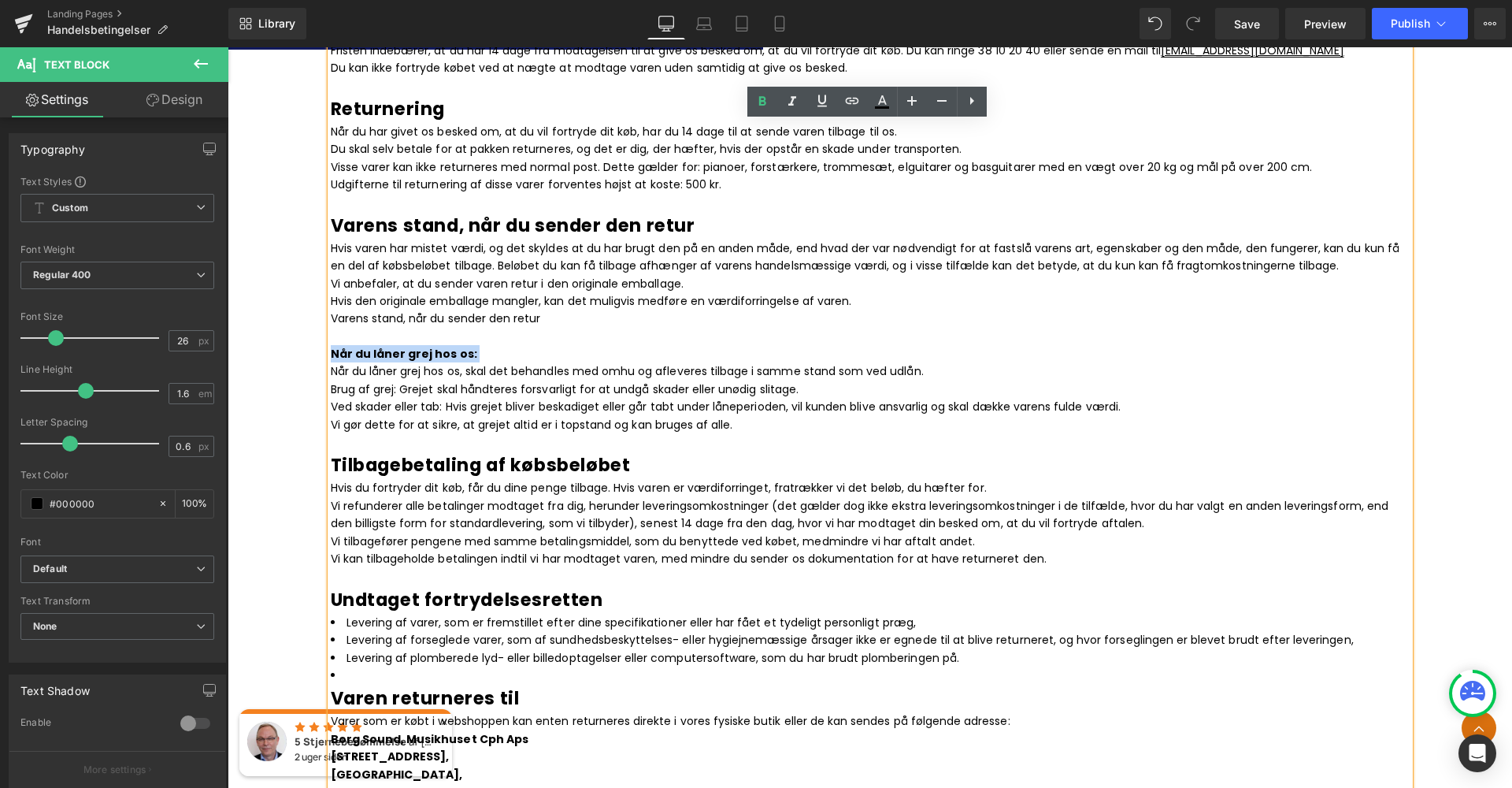
click at [306, 327] on div "Handelsbetingelser Heading Nedenstående handels- og leveringsbetingelser er gæl…" at bounding box center [869, 719] width 1284 height 3925
click at [763, 106] on icon at bounding box center [761, 101] width 7 height 10
click at [769, 97] on icon at bounding box center [762, 101] width 19 height 19
drag, startPoint x: 487, startPoint y: 325, endPoint x: 308, endPoint y: 324, distance: 179.0
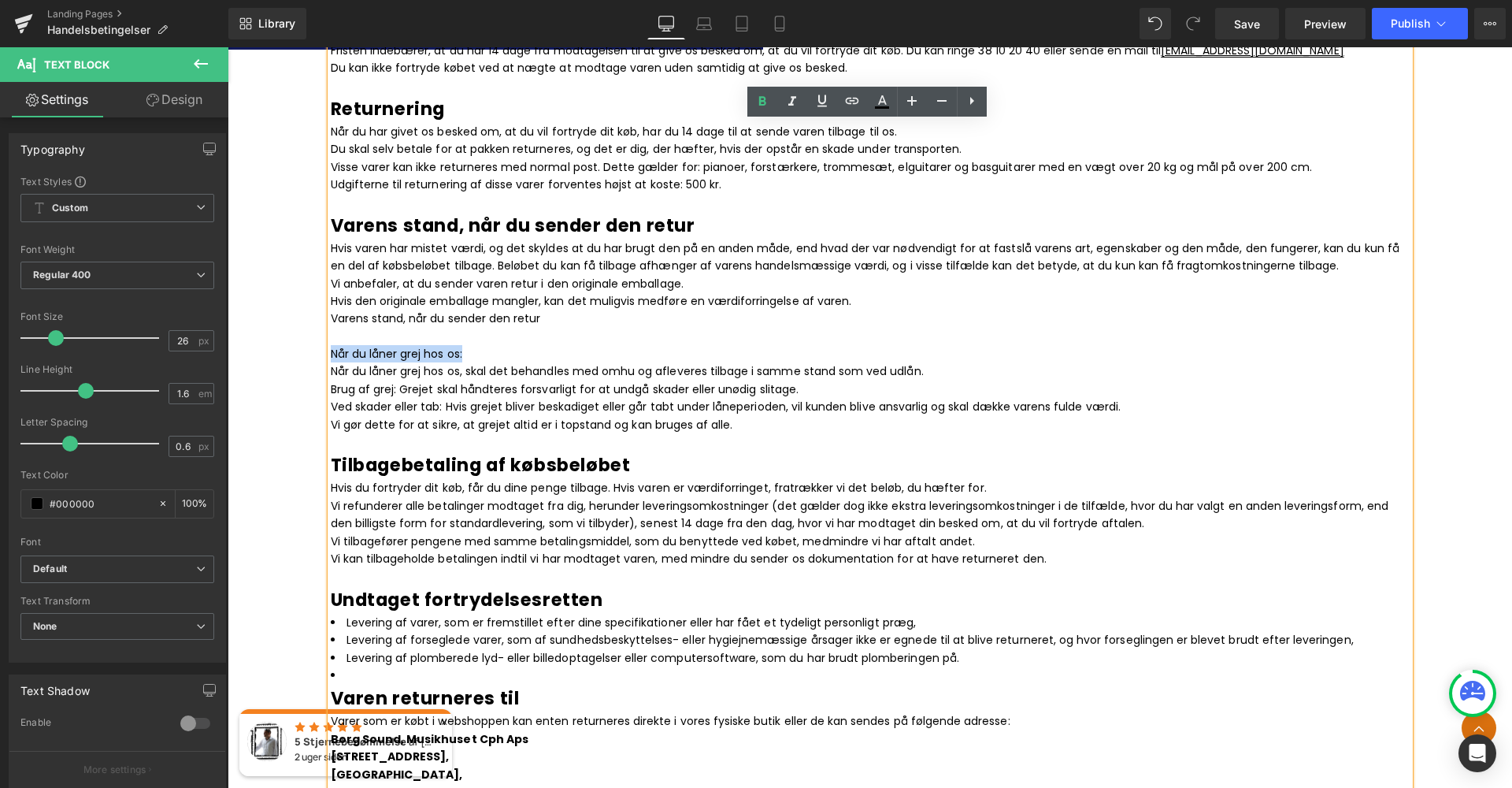
click at [308, 324] on div "Handelsbetingelser Heading Nedenstående handels- og leveringsbetingelser er gæl…" at bounding box center [869, 719] width 1284 height 3925
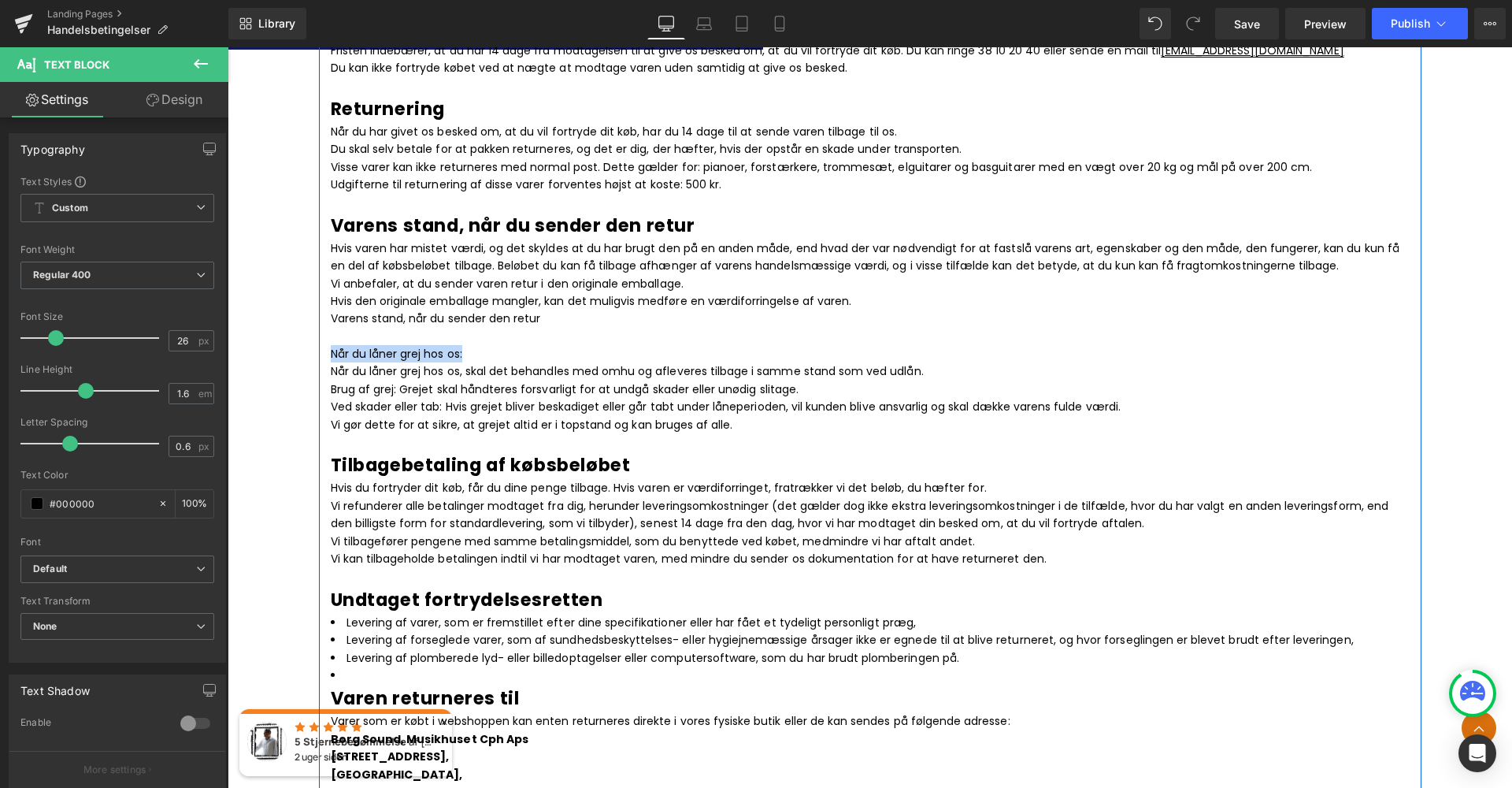
click at [450, 345] on p "Når du låner grej hos os:" at bounding box center [869, 354] width 1079 height 18
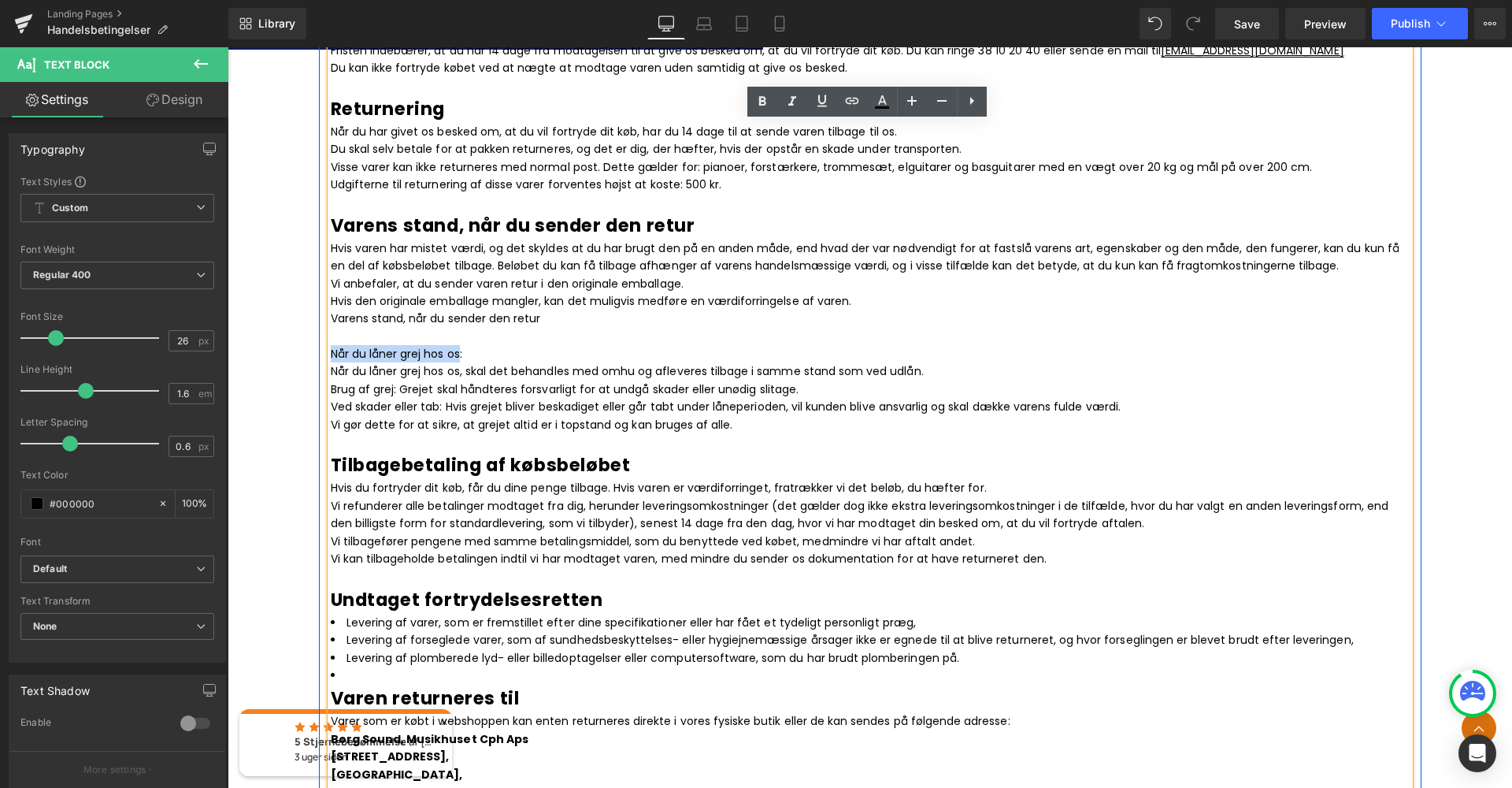
drag, startPoint x: 459, startPoint y: 333, endPoint x: 323, endPoint y: 329, distance: 136.1
click at [331, 329] on div "Nedenstående handels- og leveringsbetingelser er gældende for alle leverancer f…" at bounding box center [869, 661] width 1079 height 3609
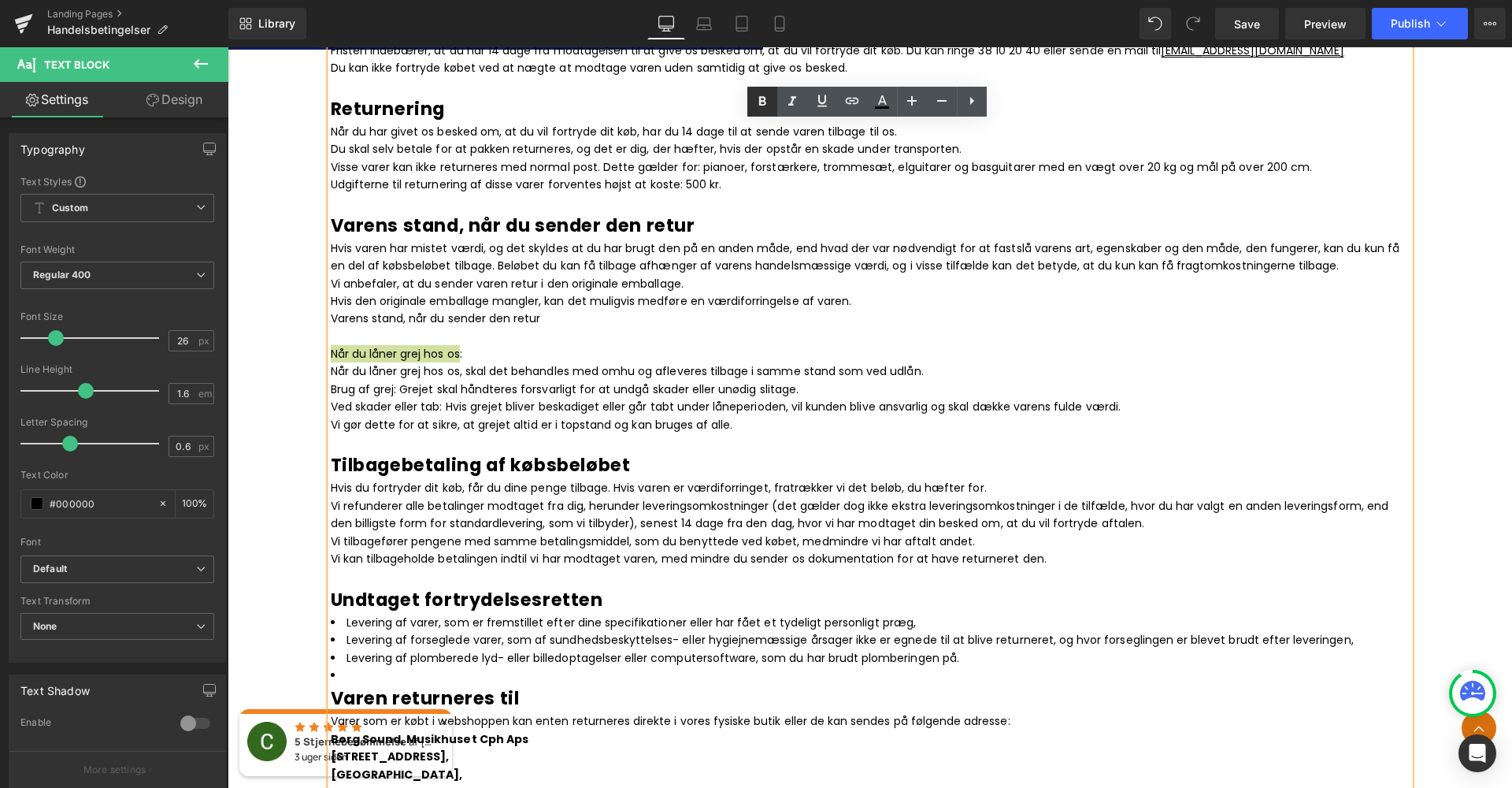
click at [762, 101] on icon at bounding box center [761, 101] width 7 height 10
click at [508, 309] on p "Varens stand, når du sender den retur" at bounding box center [869, 318] width 1079 height 18
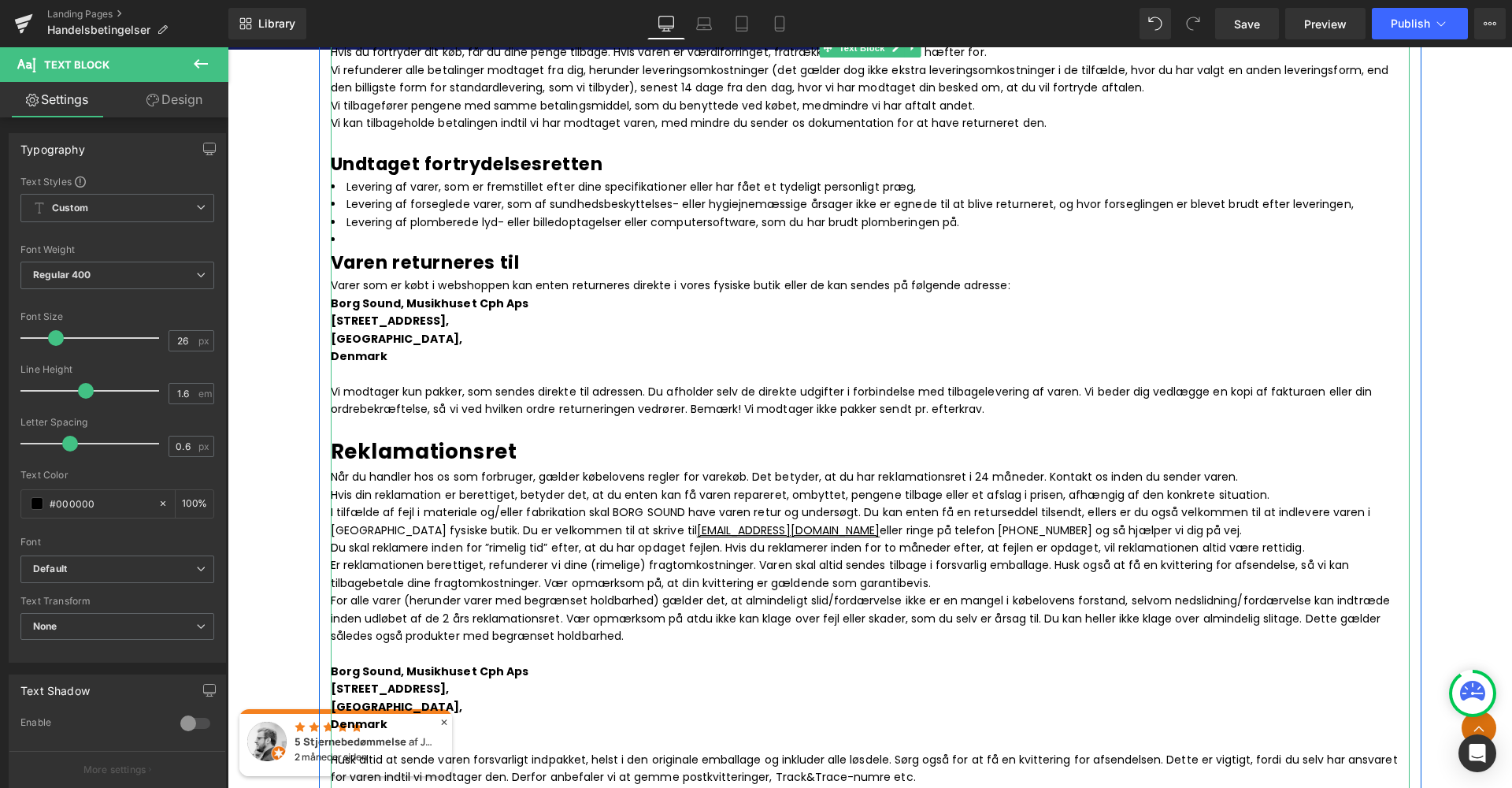
scroll to position [2051, 0]
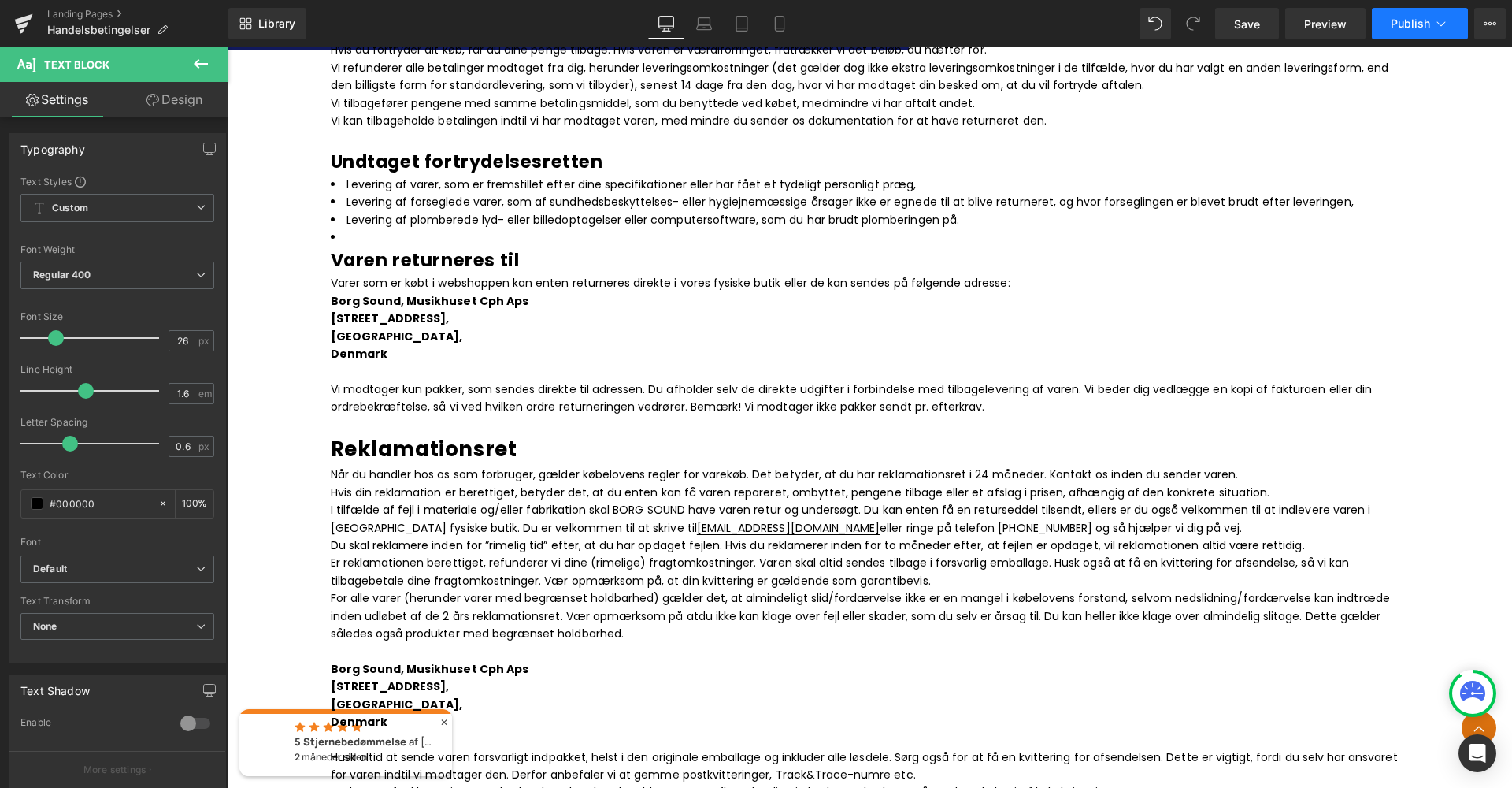
click at [1430, 37] on button "Publish" at bounding box center [1419, 24] width 96 height 32
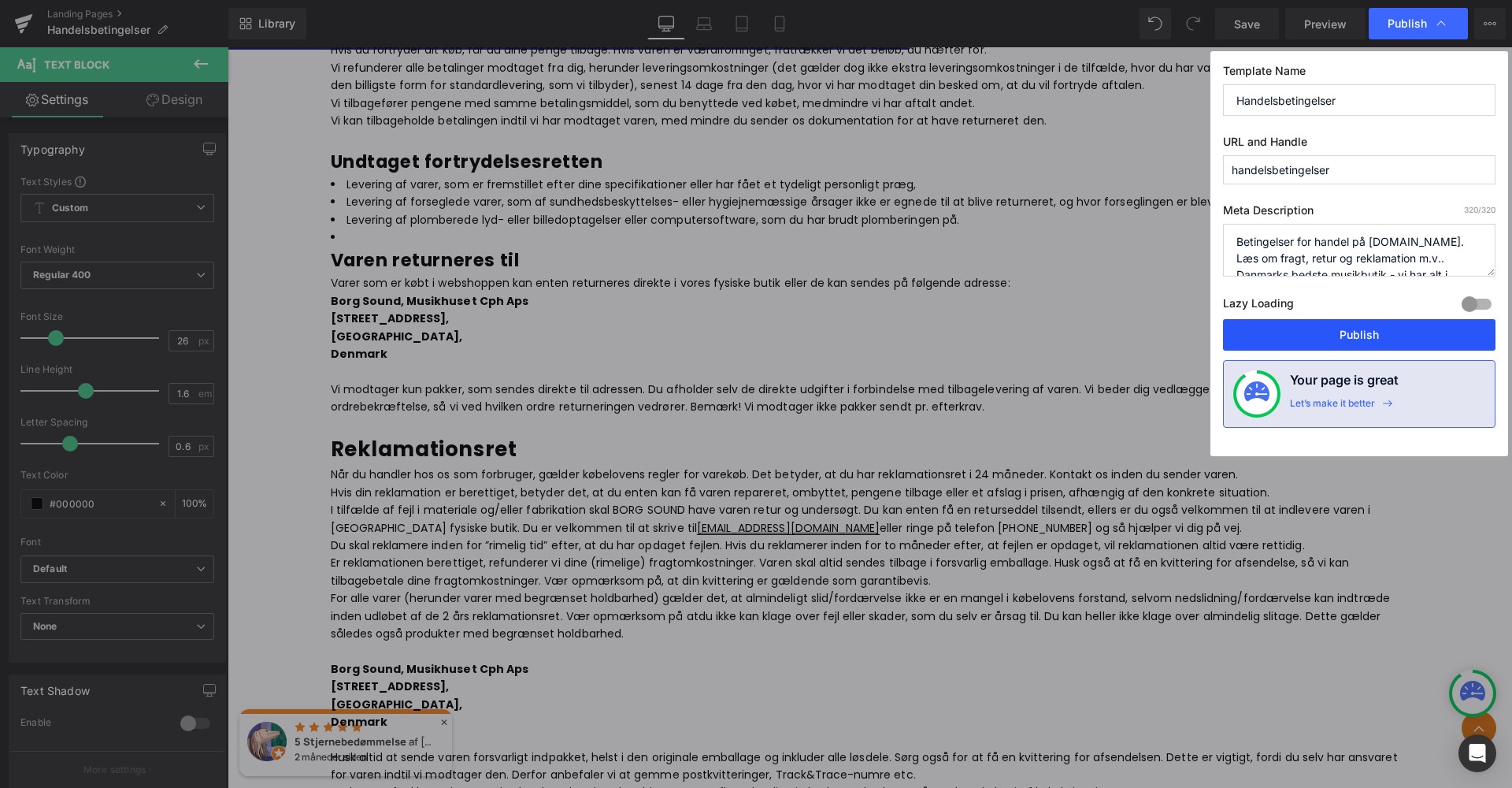
click at [1325, 331] on button "Publish" at bounding box center [1359, 335] width 272 height 32
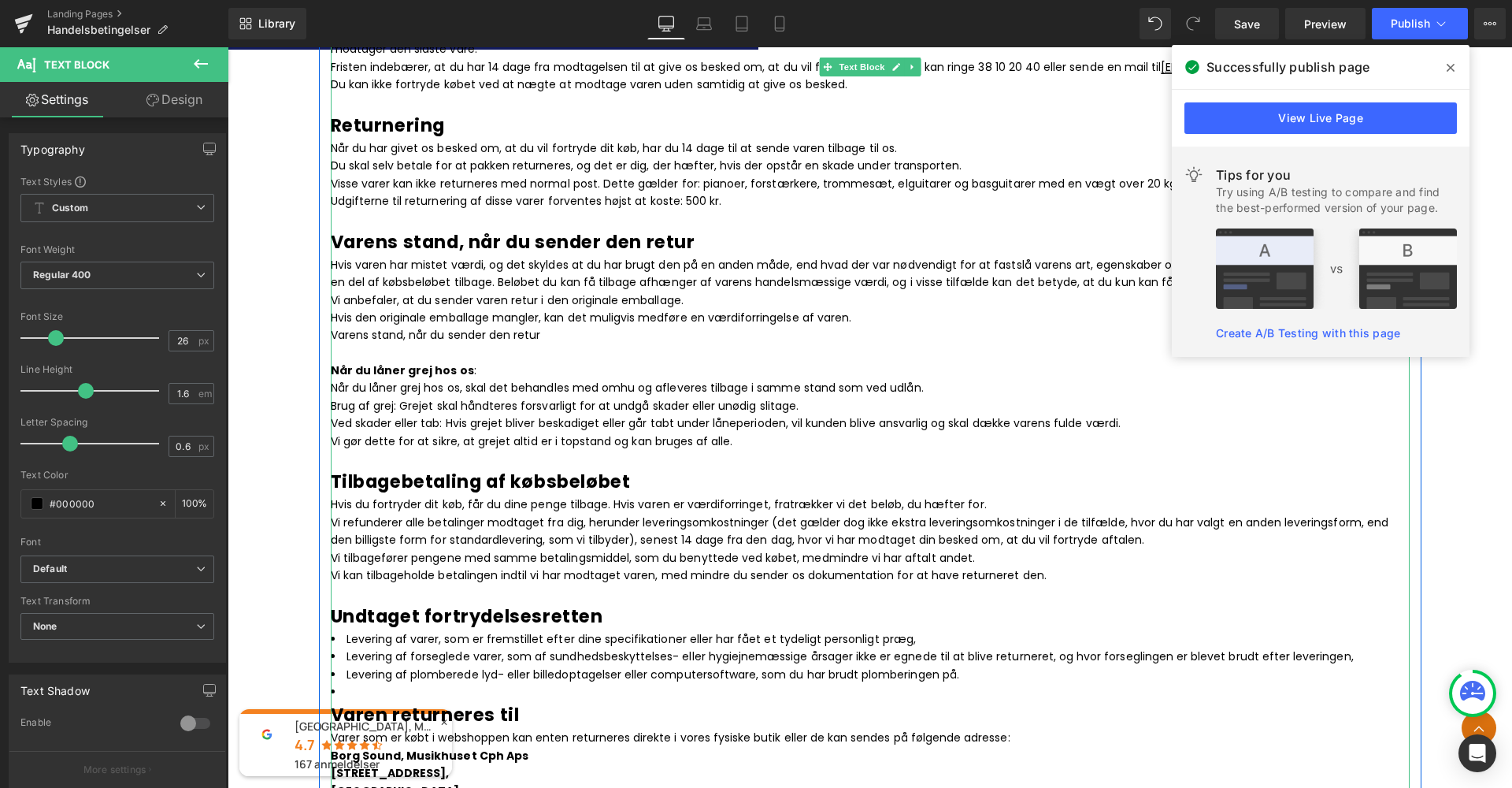
scroll to position [1595, 0]
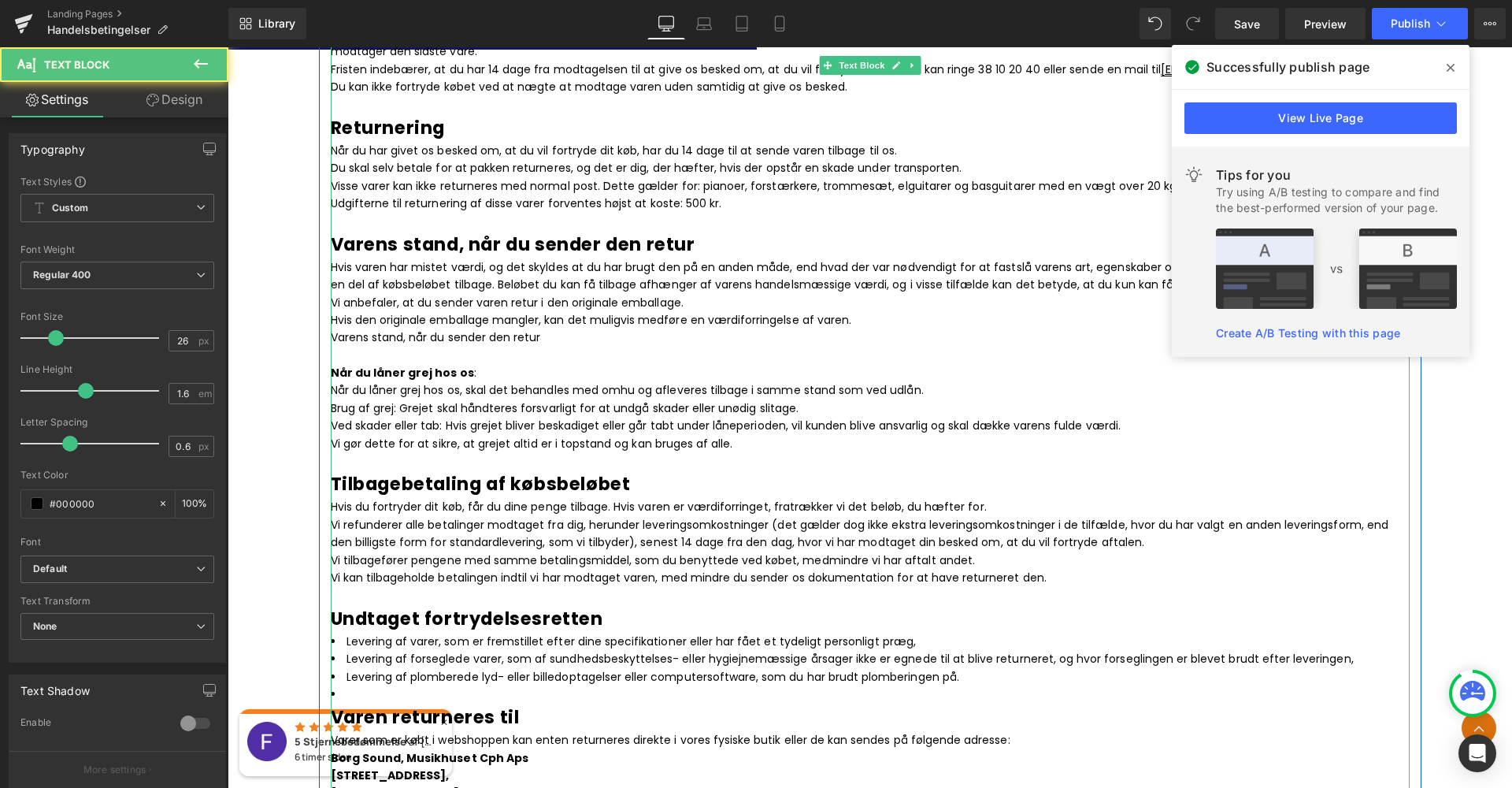
click at [443, 364] on strong "Når du låner grej hos os" at bounding box center [402, 372] width 143 height 16
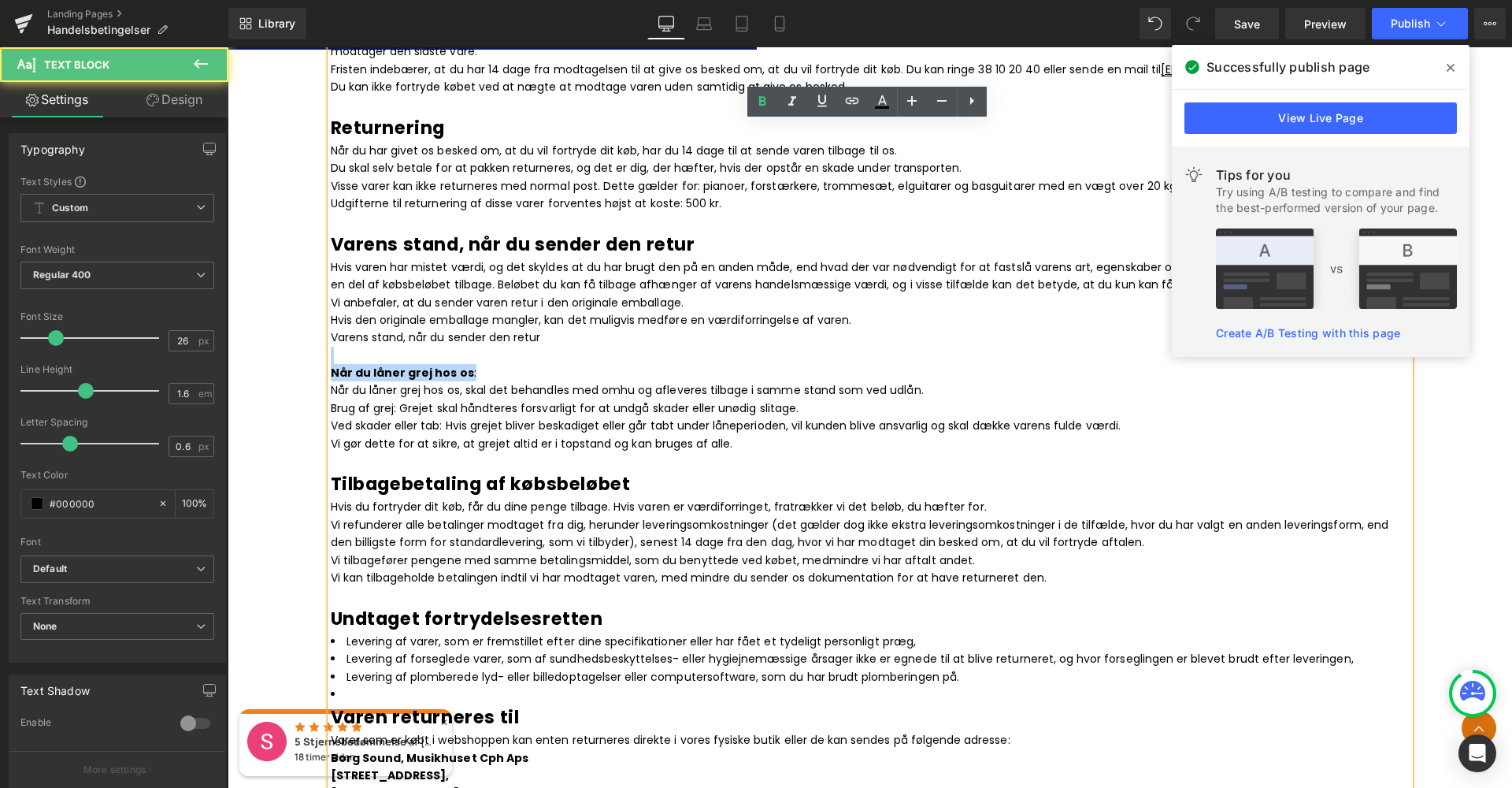
drag, startPoint x: 467, startPoint y: 351, endPoint x: 318, endPoint y: 341, distance: 149.3
click at [319, 341] on div "Handelsbetingelser Heading Nedenstående handels- og leveringsbetingelser er gæl…" at bounding box center [869, 642] width 1102 height 3685
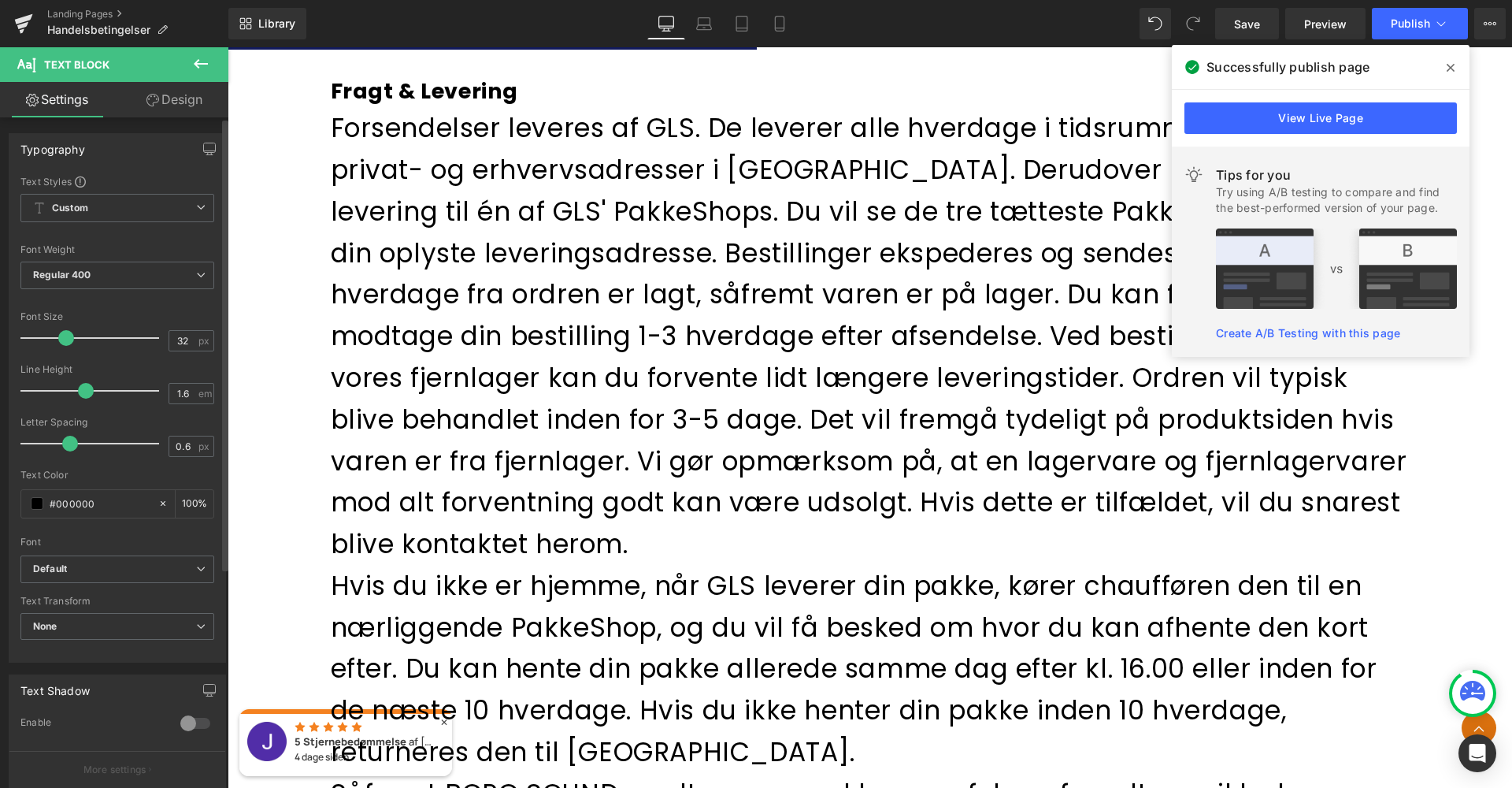
click at [64, 335] on span at bounding box center [66, 338] width 16 height 16
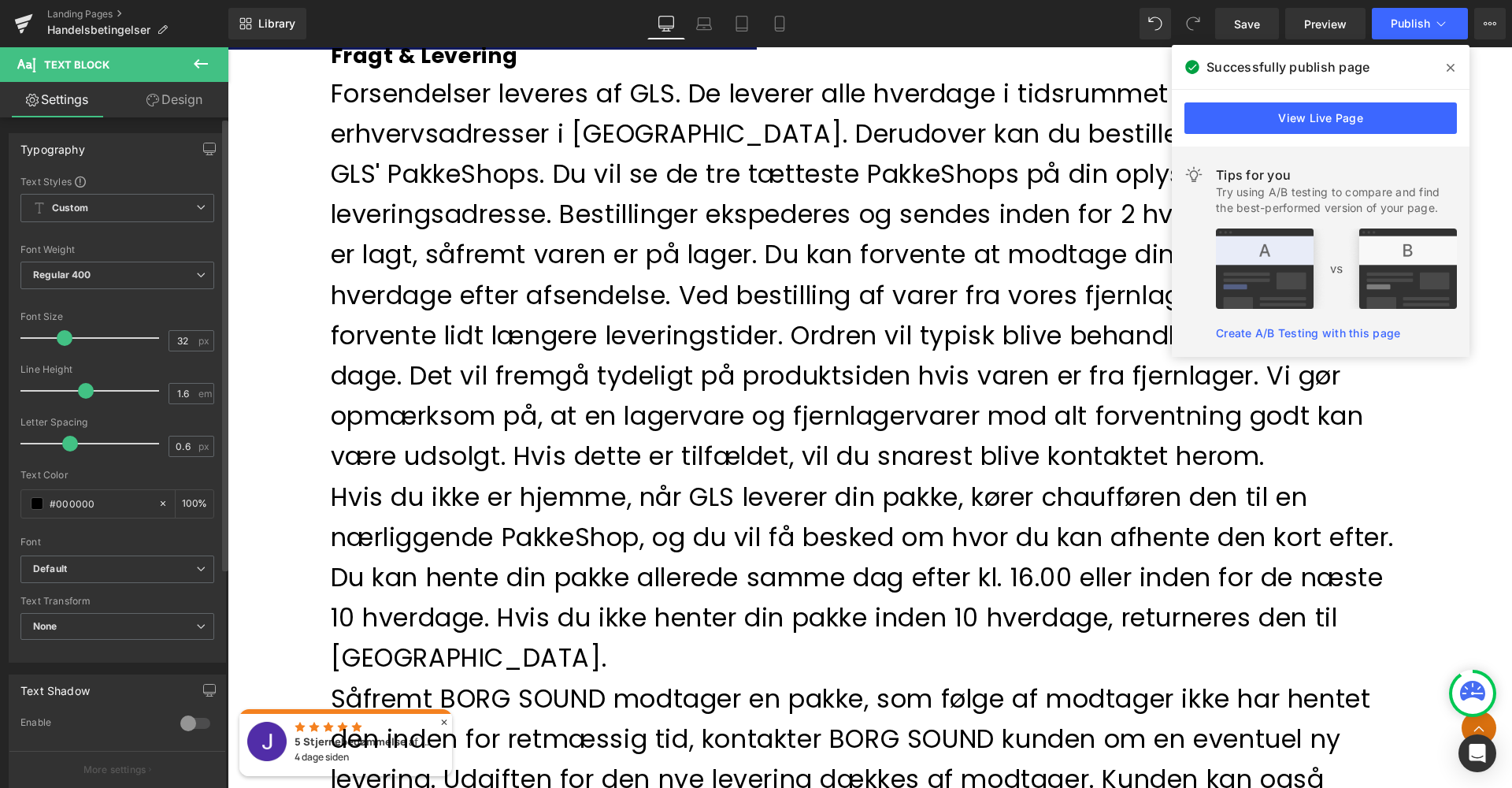
type input "28"
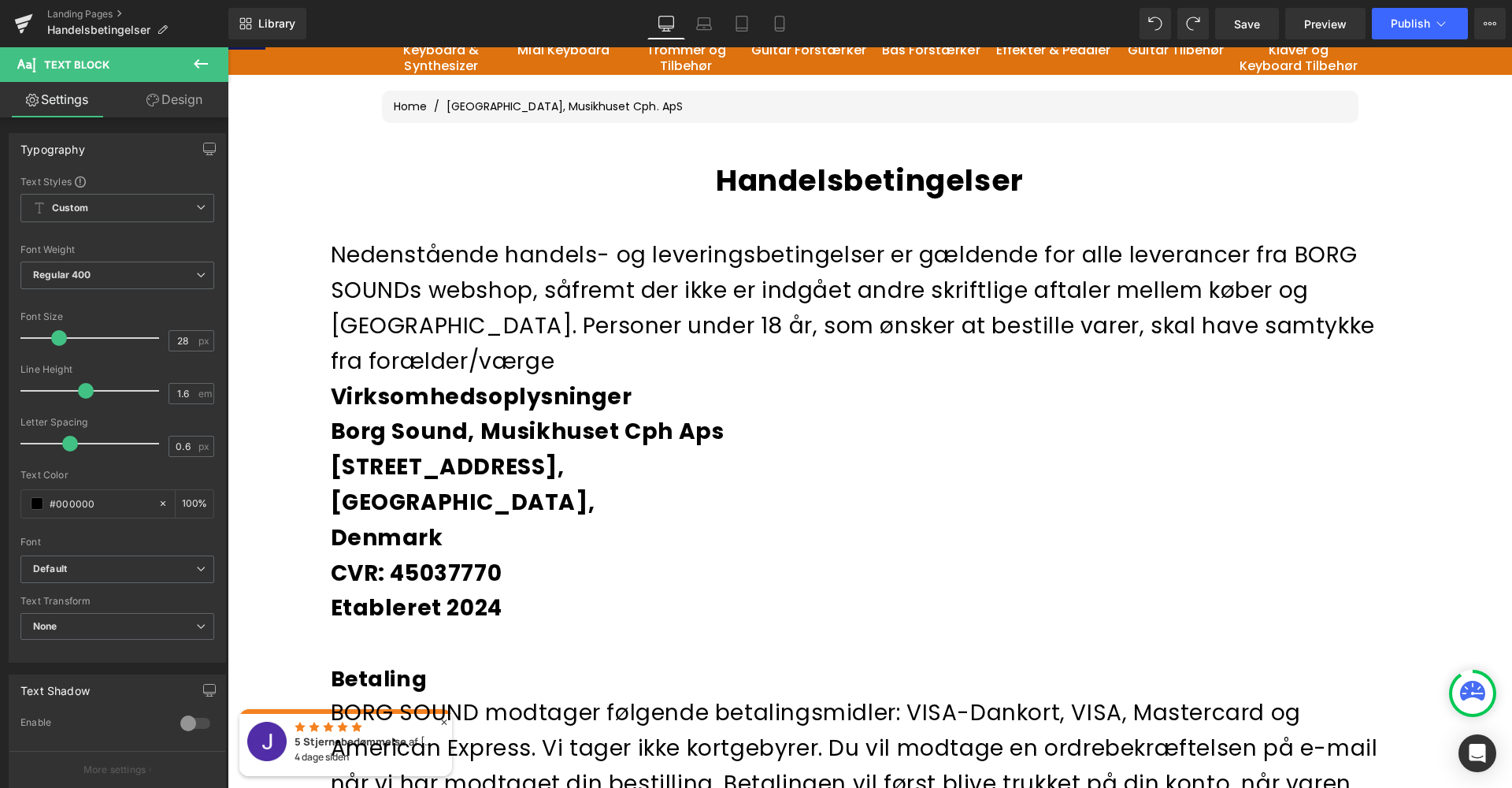
scroll to position [294, 0]
